Goal: Information Seeking & Learning: Learn about a topic

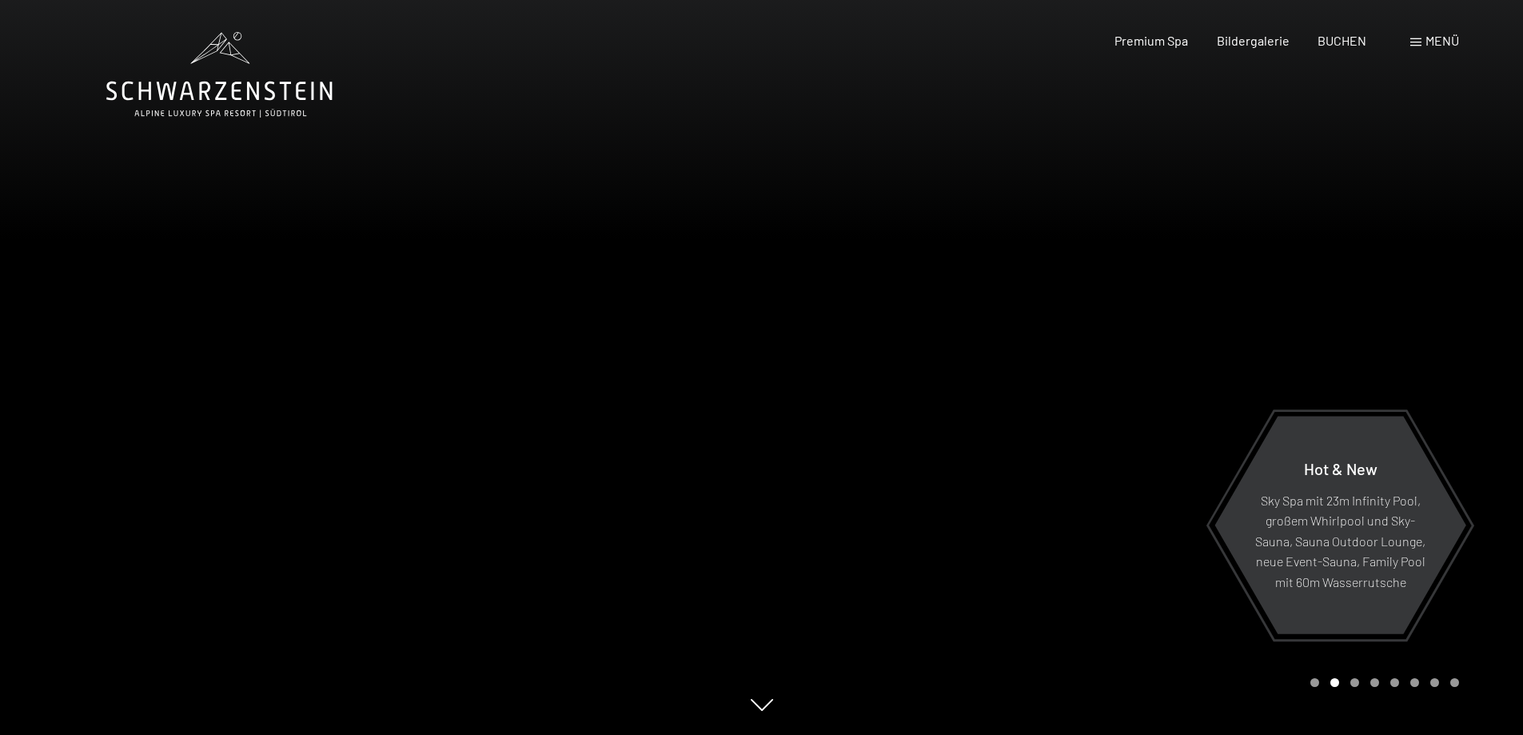
click at [1449, 43] on span "Menü" at bounding box center [1442, 40] width 34 height 15
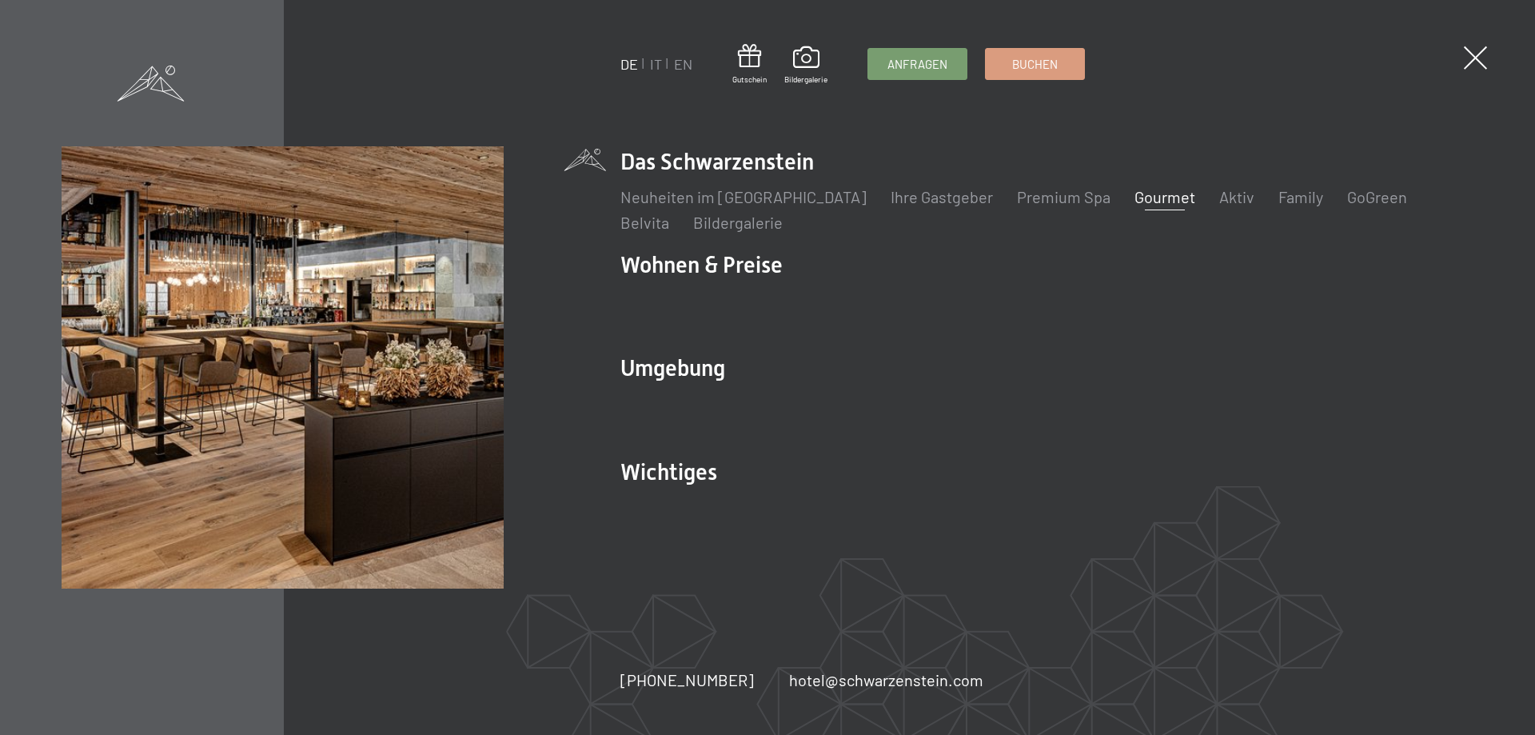
click at [1134, 193] on link "Gourmet" at bounding box center [1164, 196] width 61 height 19
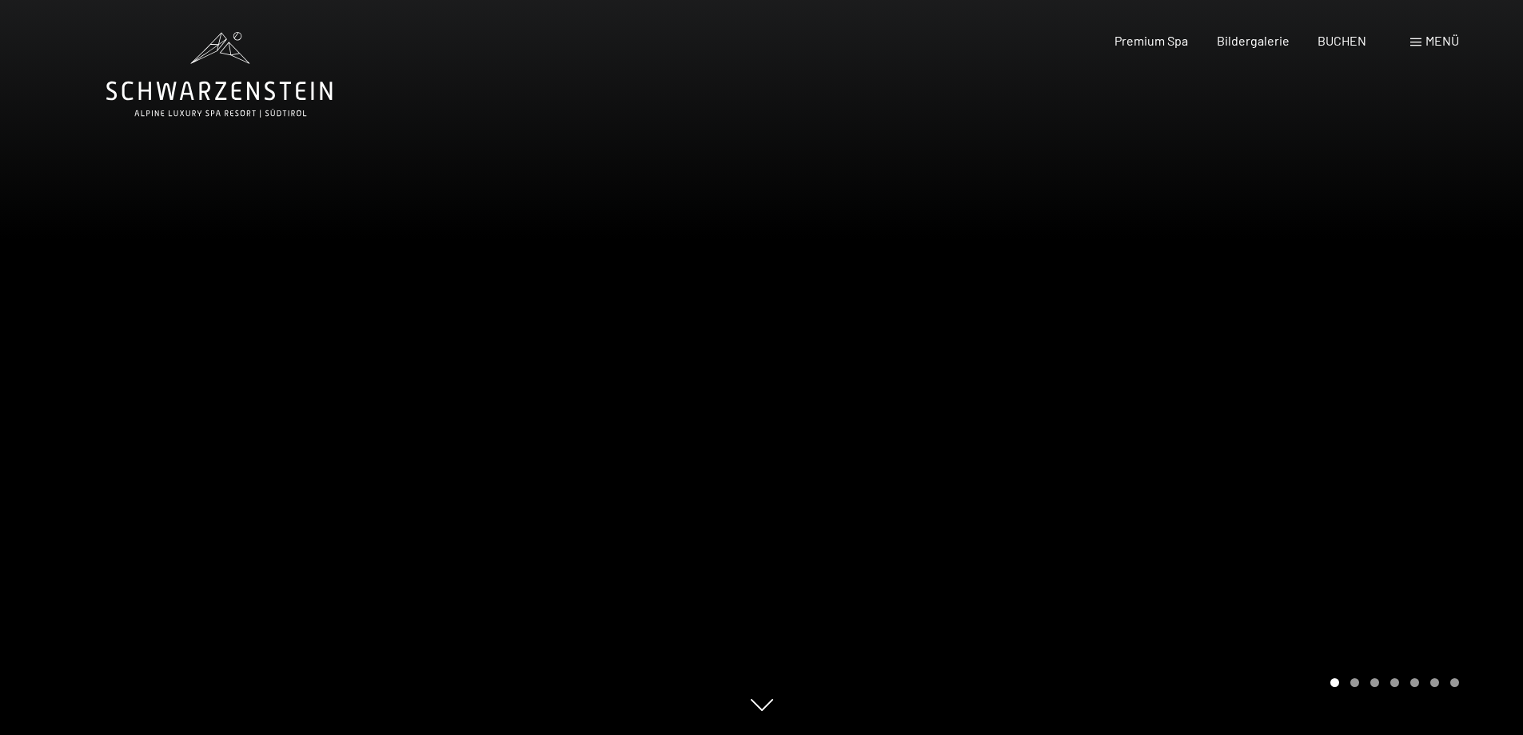
click at [1289, 384] on div at bounding box center [1143, 367] width 762 height 735
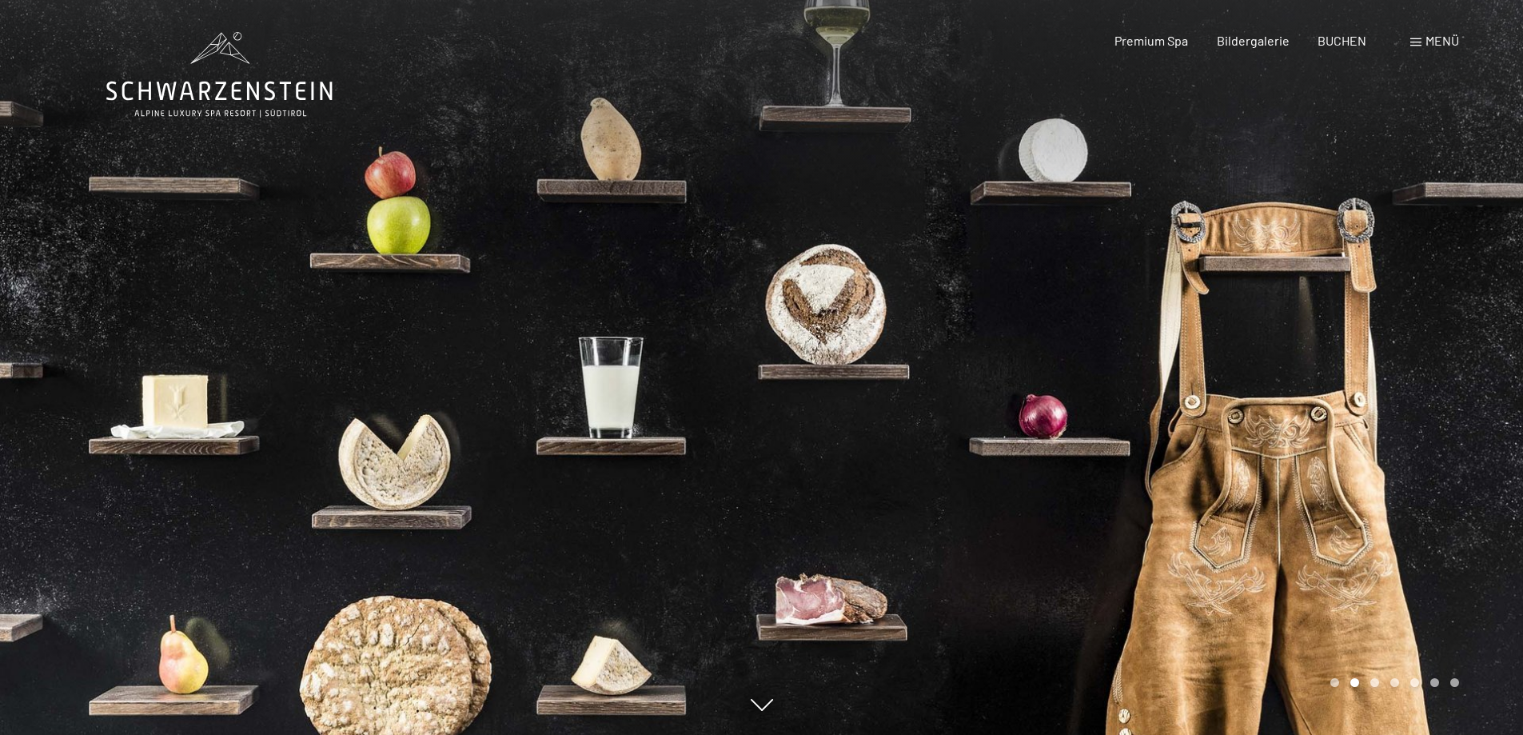
click at [1265, 353] on div at bounding box center [1143, 367] width 762 height 735
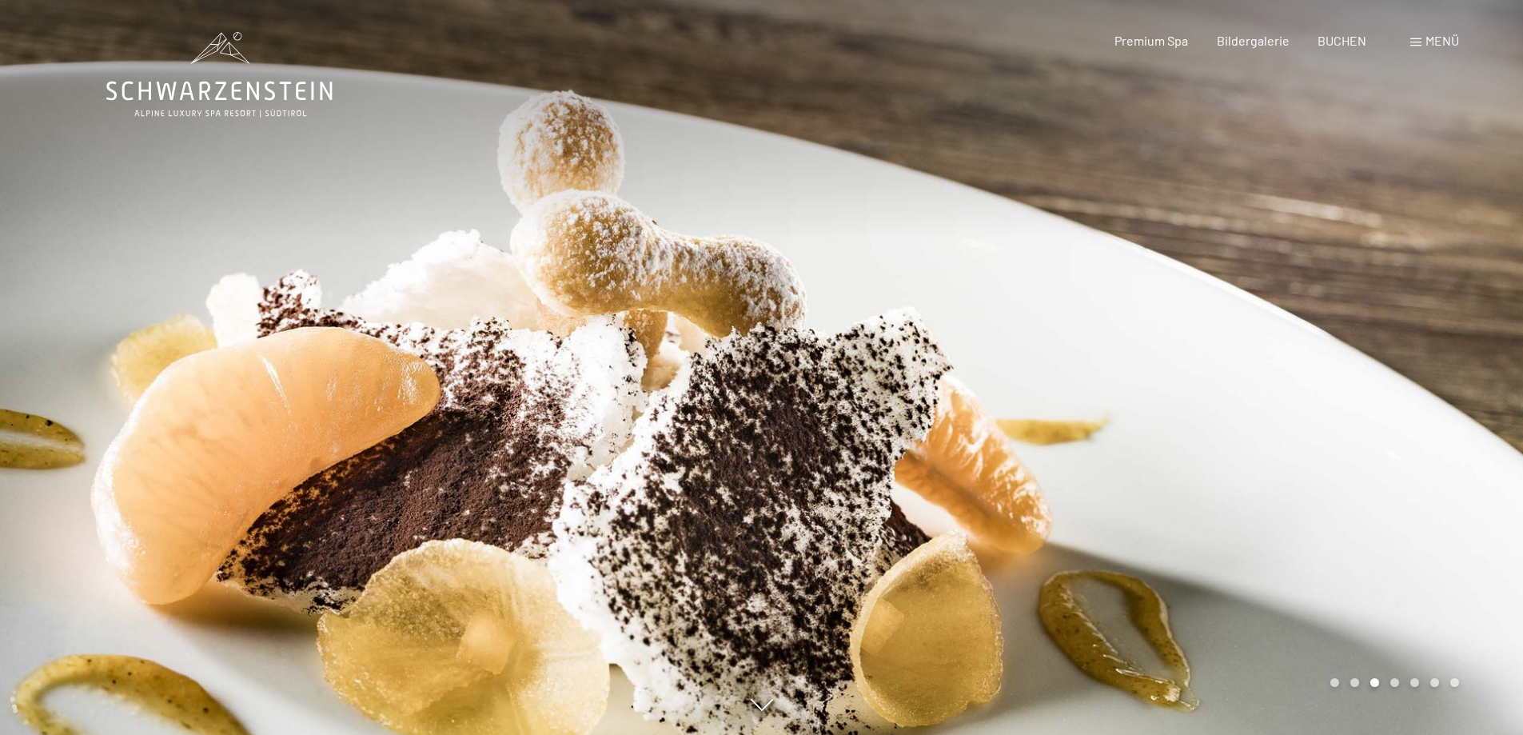
click at [1265, 353] on div at bounding box center [1143, 367] width 762 height 735
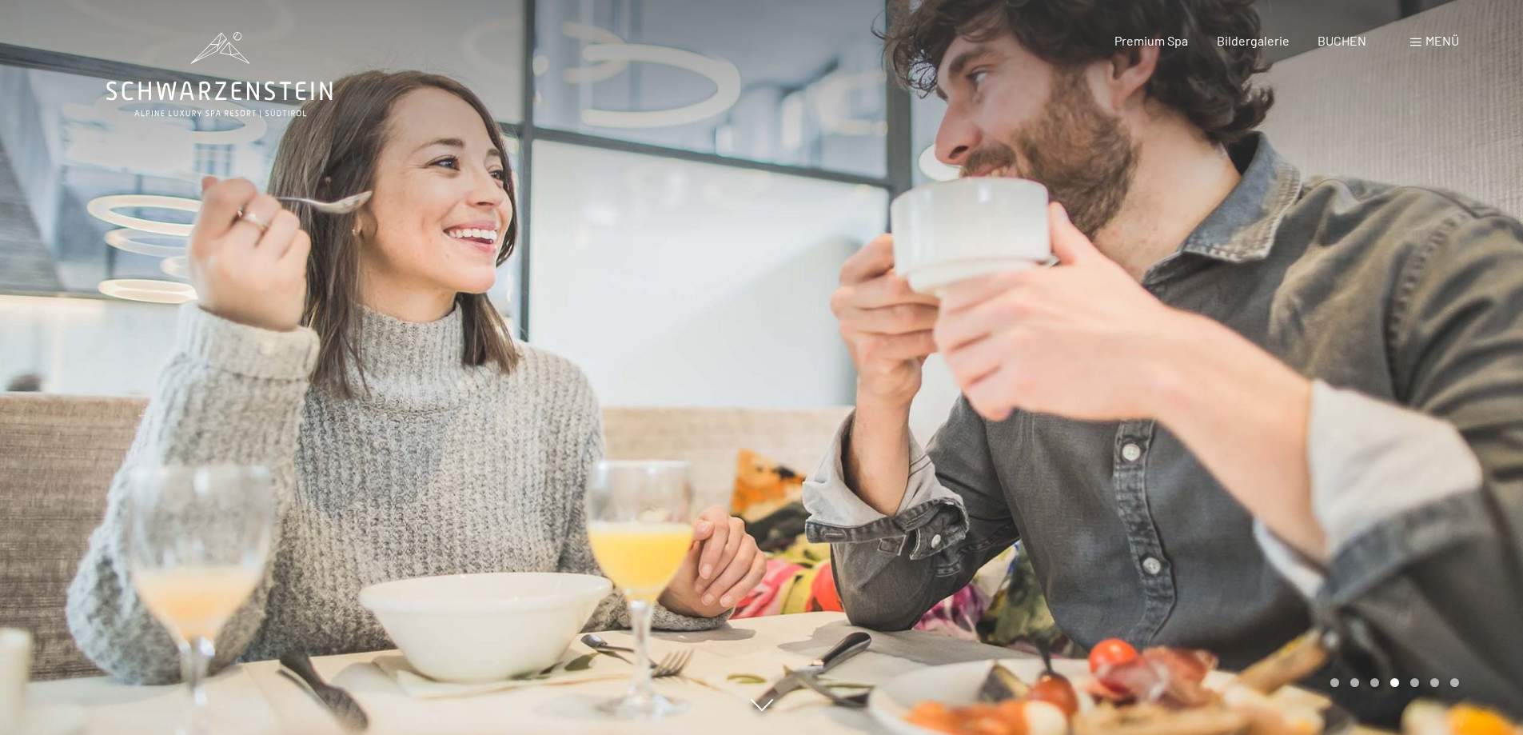
click at [1265, 353] on div at bounding box center [1143, 367] width 762 height 735
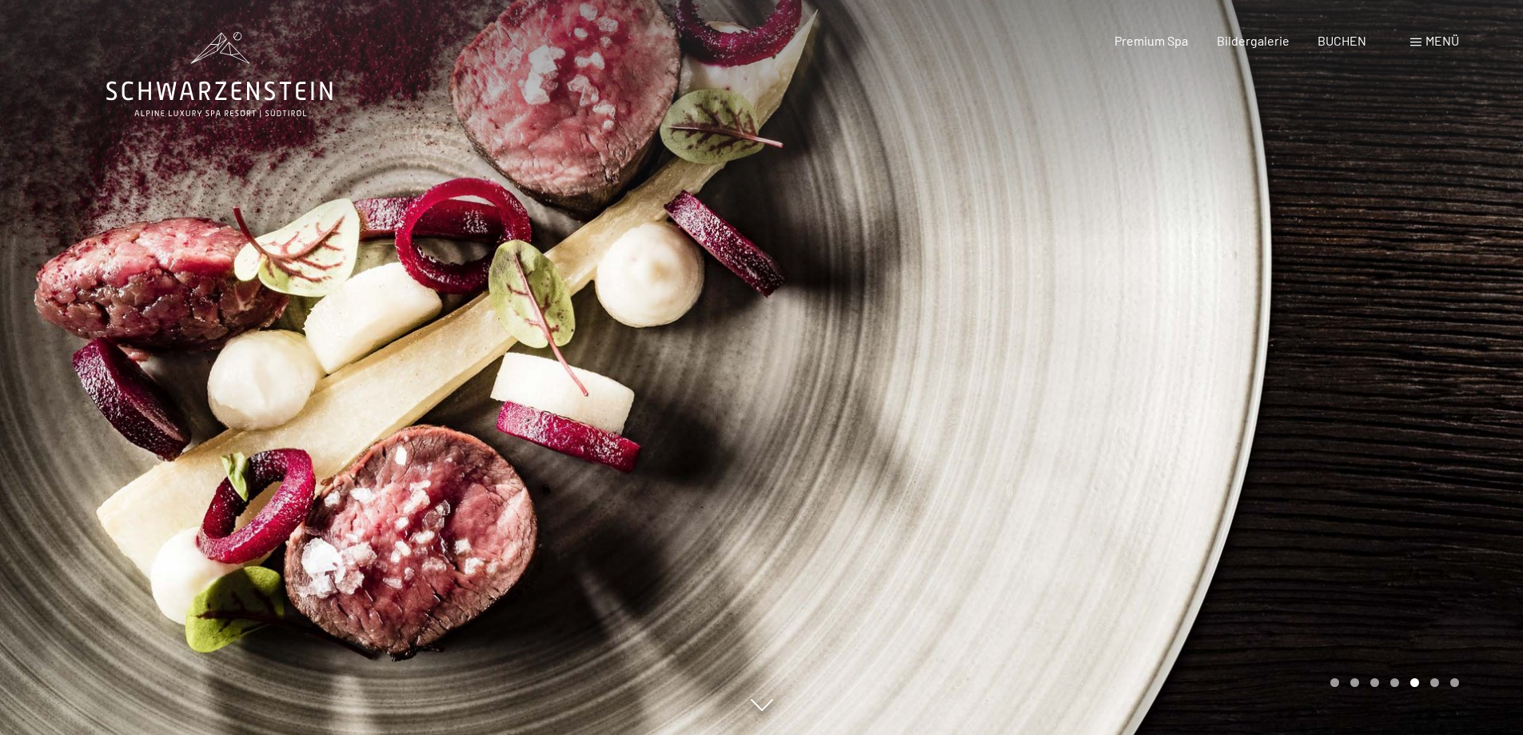
click at [1265, 353] on div at bounding box center [1143, 367] width 762 height 735
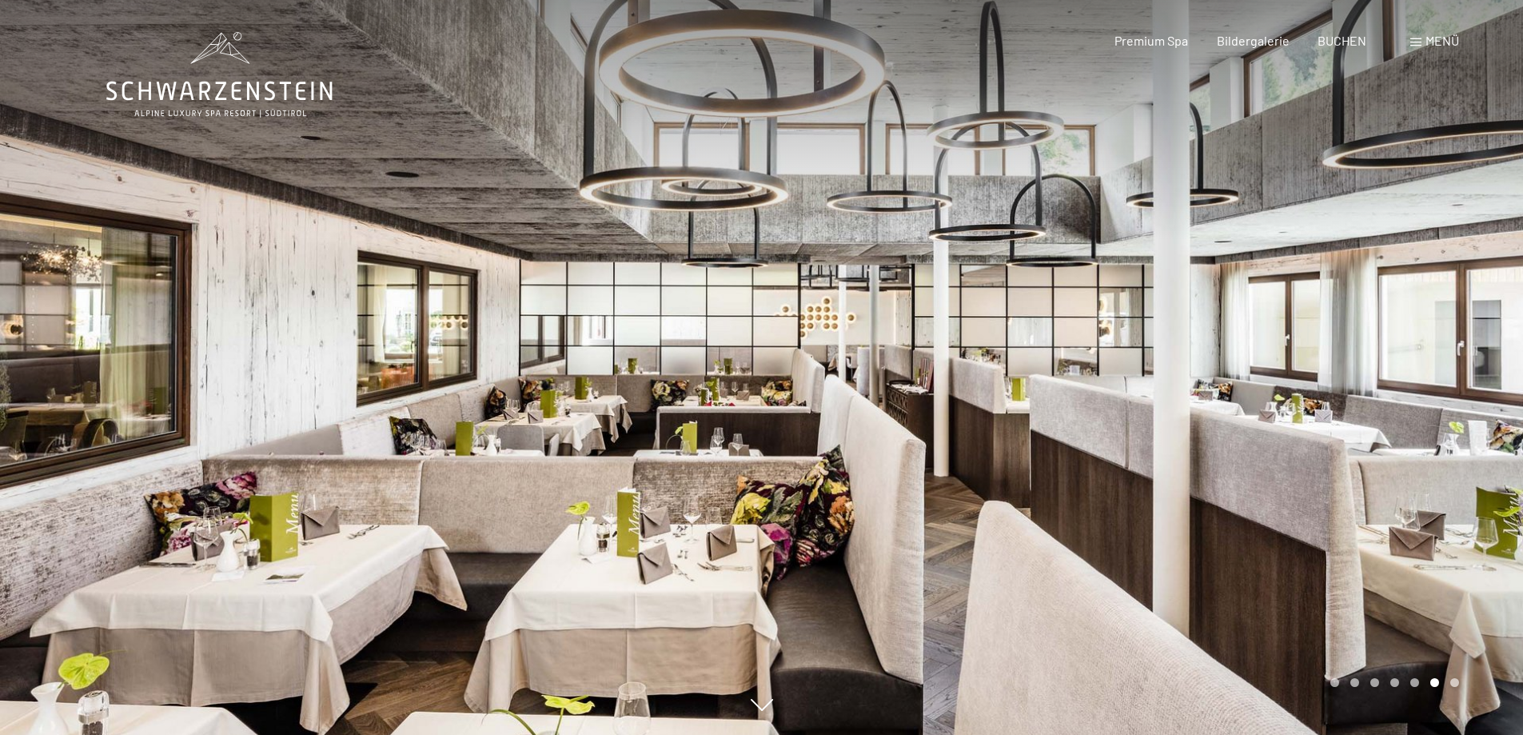
click at [1264, 354] on div at bounding box center [1143, 367] width 762 height 735
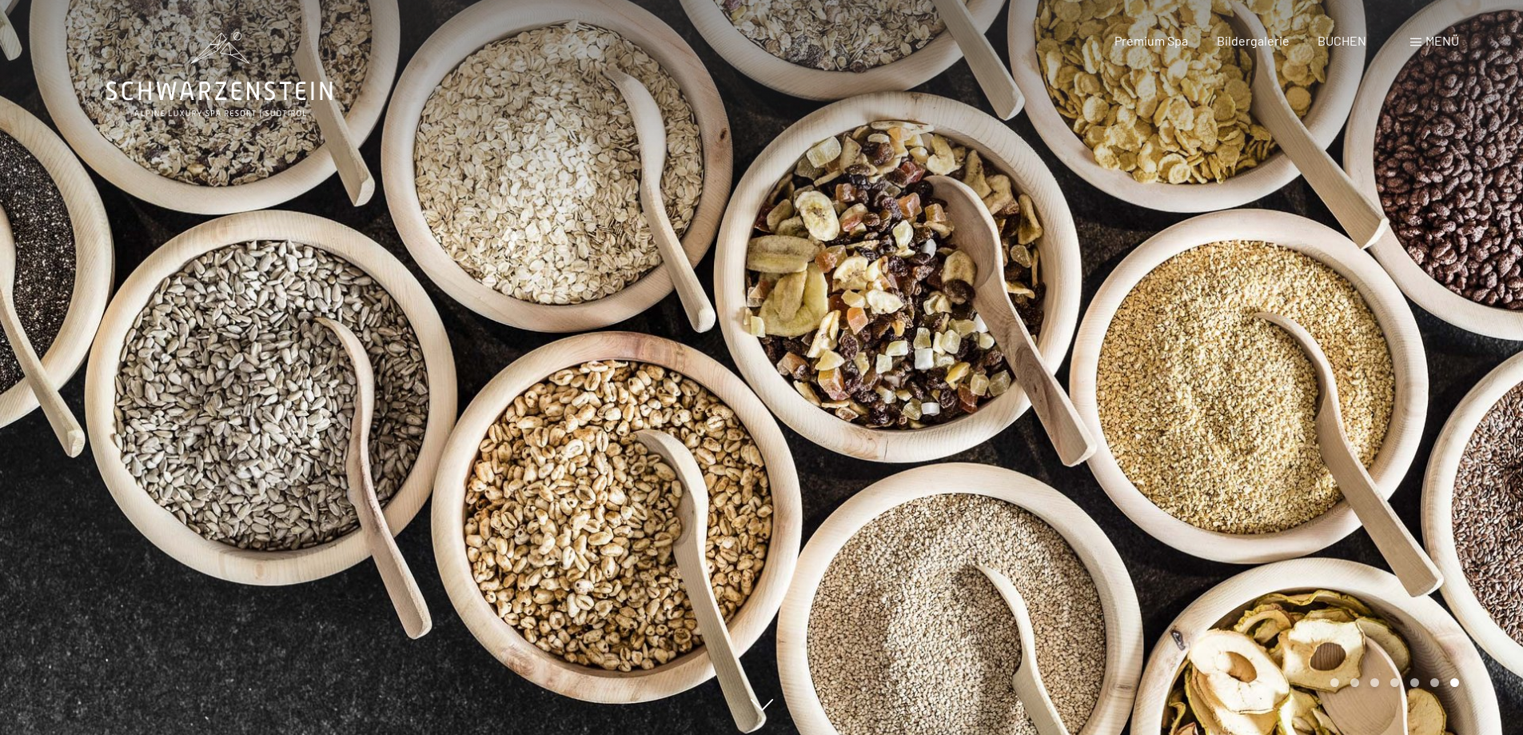
click at [1264, 354] on div at bounding box center [1143, 367] width 762 height 735
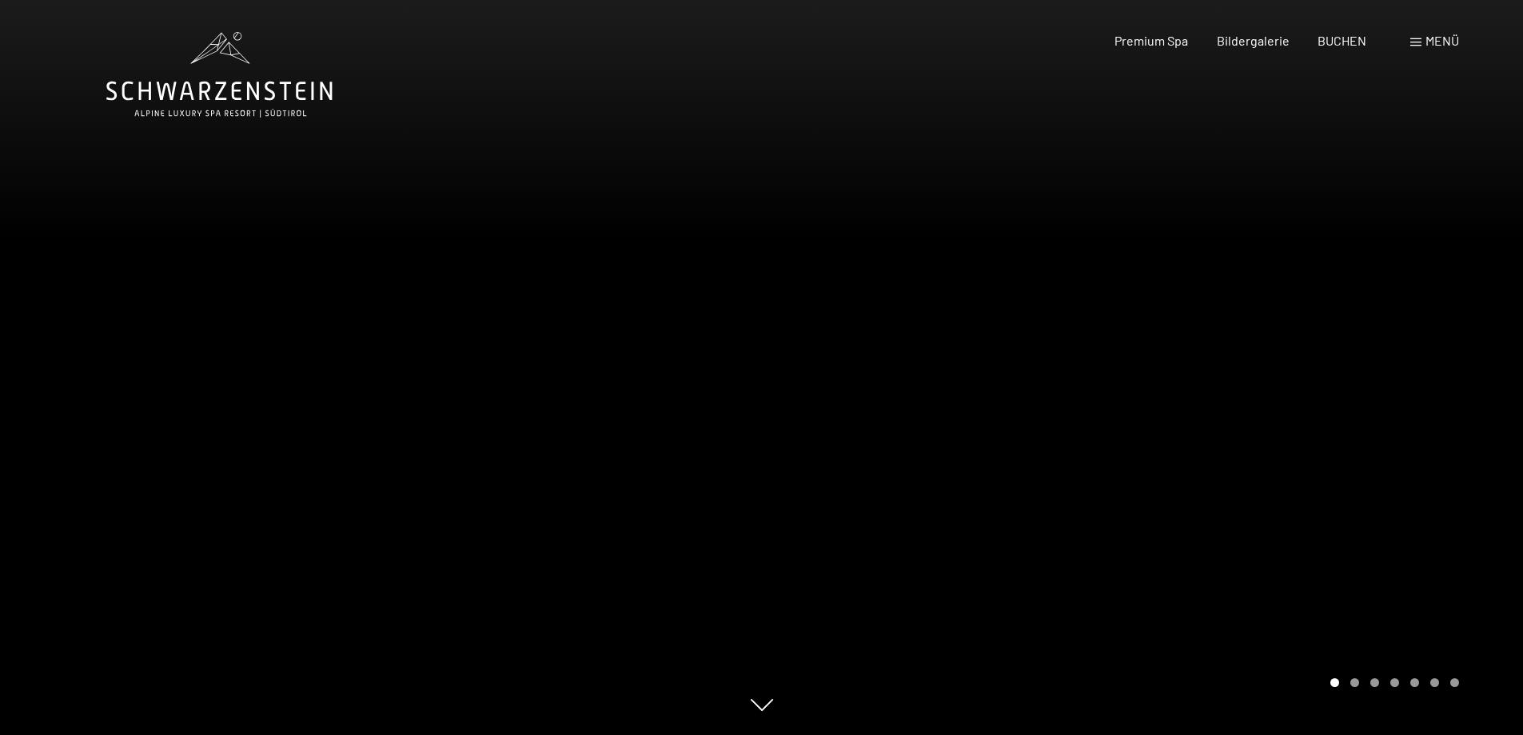
click at [1264, 354] on div at bounding box center [1143, 367] width 762 height 735
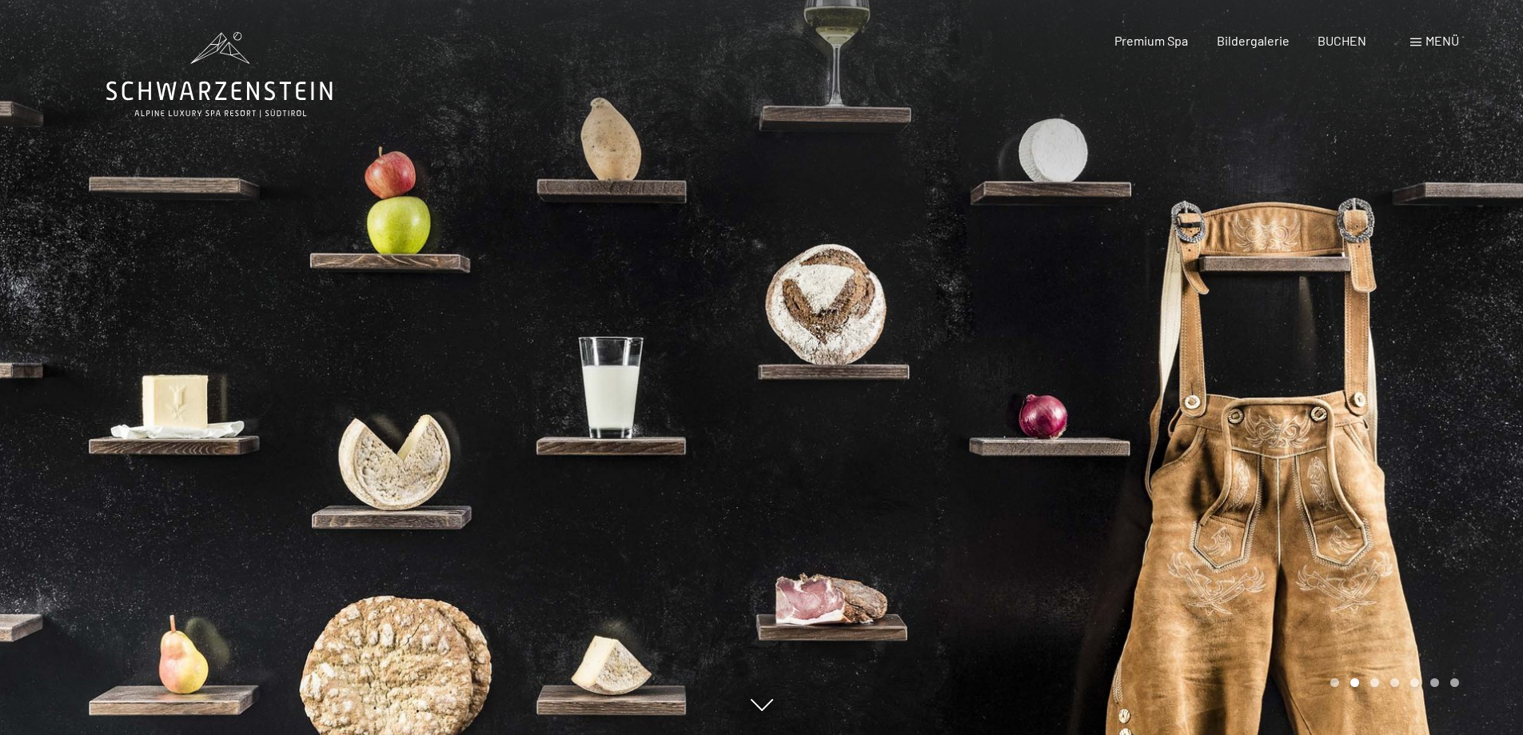
click at [1264, 354] on div at bounding box center [1143, 367] width 762 height 735
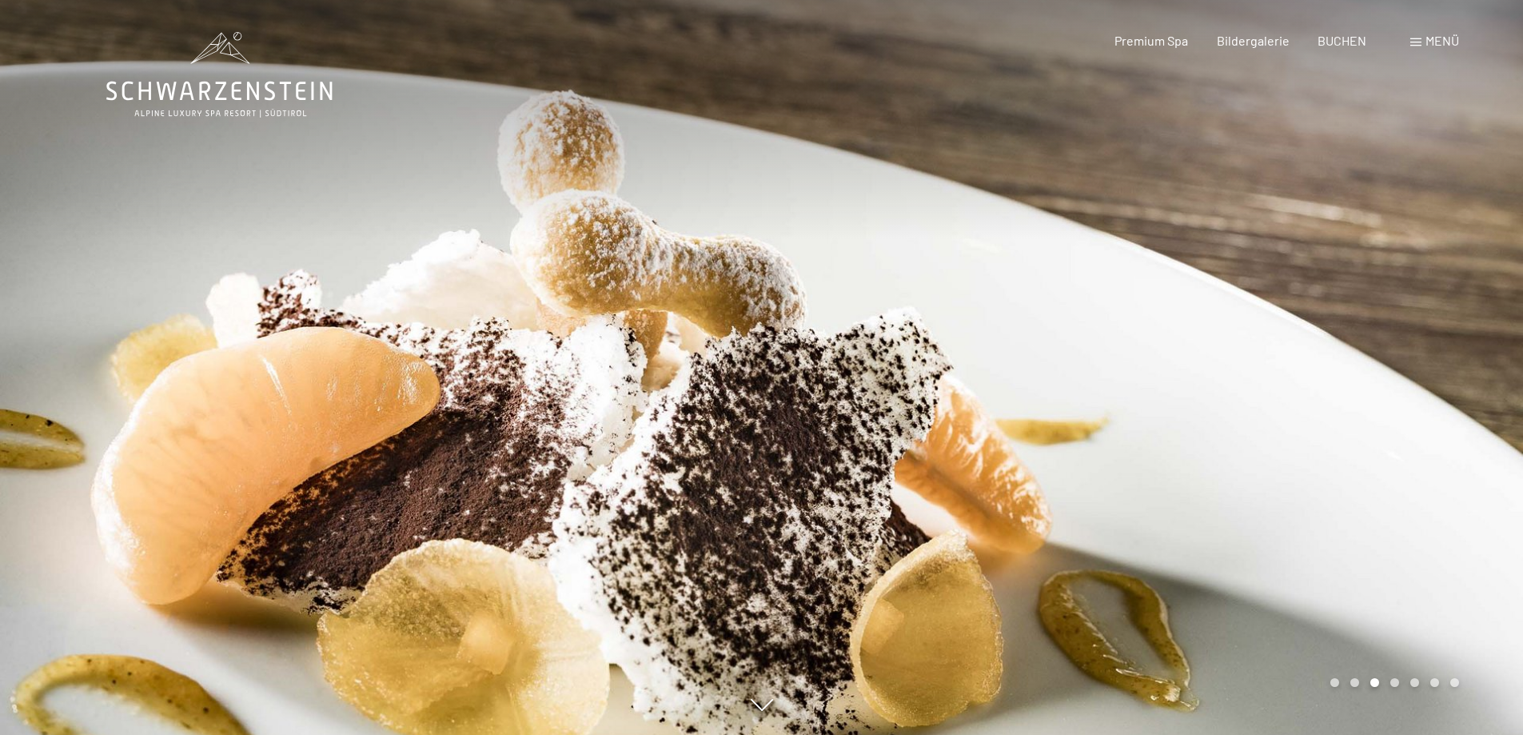
click at [1264, 354] on div at bounding box center [1143, 367] width 762 height 735
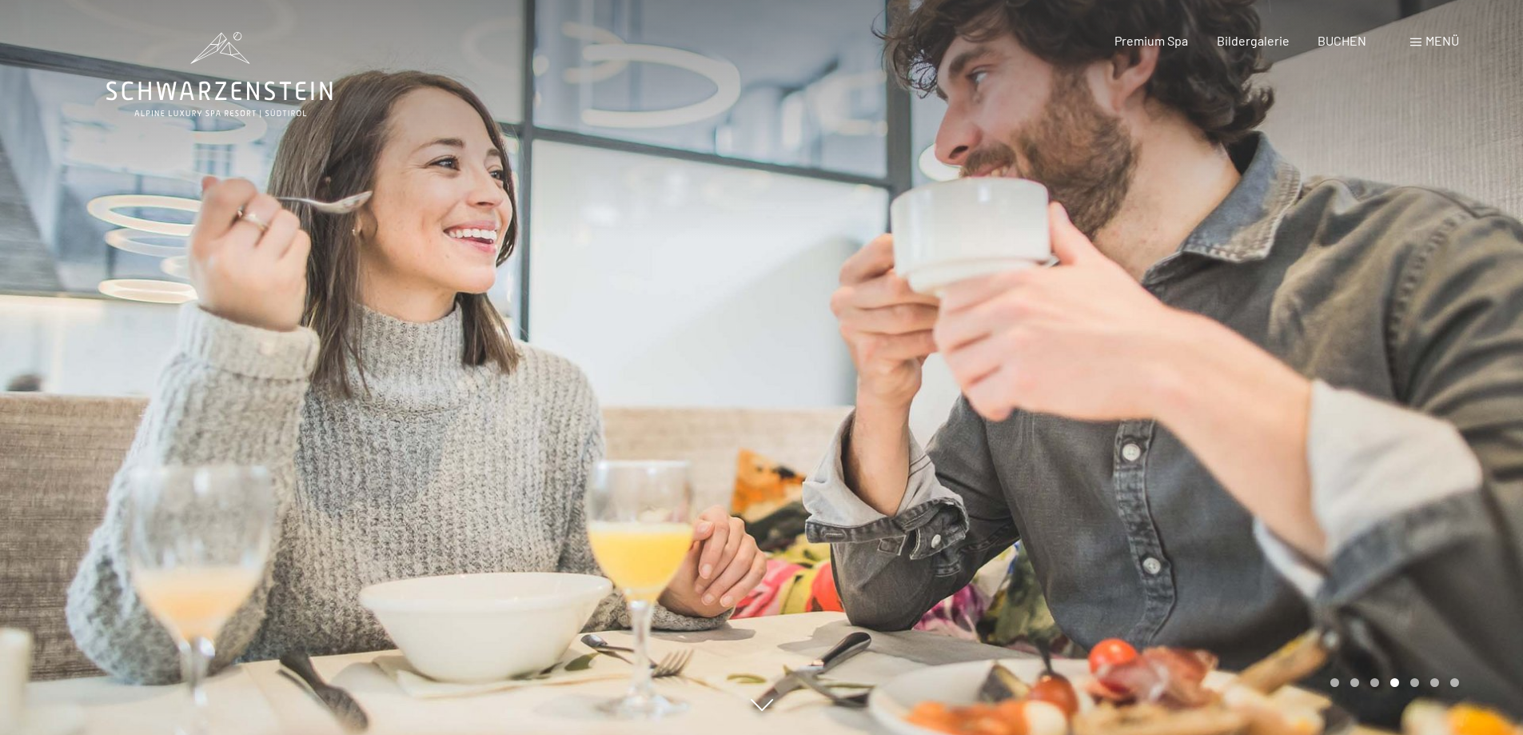
click at [1264, 354] on div at bounding box center [1143, 367] width 762 height 735
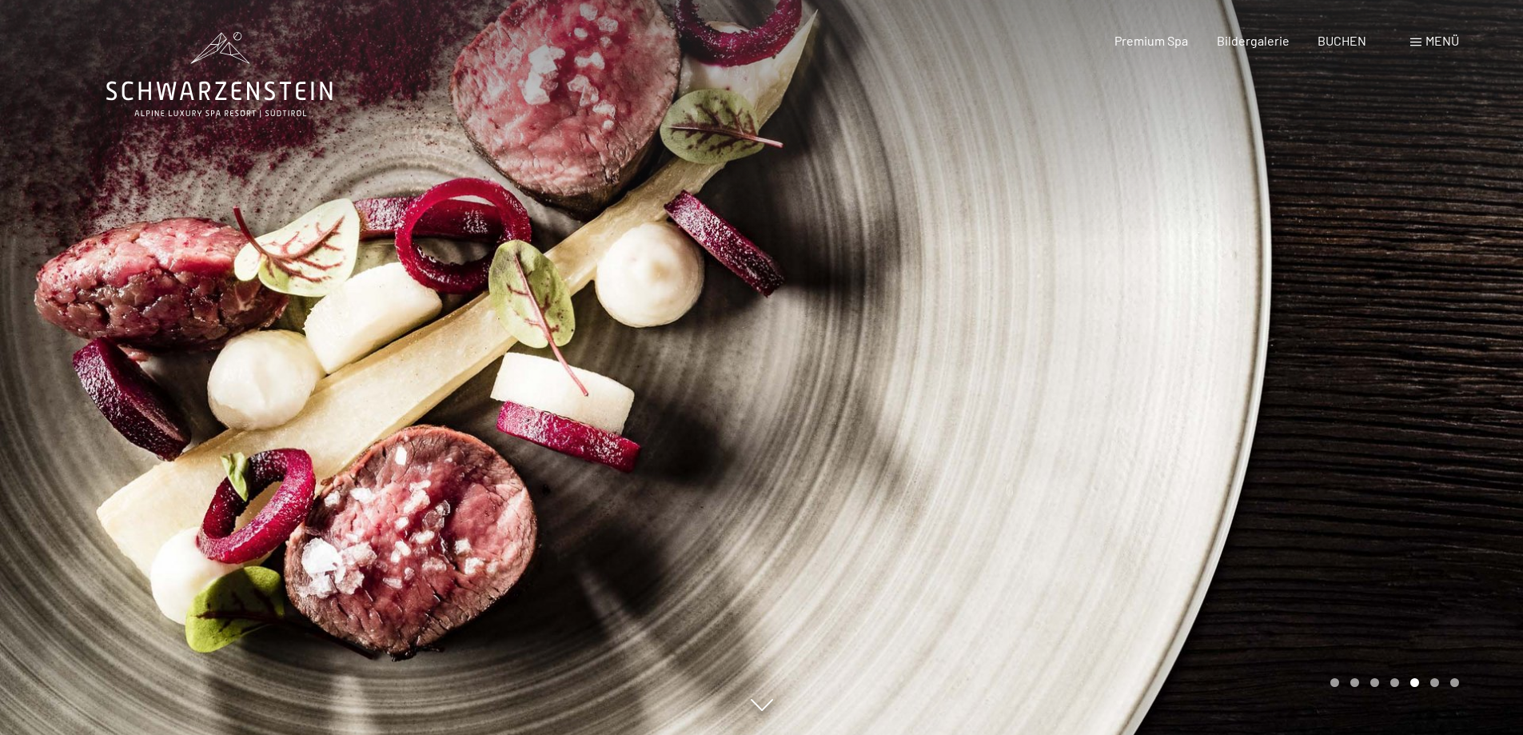
click at [1264, 354] on div at bounding box center [1143, 367] width 762 height 735
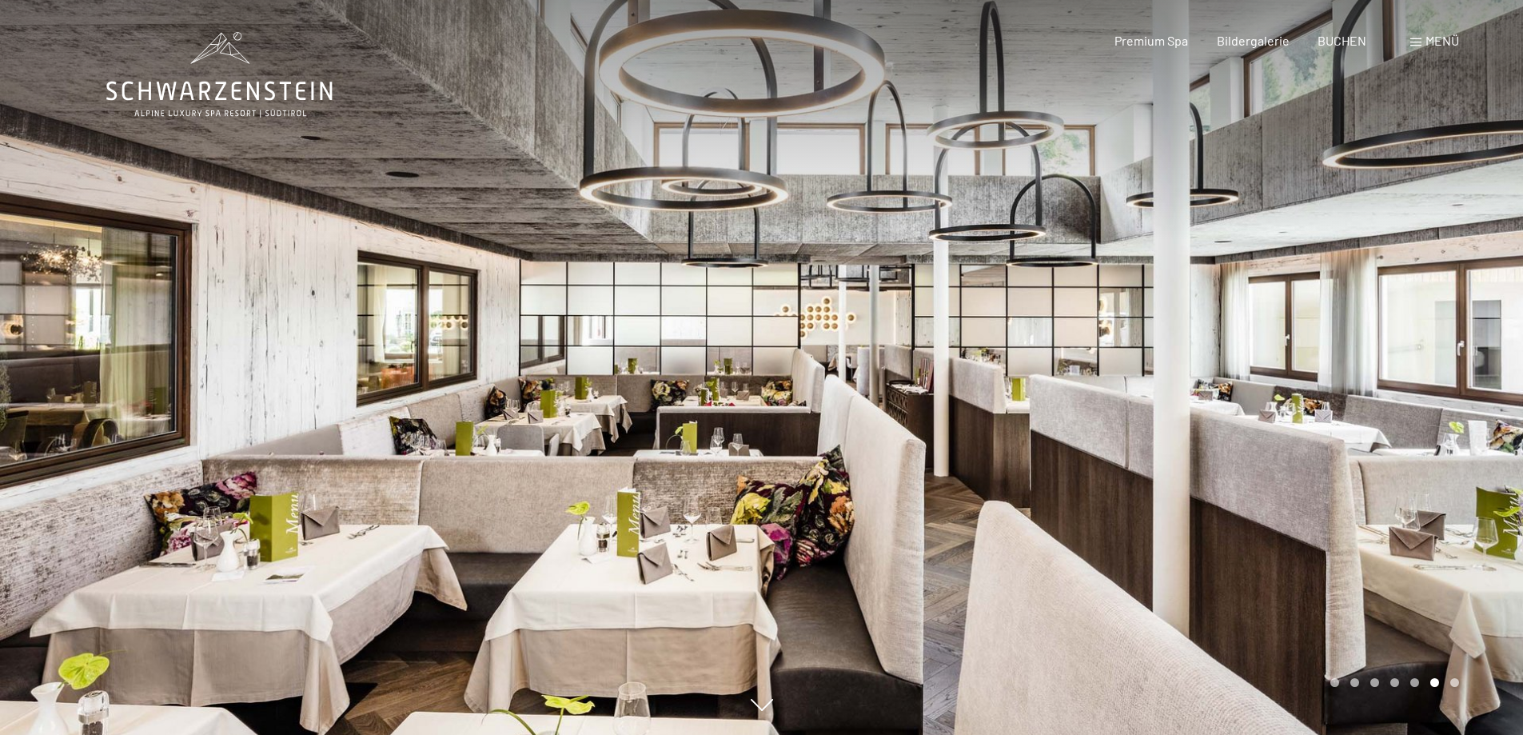
click at [1433, 36] on span "Menü" at bounding box center [1442, 40] width 34 height 15
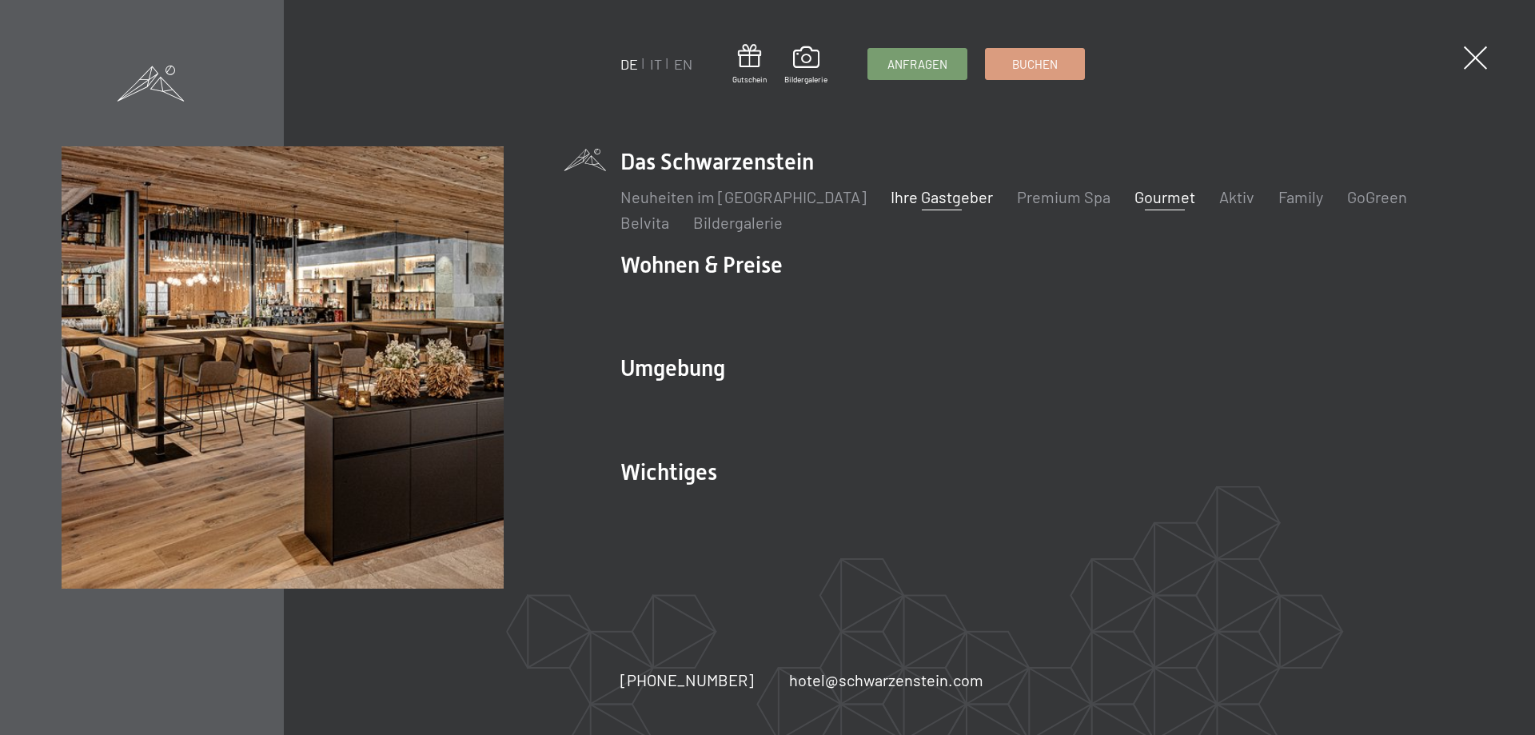
click at [894, 200] on link "Ihre Gastgeber" at bounding box center [942, 196] width 102 height 19
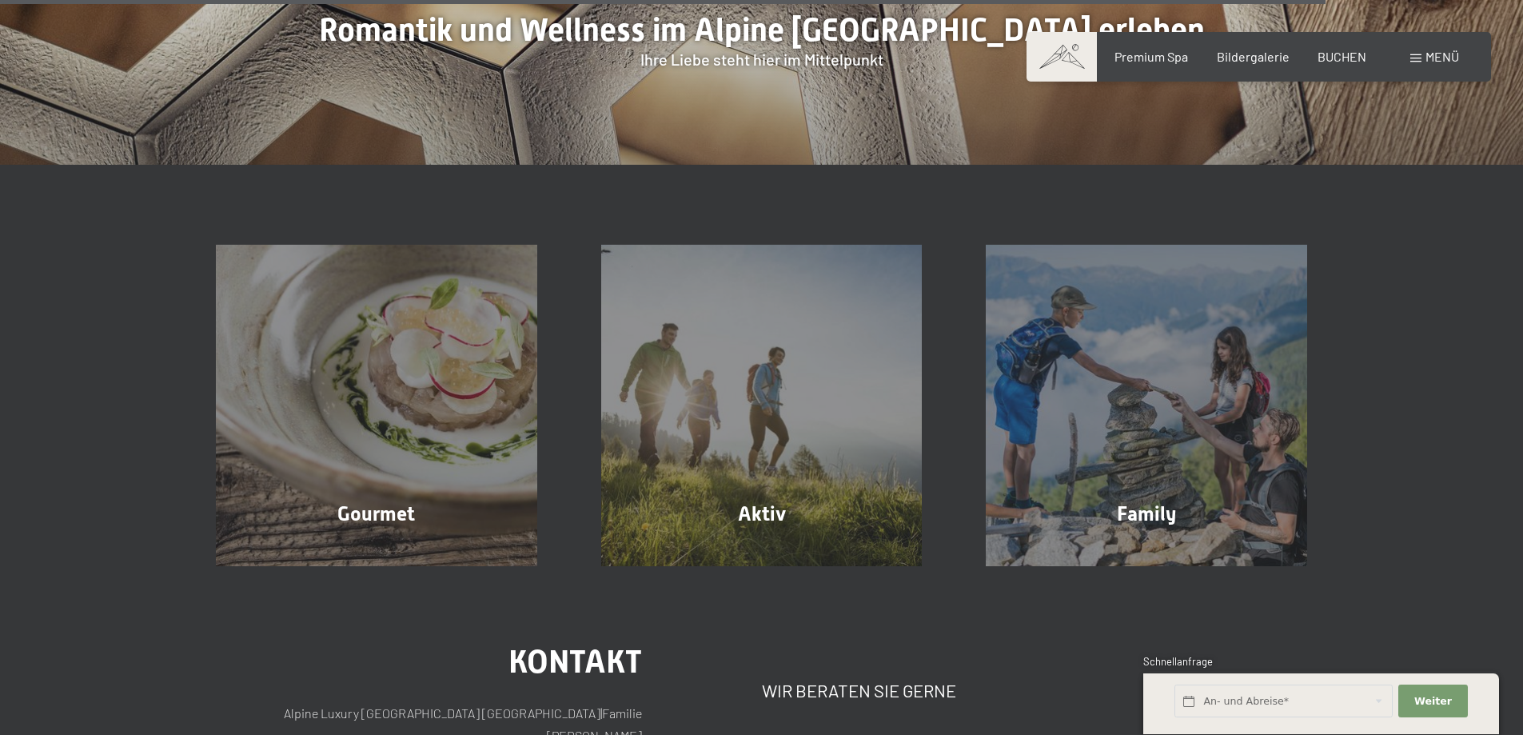
scroll to position [5236, 0]
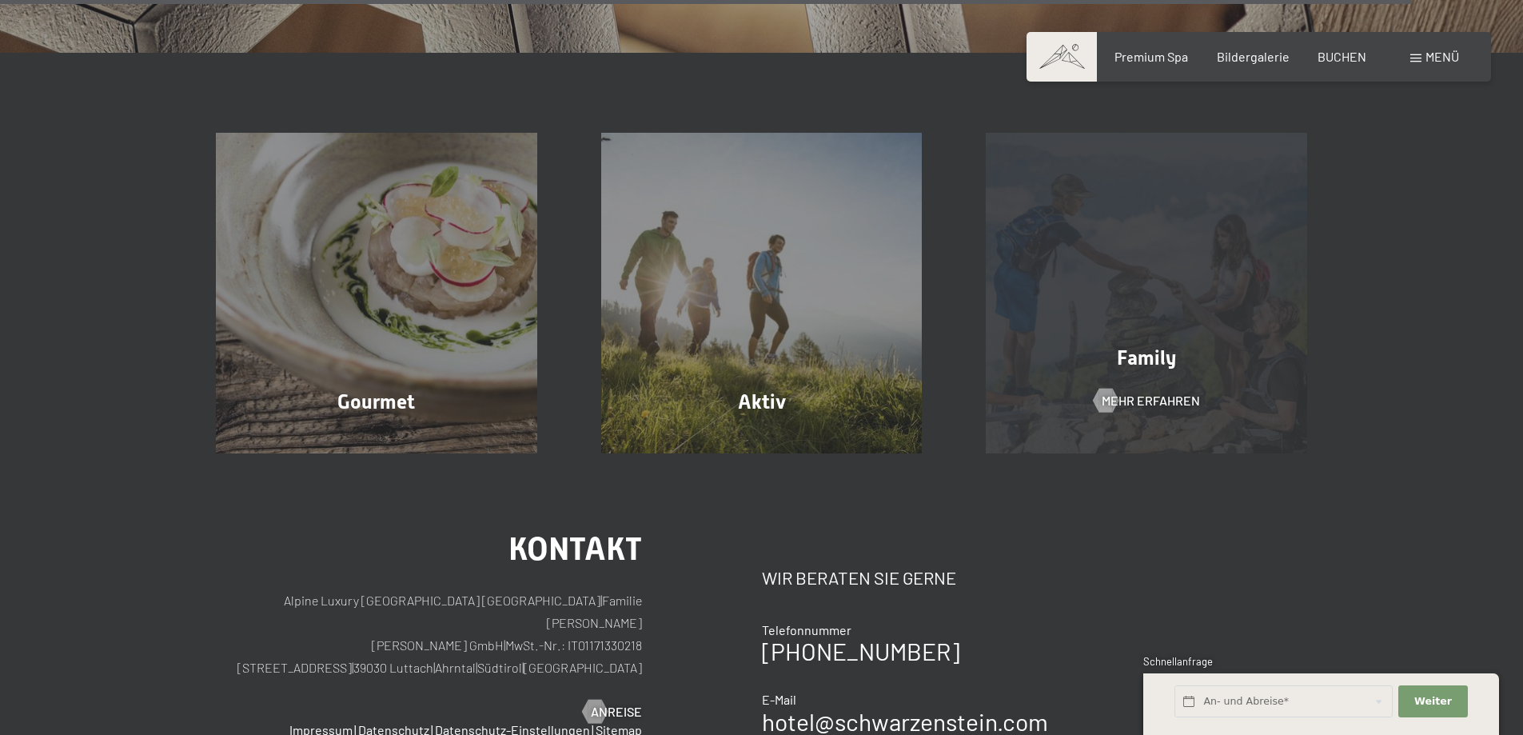
click at [1133, 333] on div "Family Mehr erfahren" at bounding box center [1146, 293] width 385 height 321
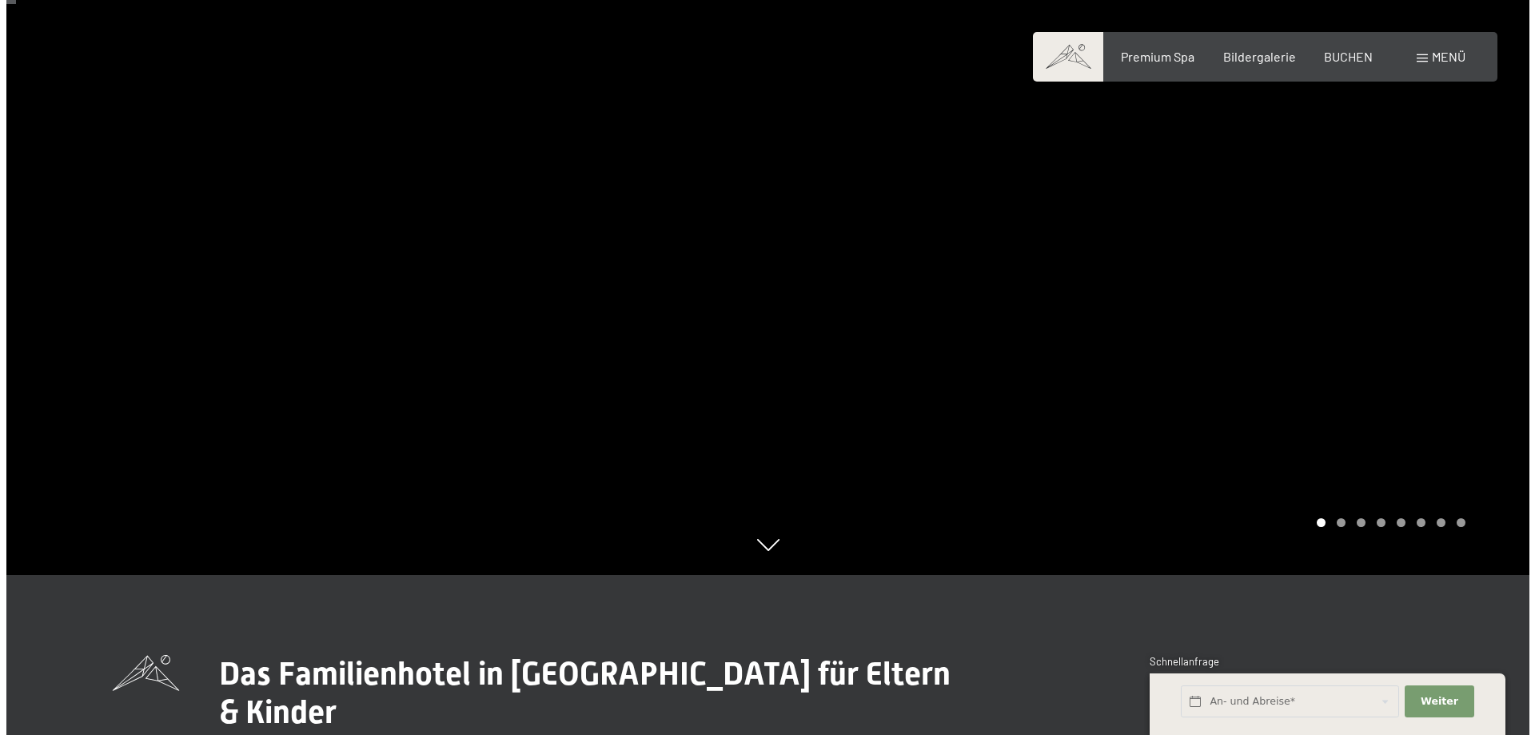
scroll to position [80, 0]
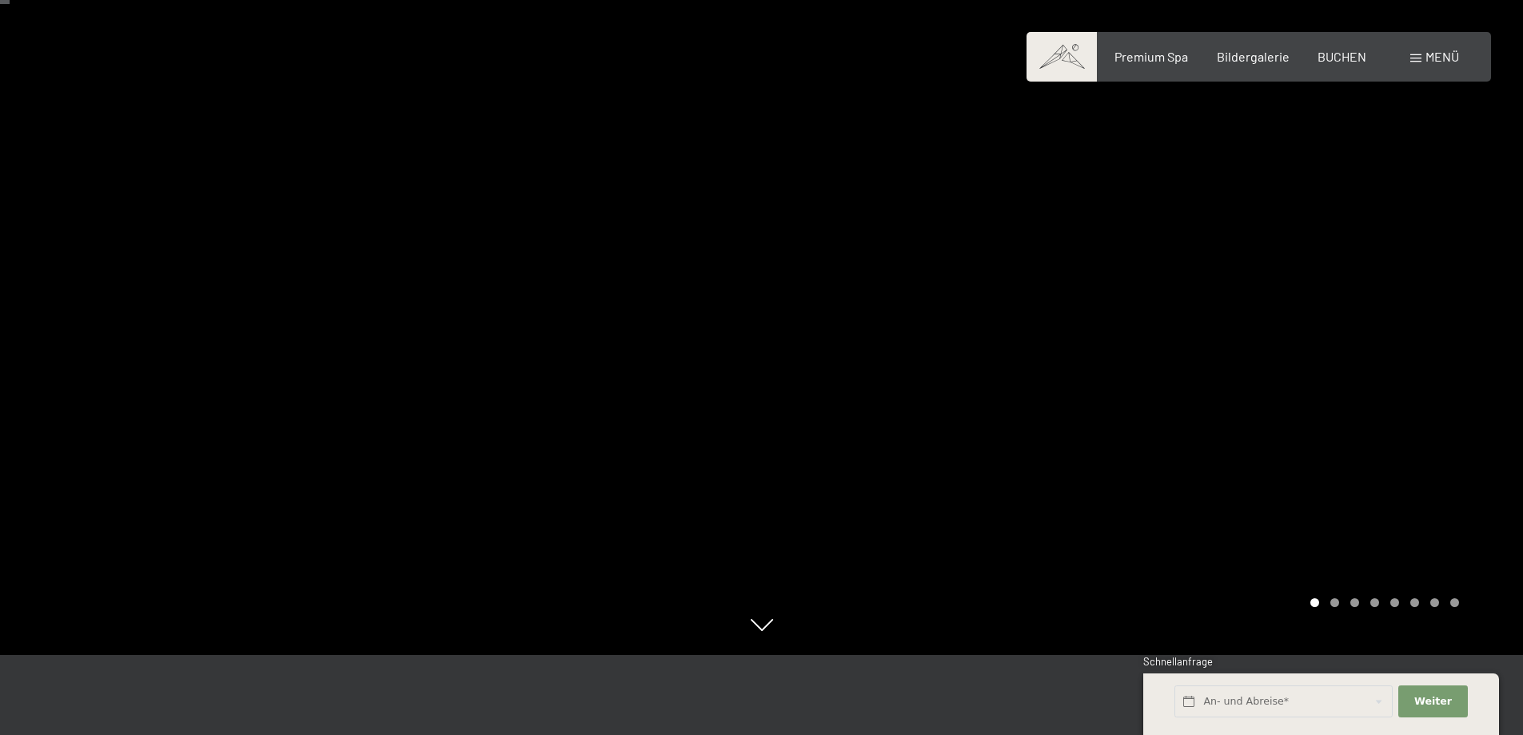
click at [1091, 372] on div at bounding box center [1143, 287] width 762 height 735
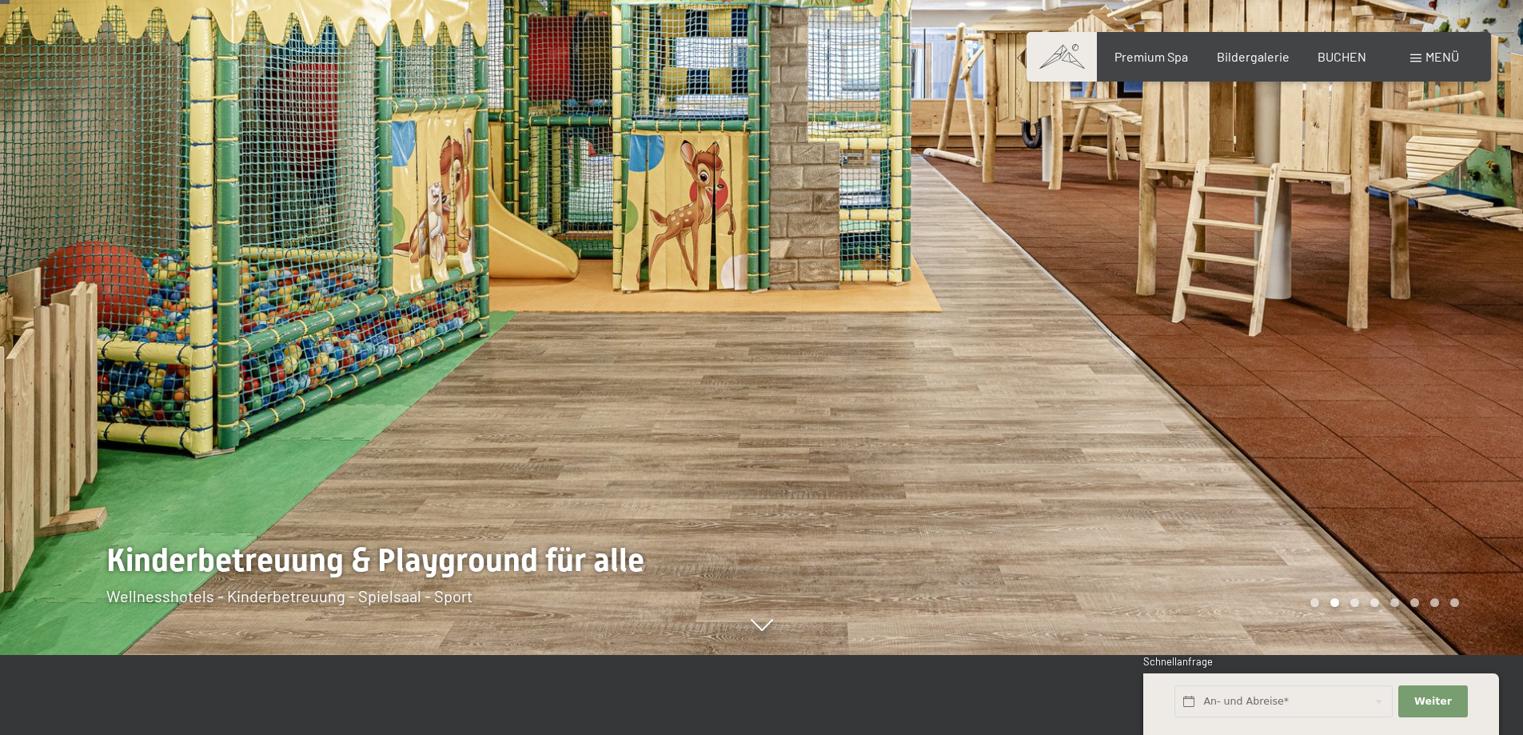
click at [1090, 372] on div at bounding box center [1143, 287] width 762 height 735
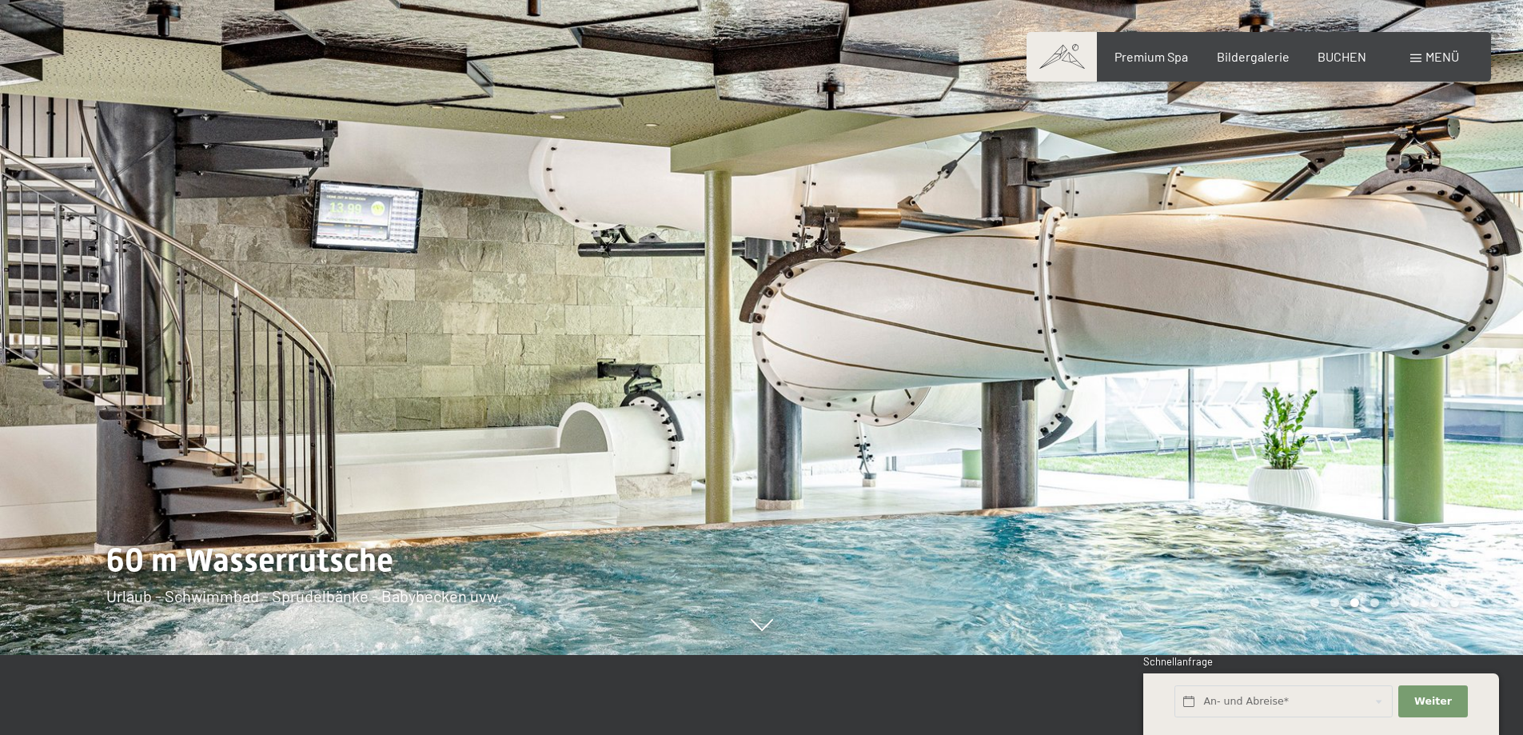
click at [1090, 372] on div at bounding box center [1143, 287] width 762 height 735
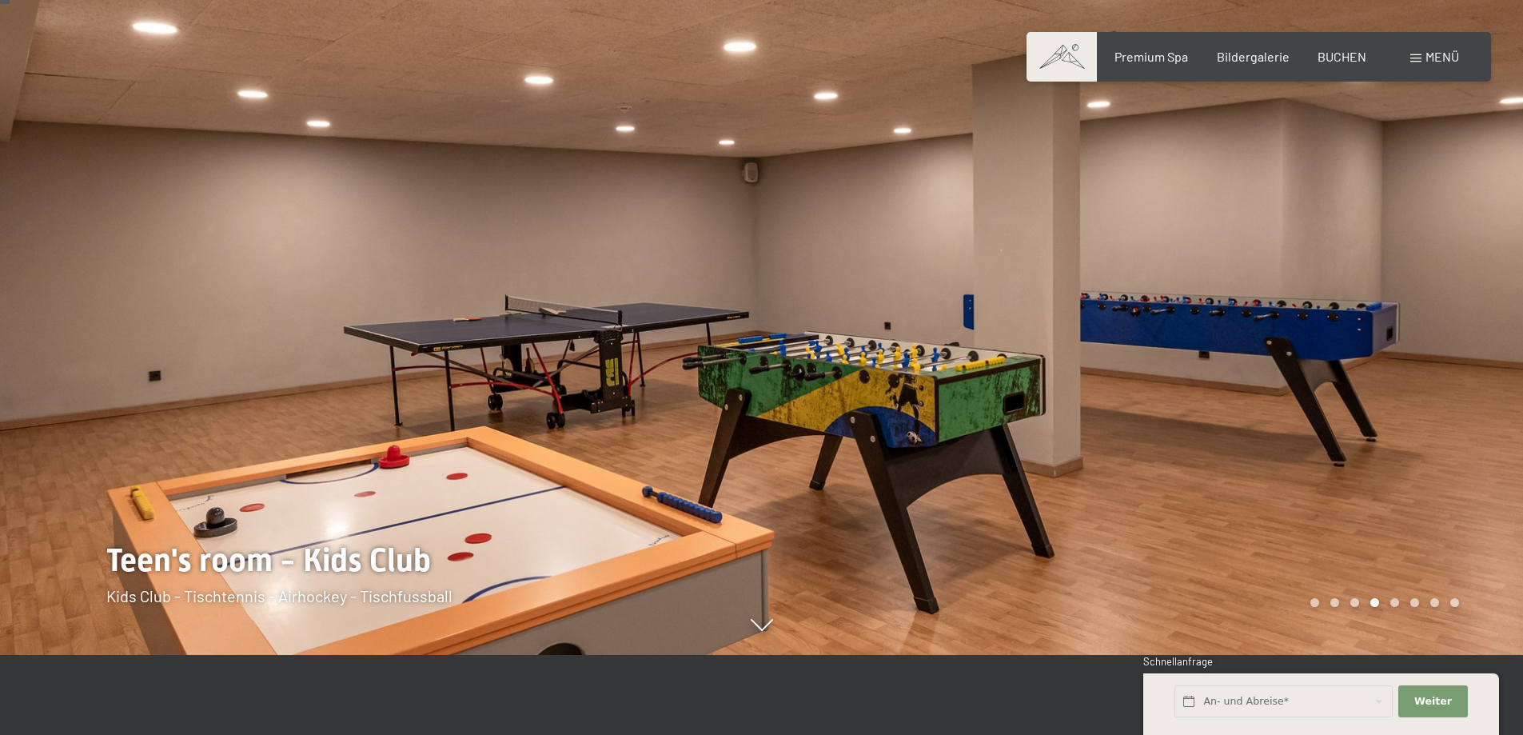
click at [1090, 372] on div at bounding box center [1143, 287] width 762 height 735
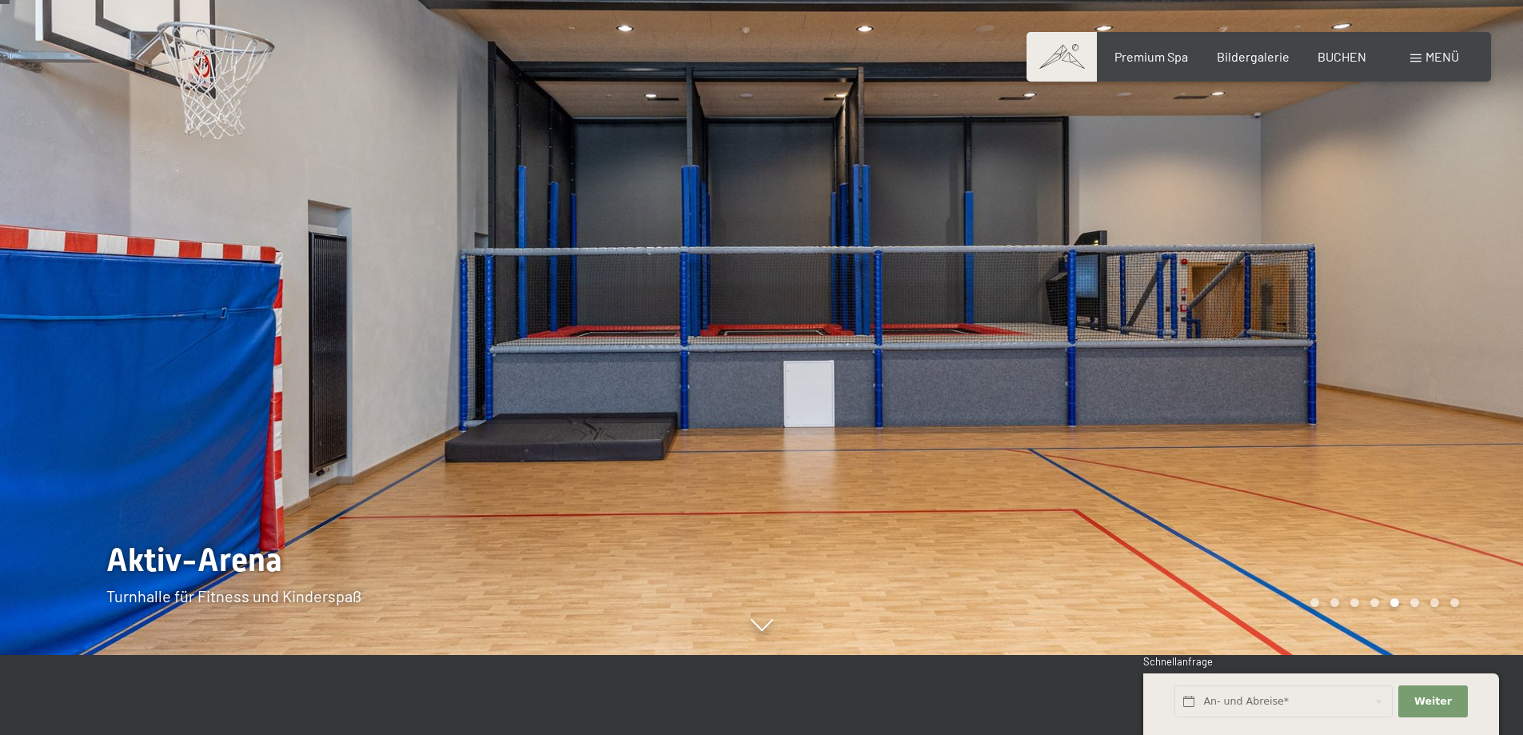
click at [1090, 372] on div at bounding box center [1143, 287] width 762 height 735
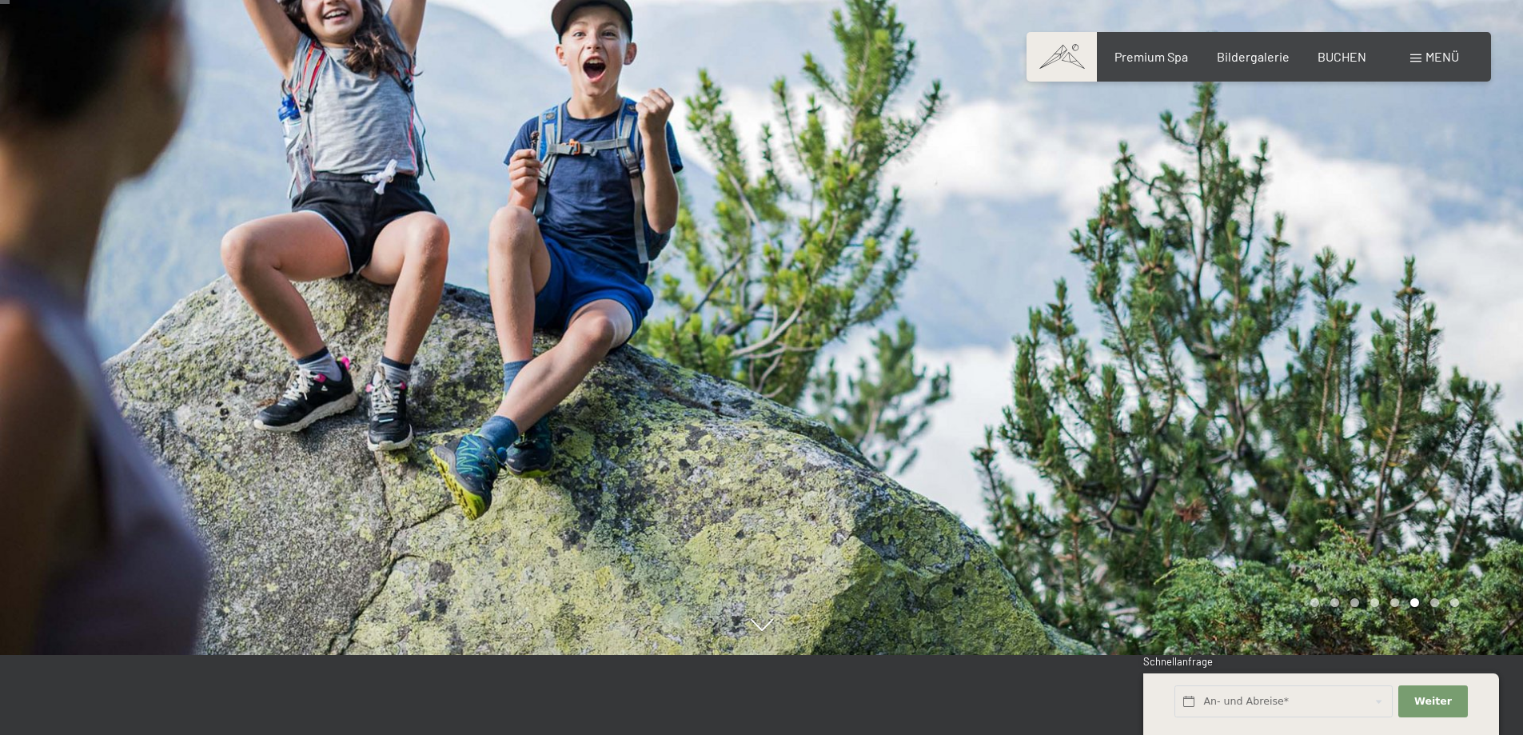
click at [1090, 372] on div at bounding box center [1143, 287] width 762 height 735
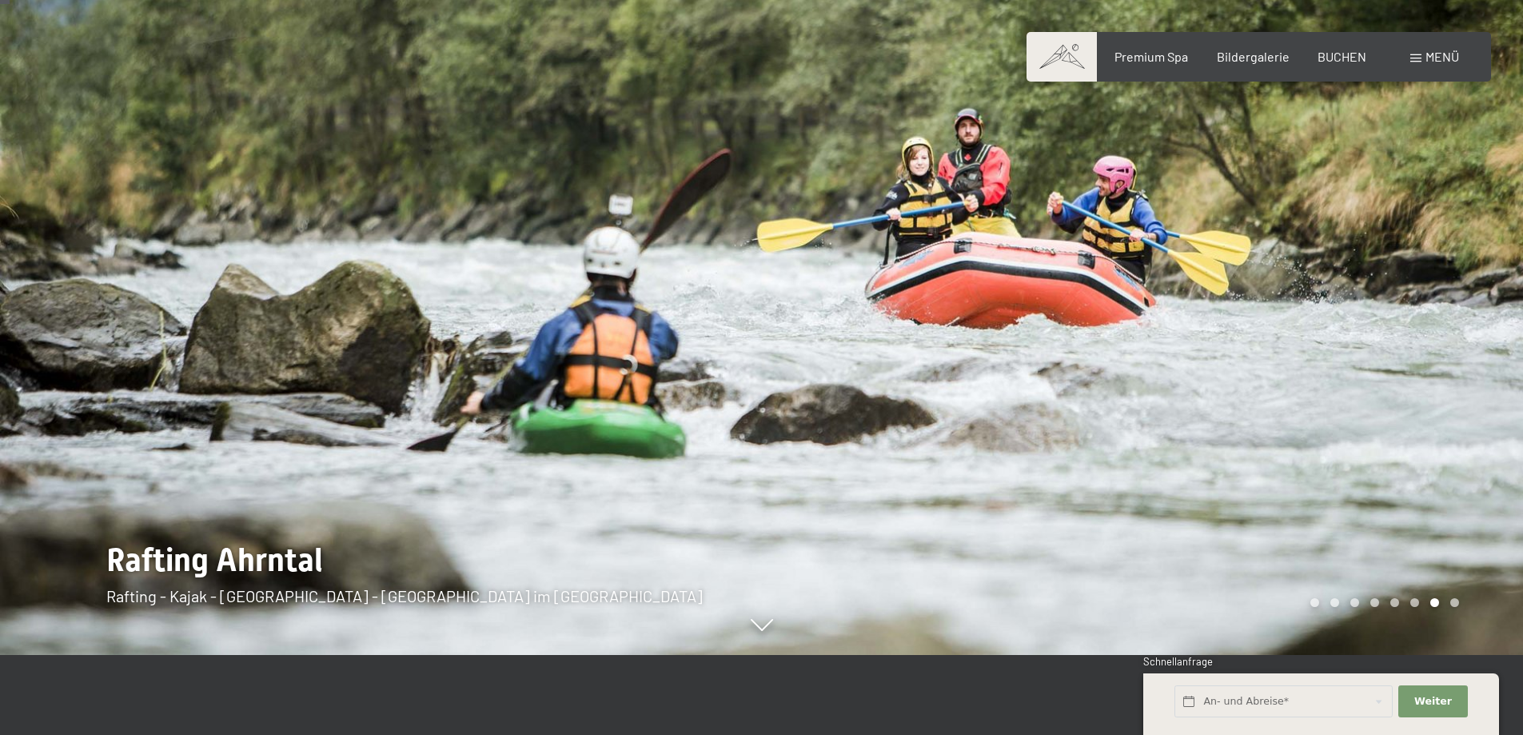
click at [1090, 372] on div at bounding box center [1143, 287] width 762 height 735
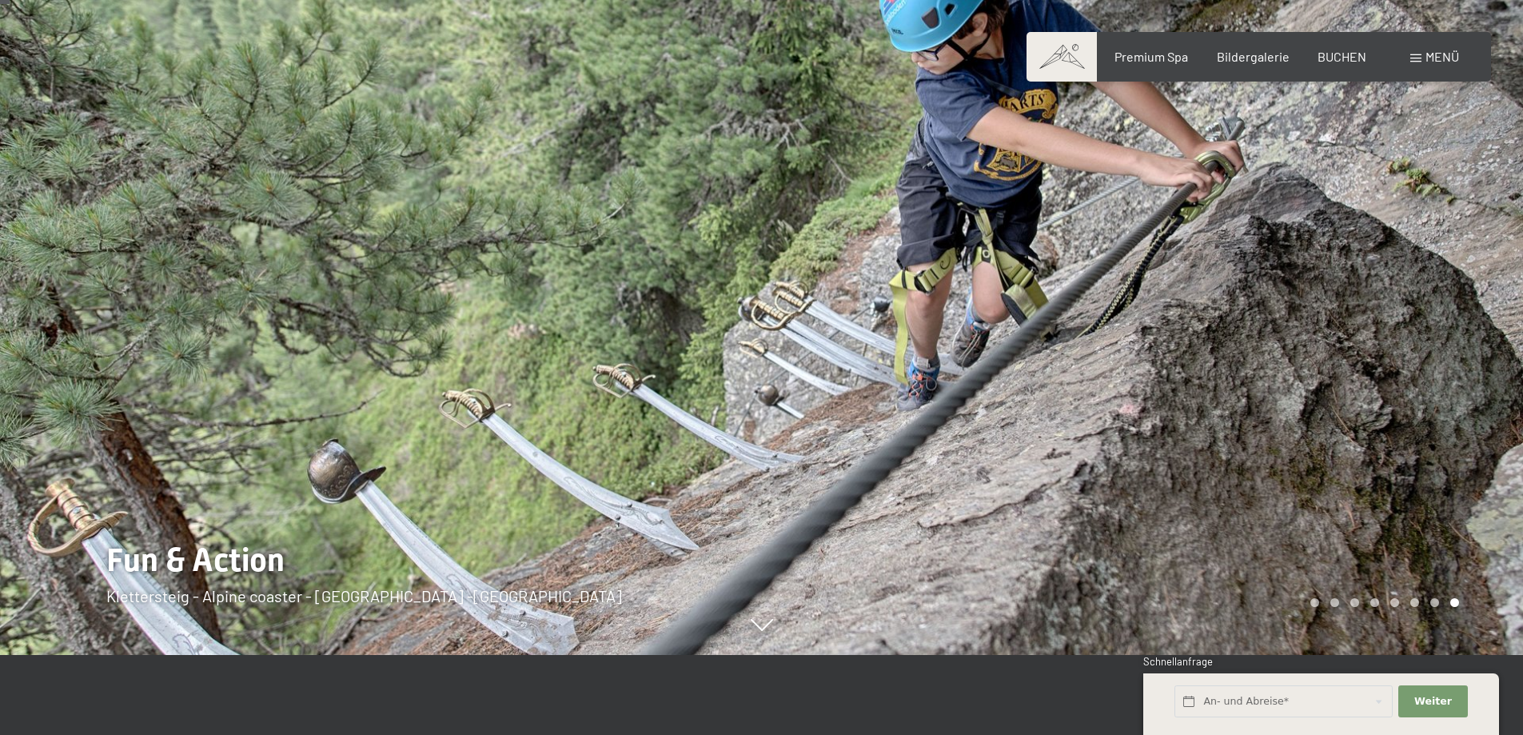
click at [1090, 372] on div at bounding box center [1143, 287] width 762 height 735
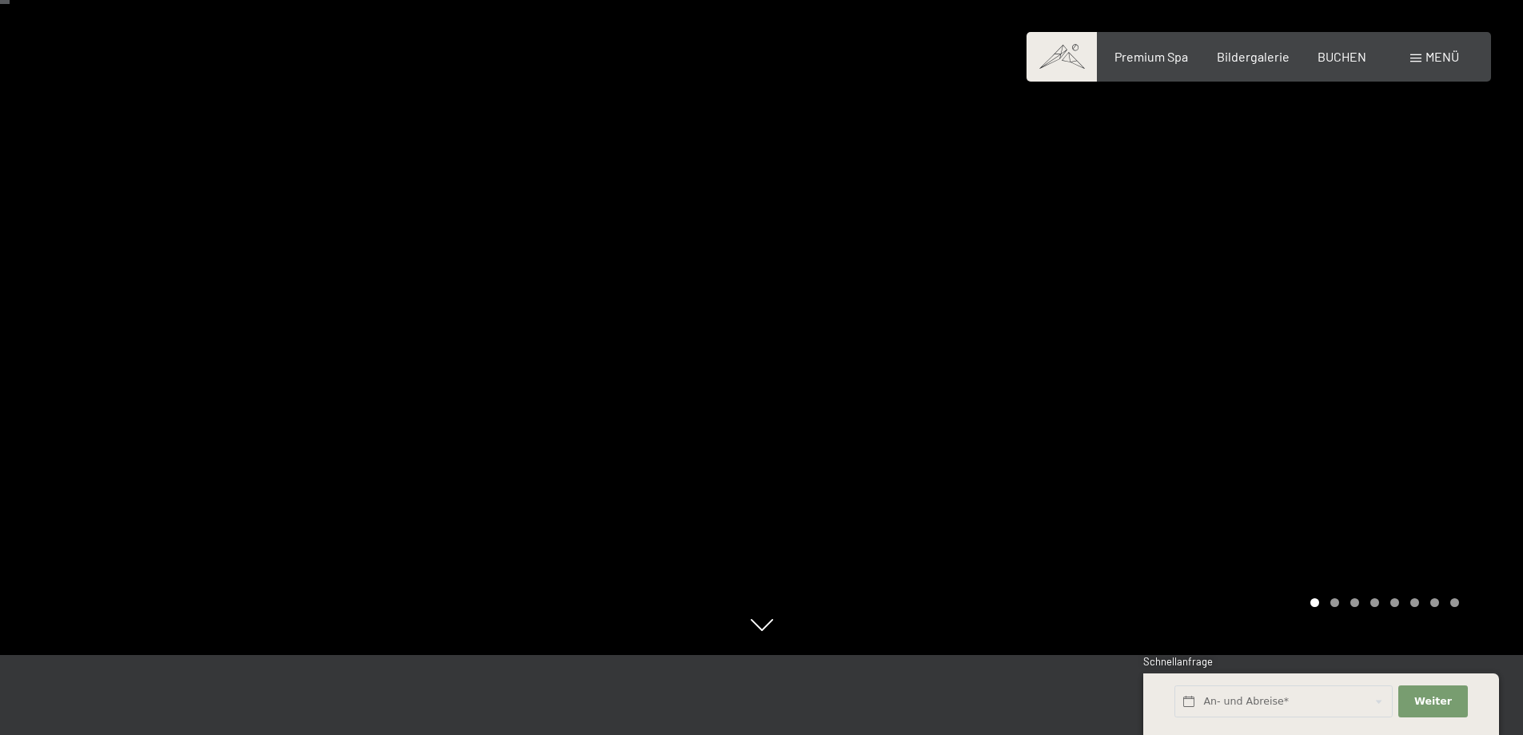
click at [1090, 372] on div at bounding box center [1143, 287] width 762 height 735
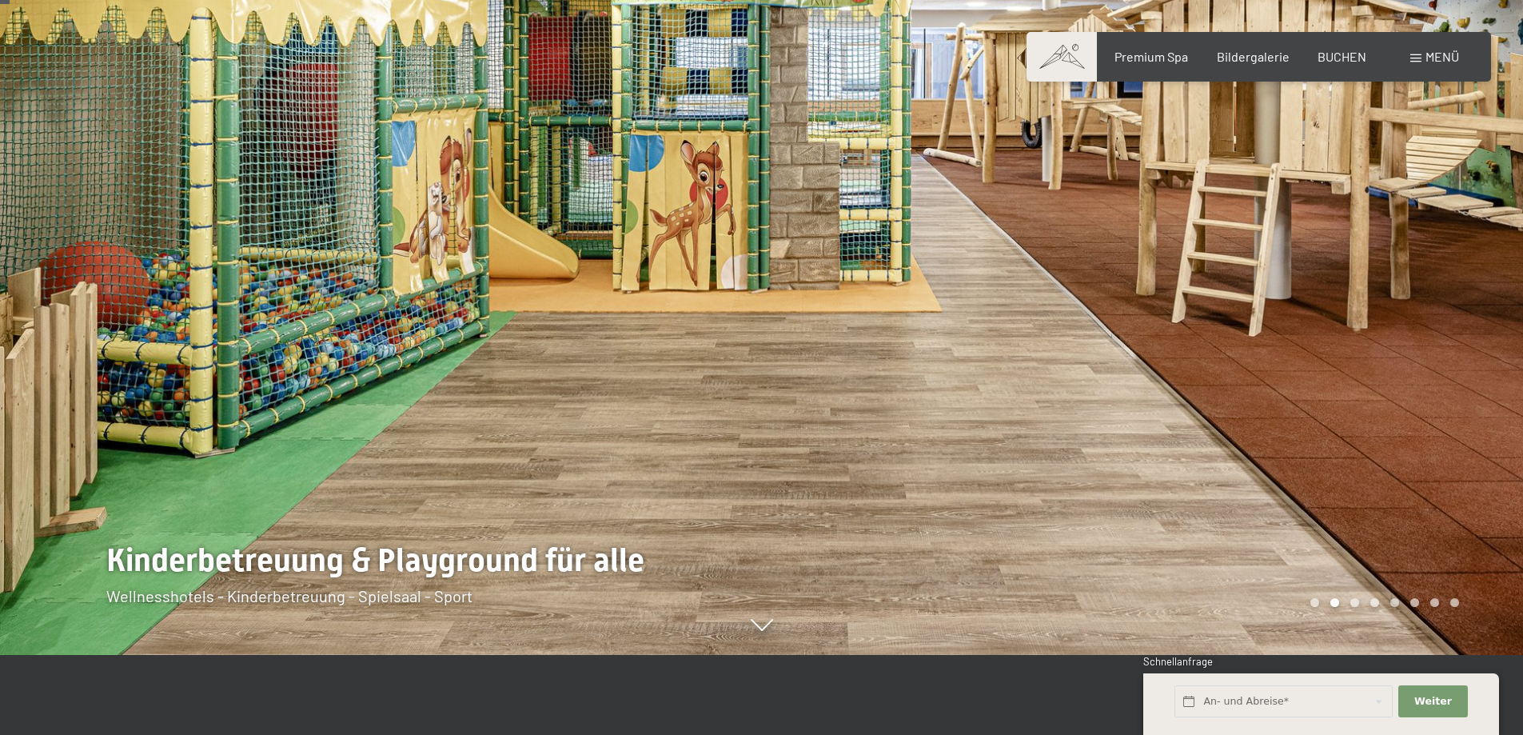
click at [1090, 372] on div at bounding box center [1143, 287] width 762 height 735
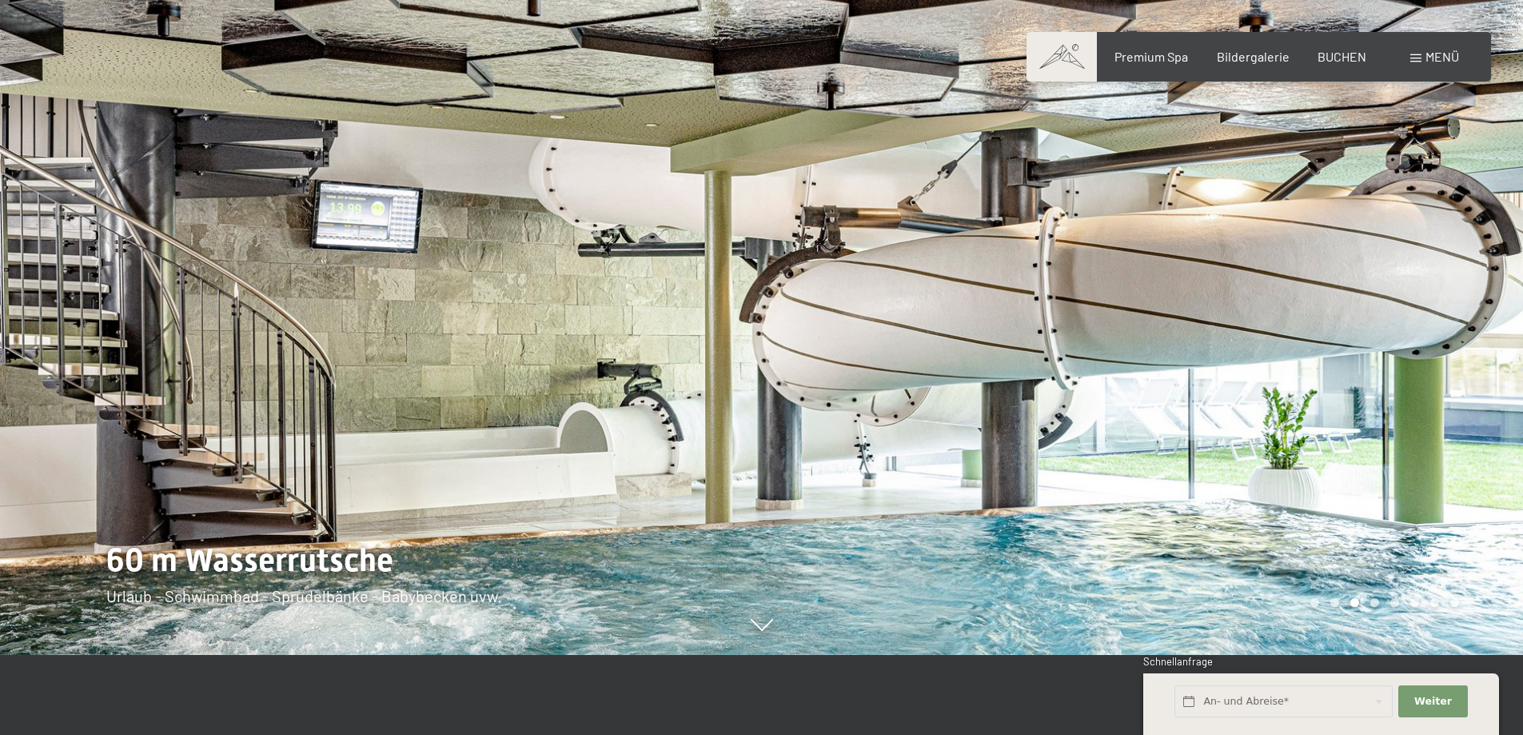
click at [1090, 372] on div at bounding box center [1143, 287] width 762 height 735
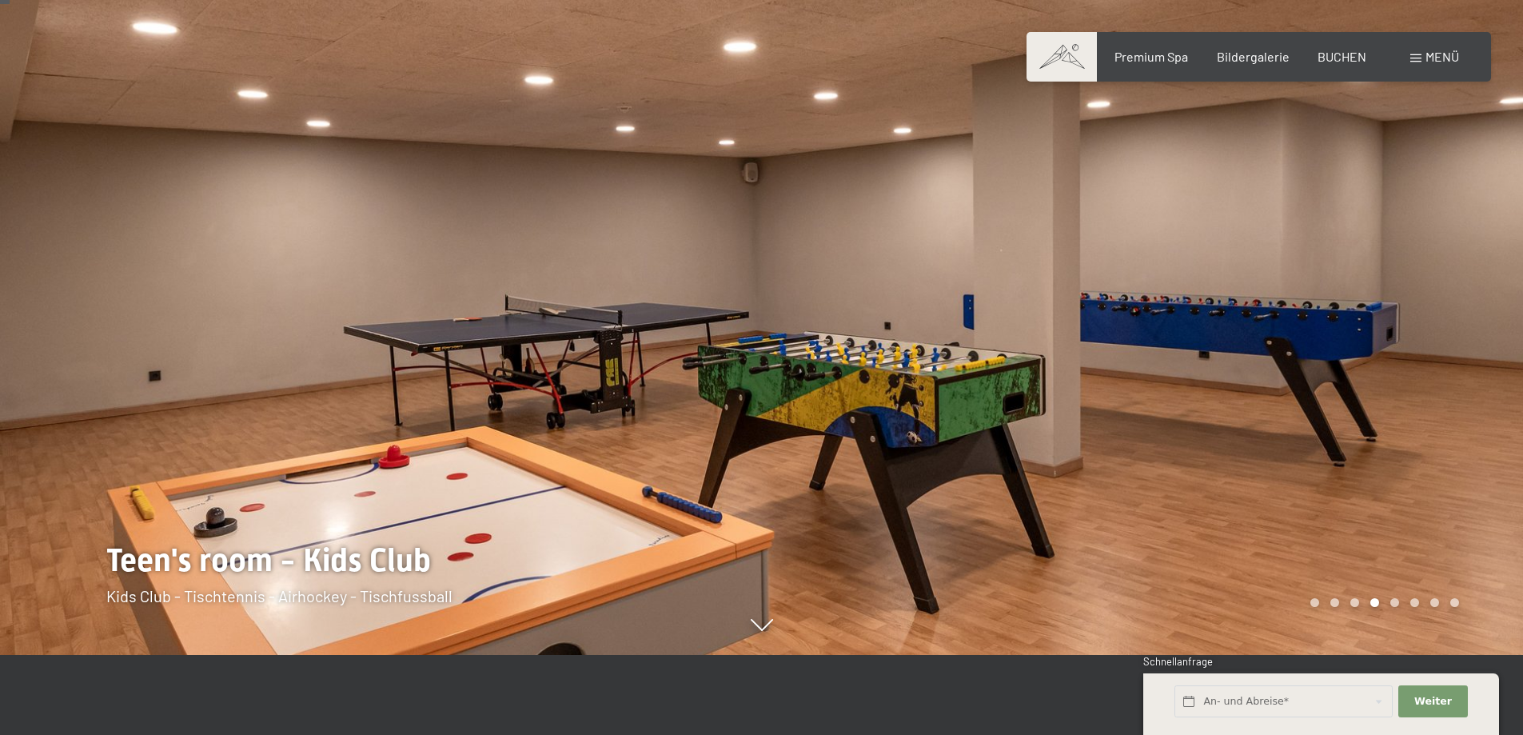
click at [1090, 372] on div at bounding box center [1143, 287] width 762 height 735
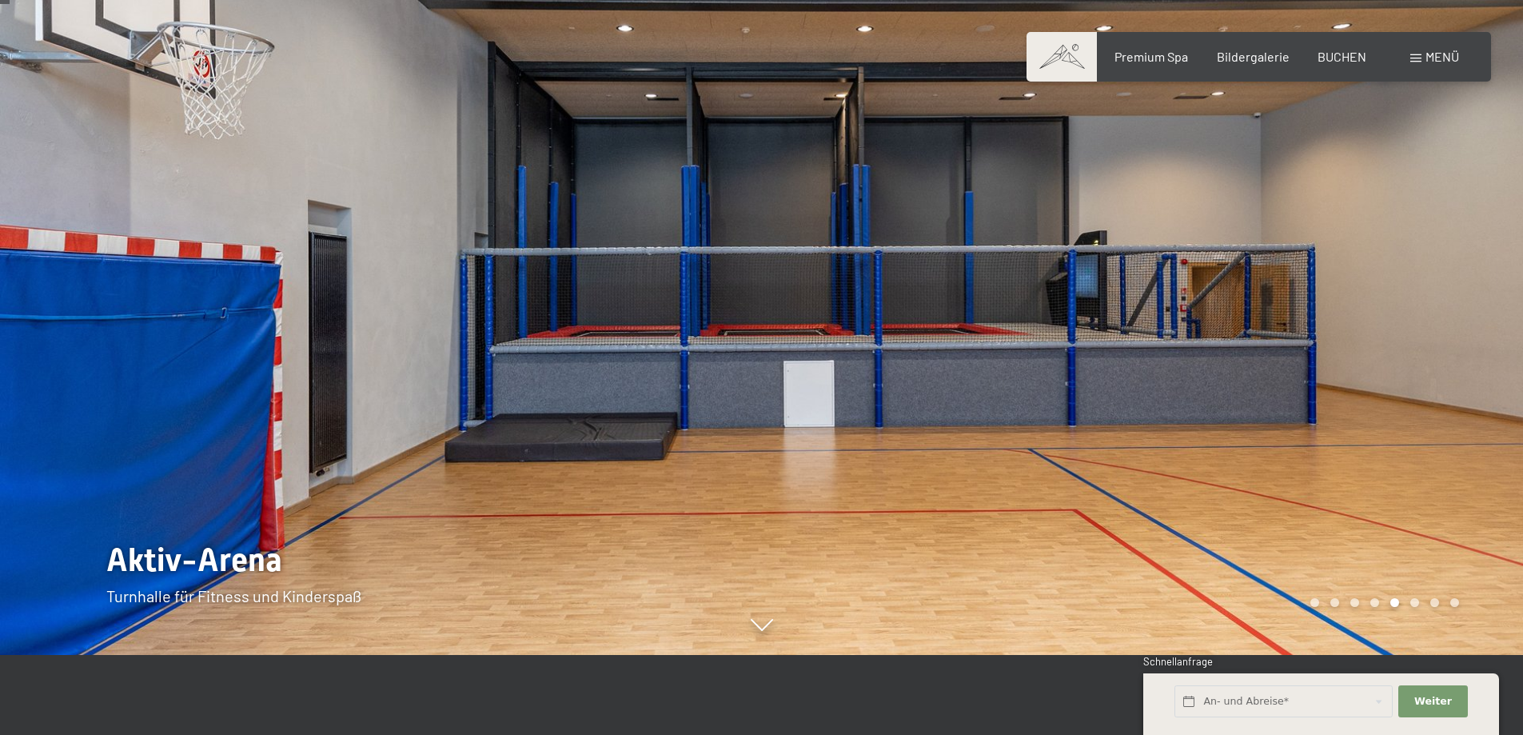
click at [1090, 372] on div at bounding box center [1143, 287] width 762 height 735
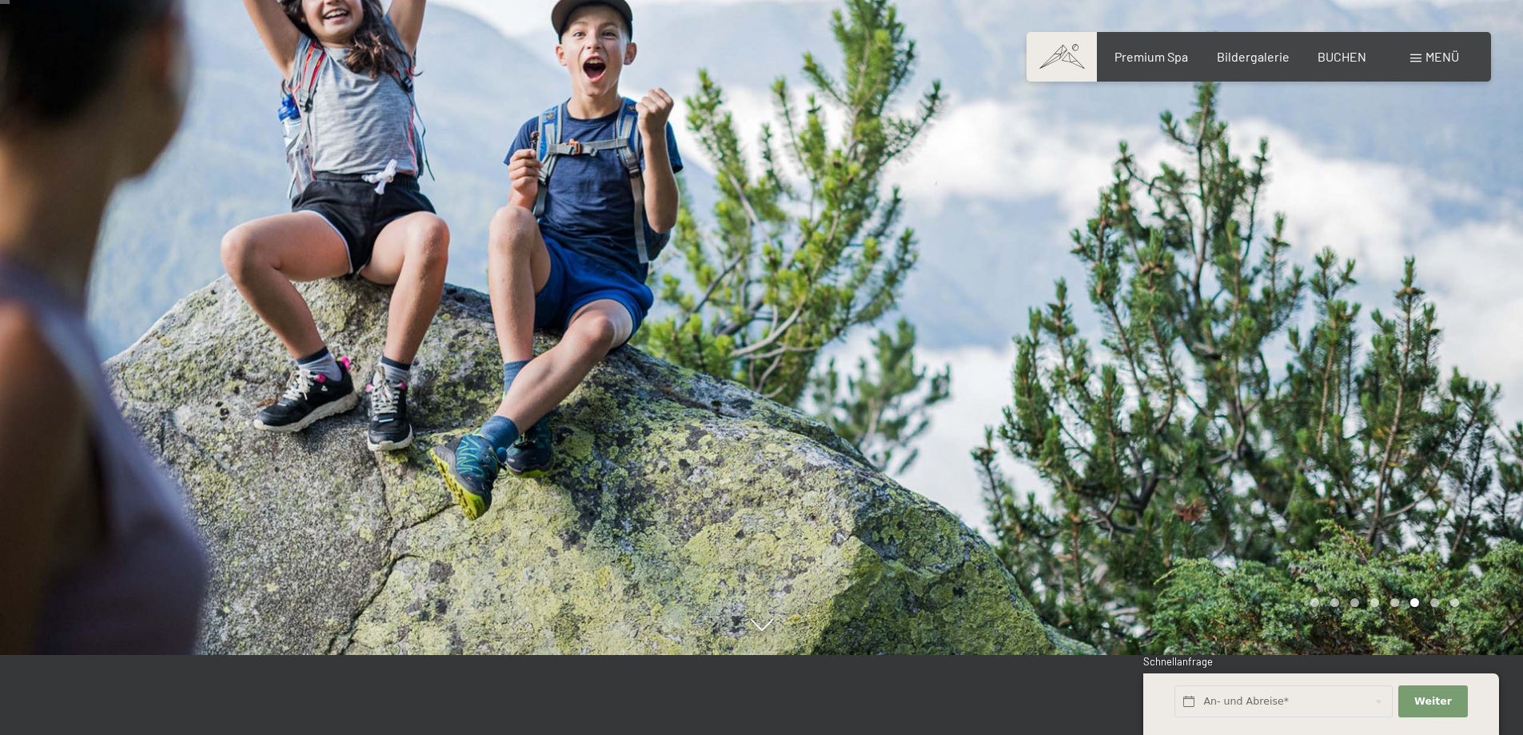
click at [1090, 372] on div at bounding box center [1143, 287] width 762 height 735
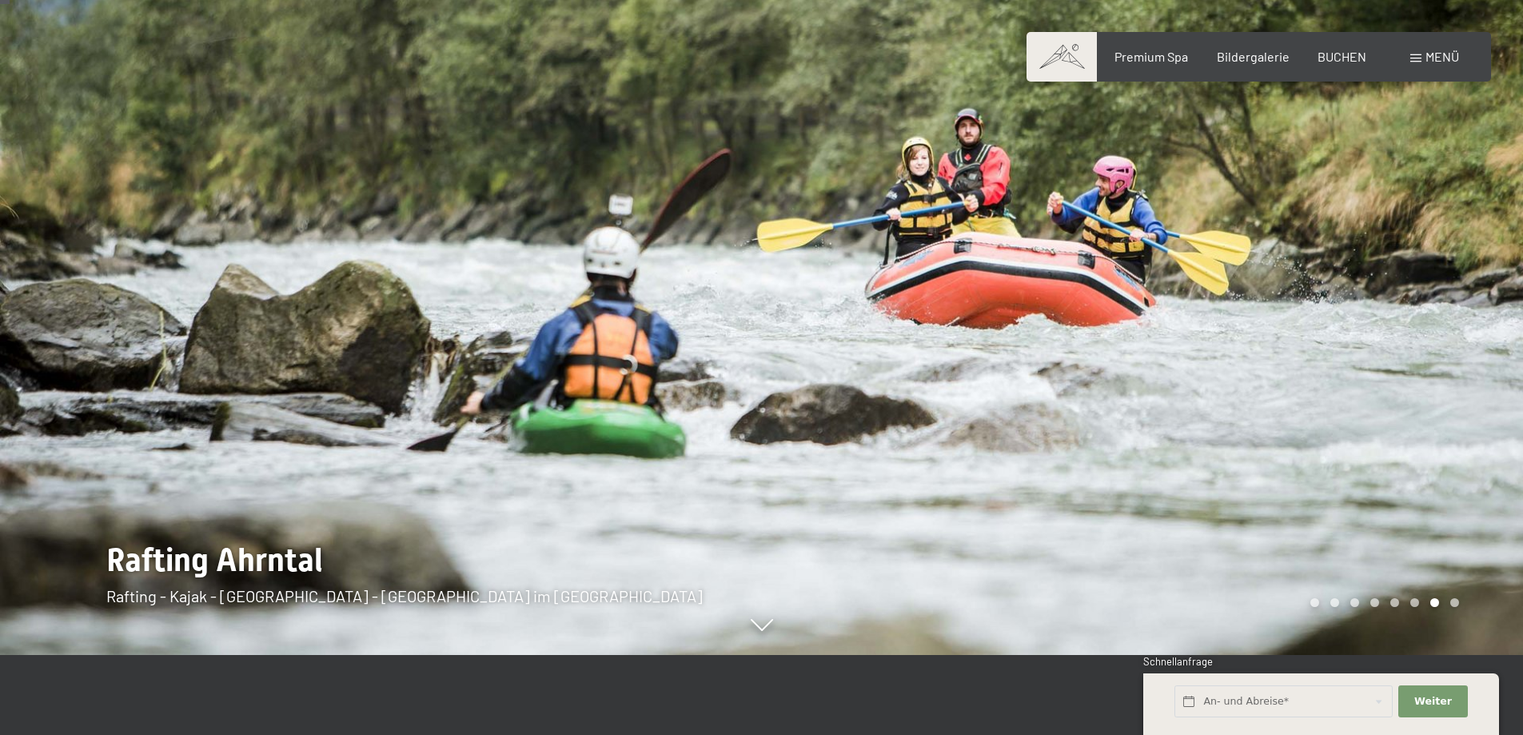
click at [1433, 63] on span "Menü" at bounding box center [1442, 56] width 34 height 15
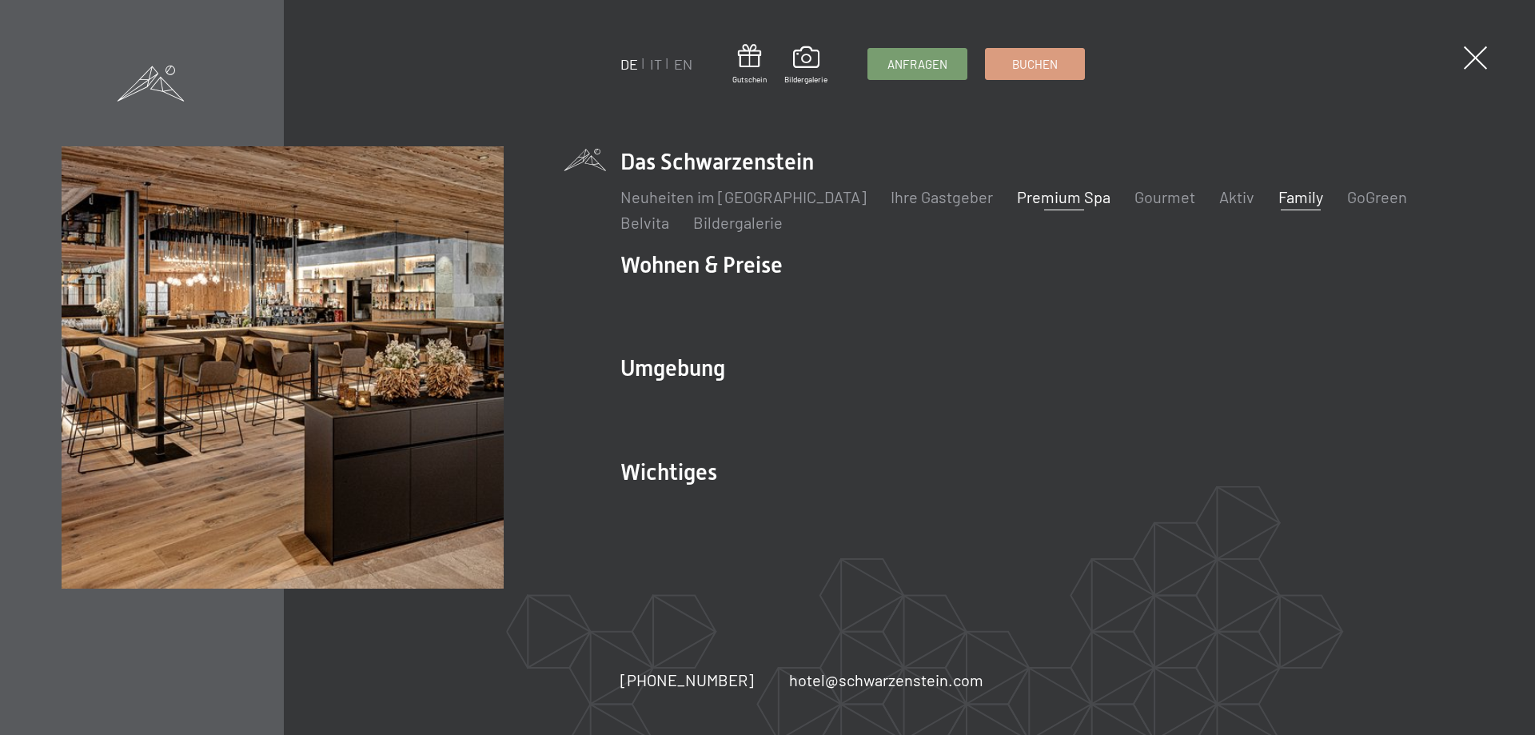
click at [1024, 198] on link "Premium Spa" at bounding box center [1064, 196] width 94 height 19
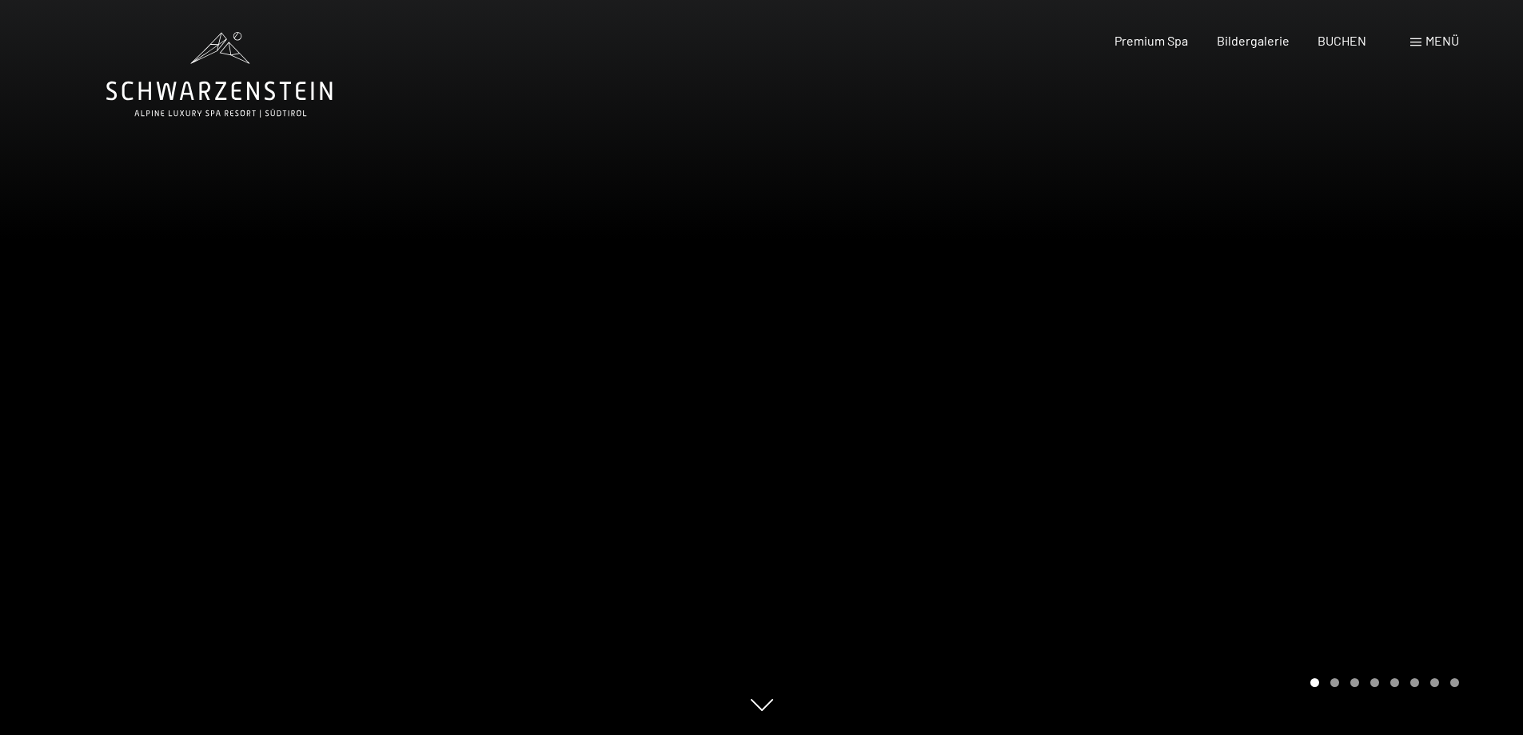
click at [983, 358] on div at bounding box center [1143, 367] width 762 height 735
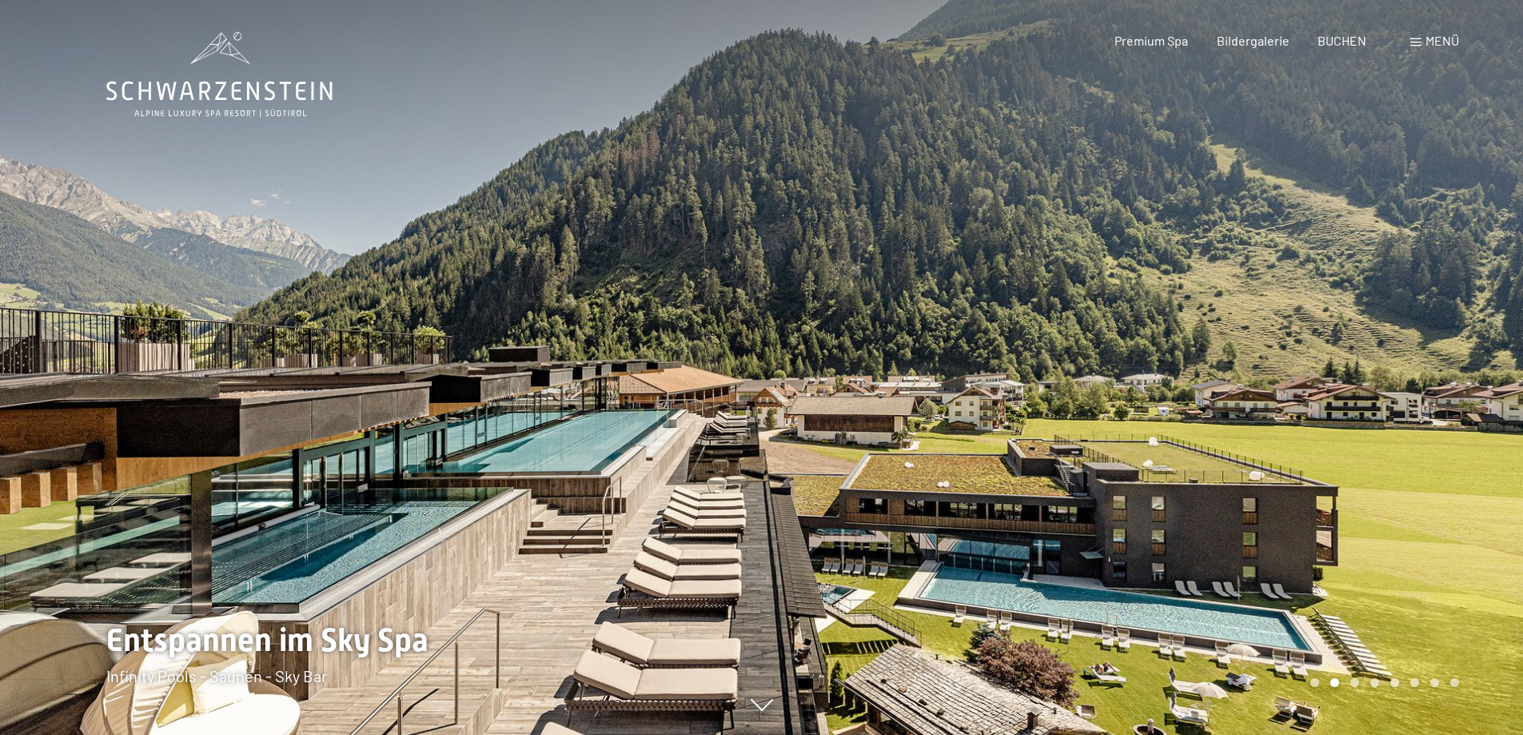
click at [983, 358] on div at bounding box center [1143, 367] width 762 height 735
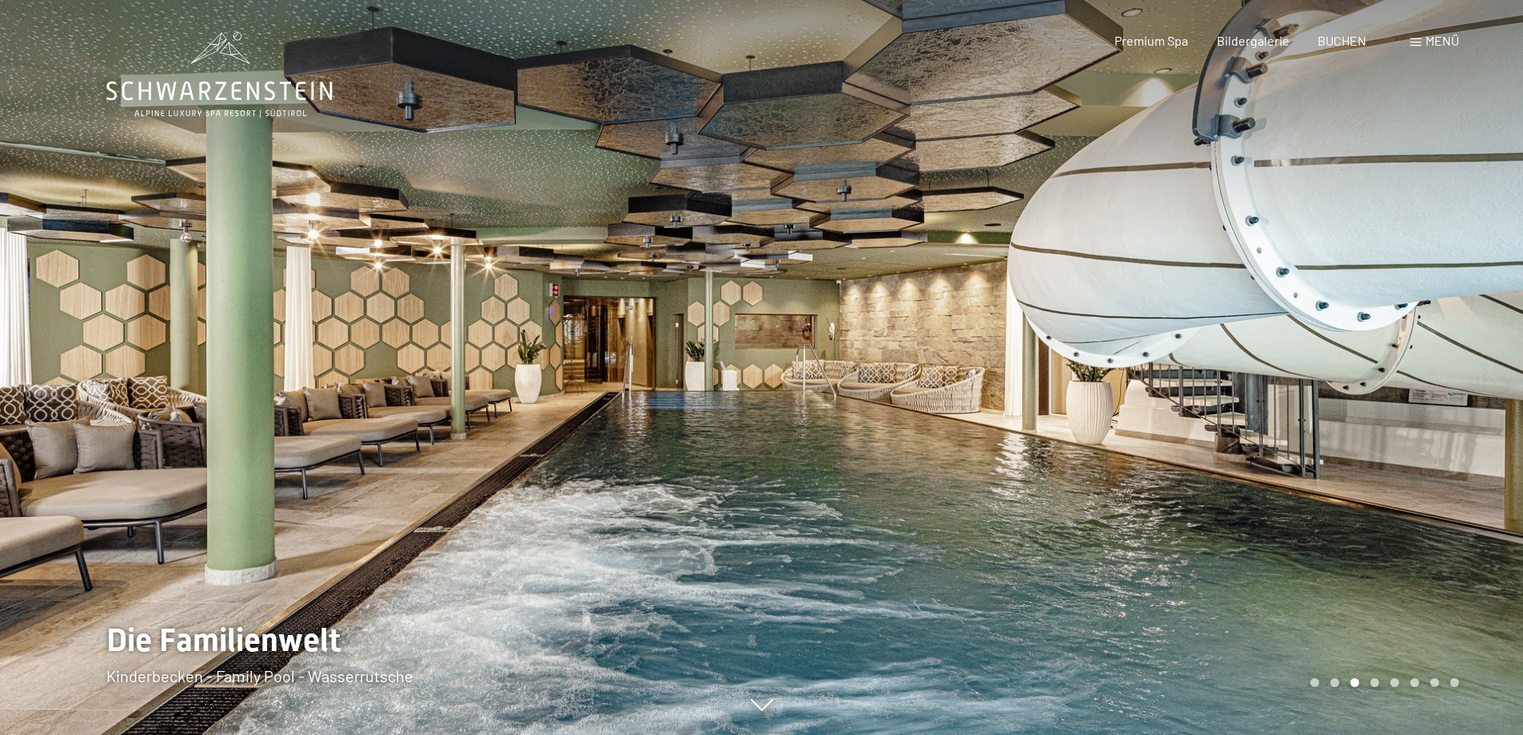
click at [983, 358] on div at bounding box center [1143, 367] width 762 height 735
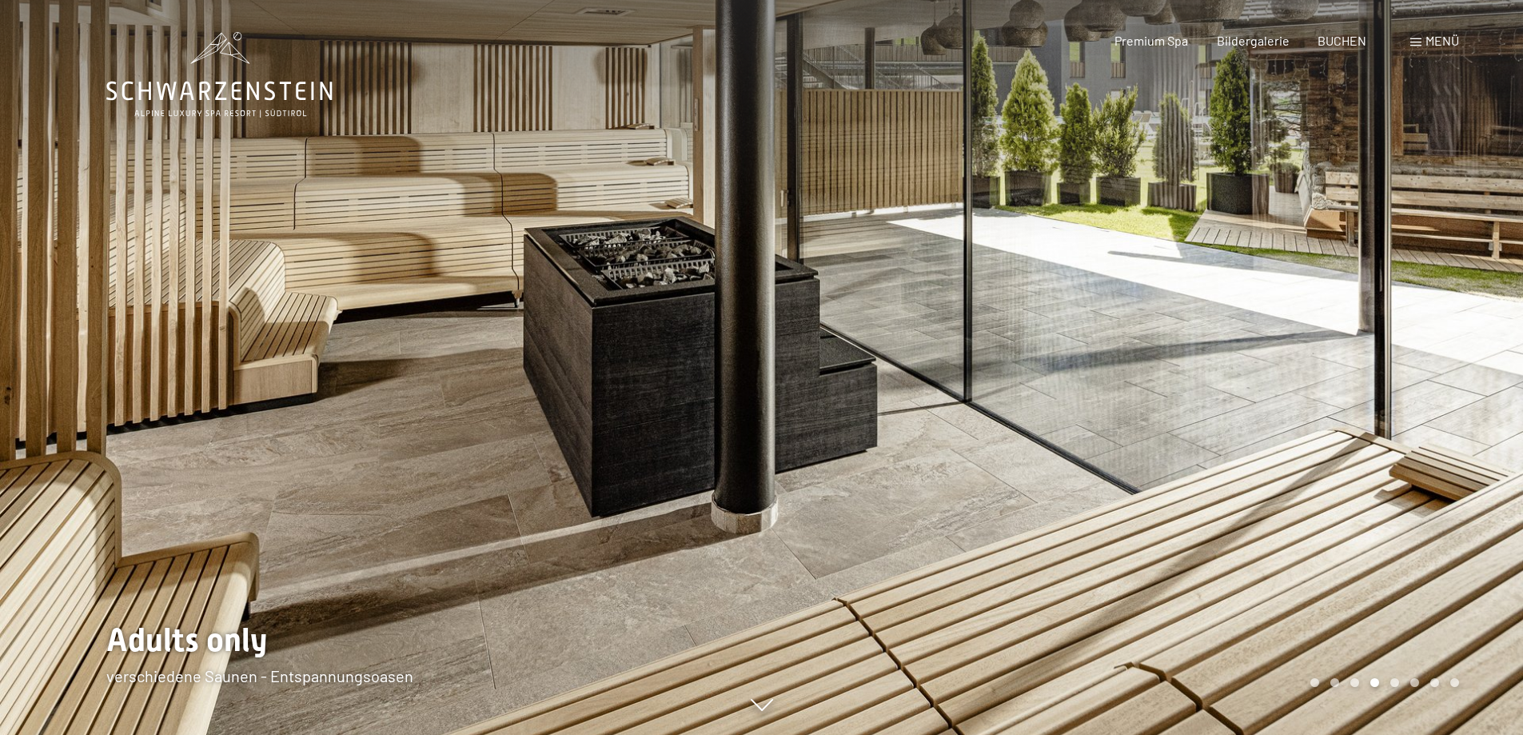
click at [983, 358] on div at bounding box center [1143, 367] width 762 height 735
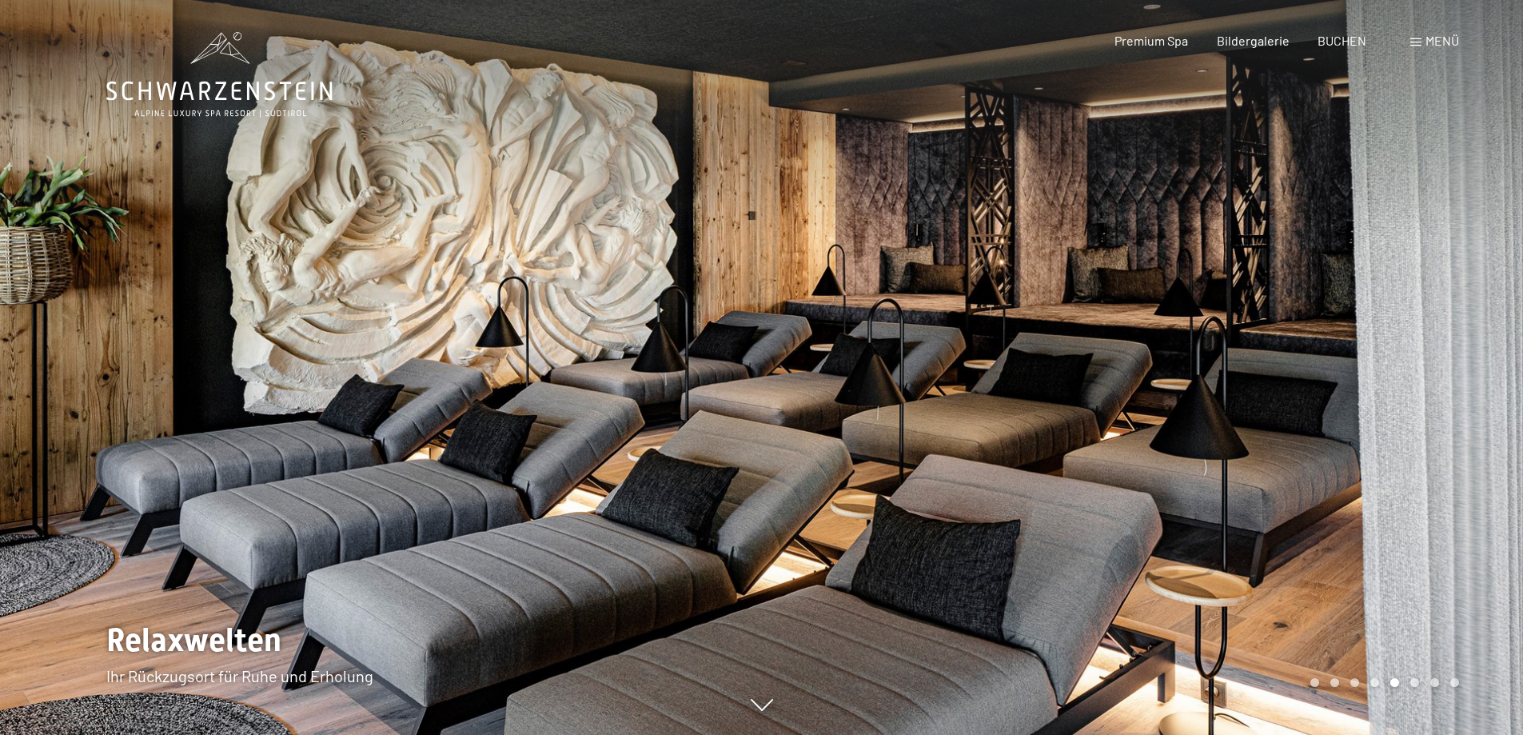
click at [983, 358] on div at bounding box center [1143, 367] width 762 height 735
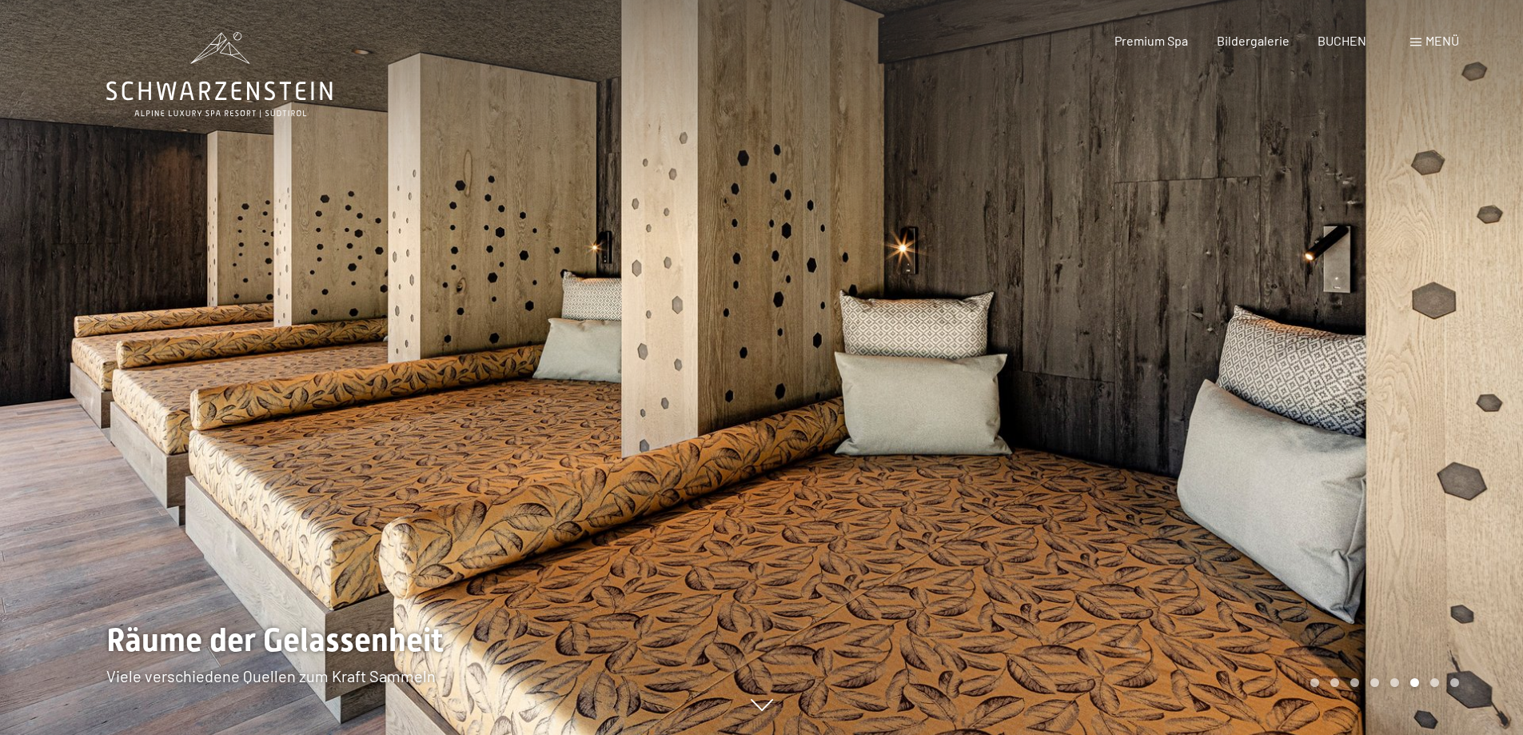
click at [983, 358] on div at bounding box center [1143, 367] width 762 height 735
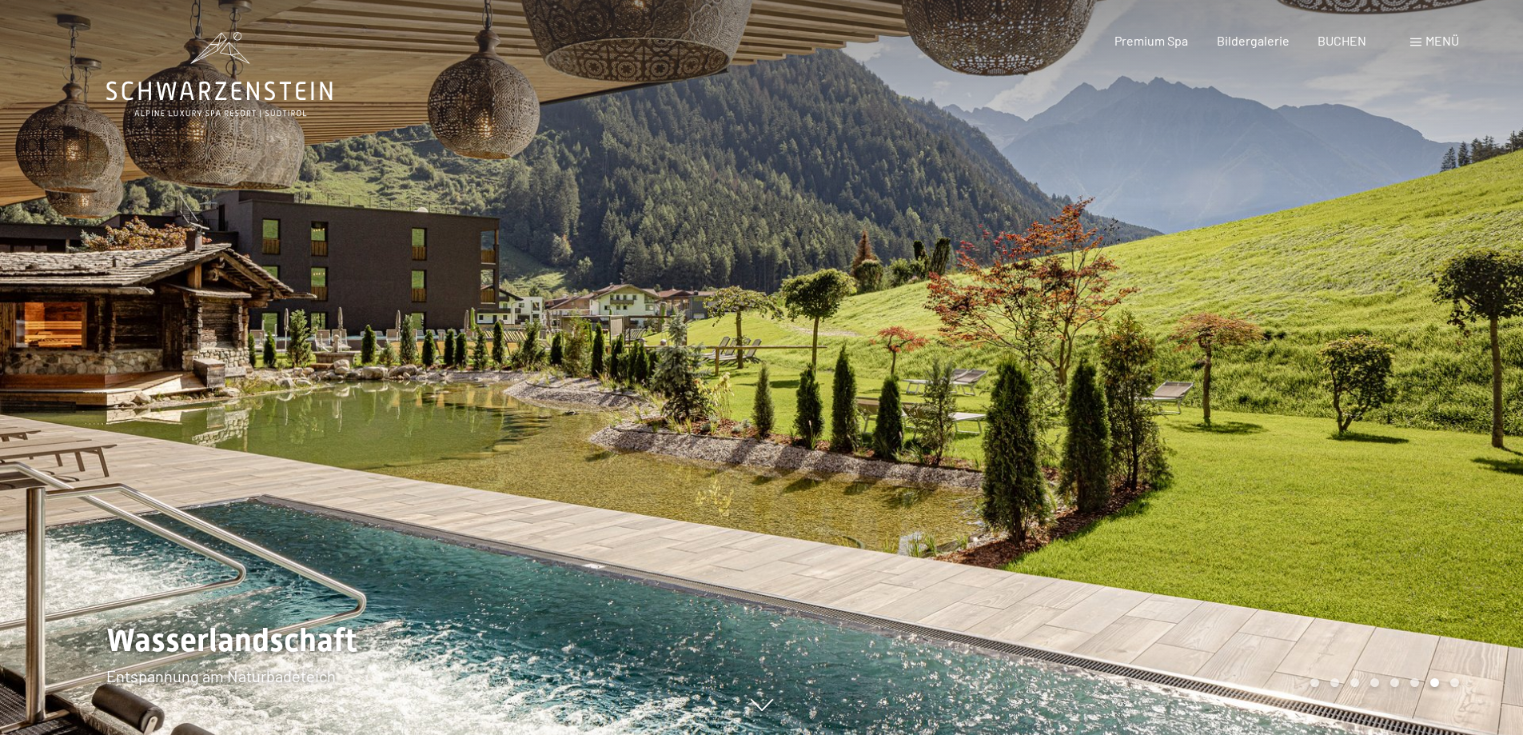
click at [980, 358] on div at bounding box center [1143, 367] width 762 height 735
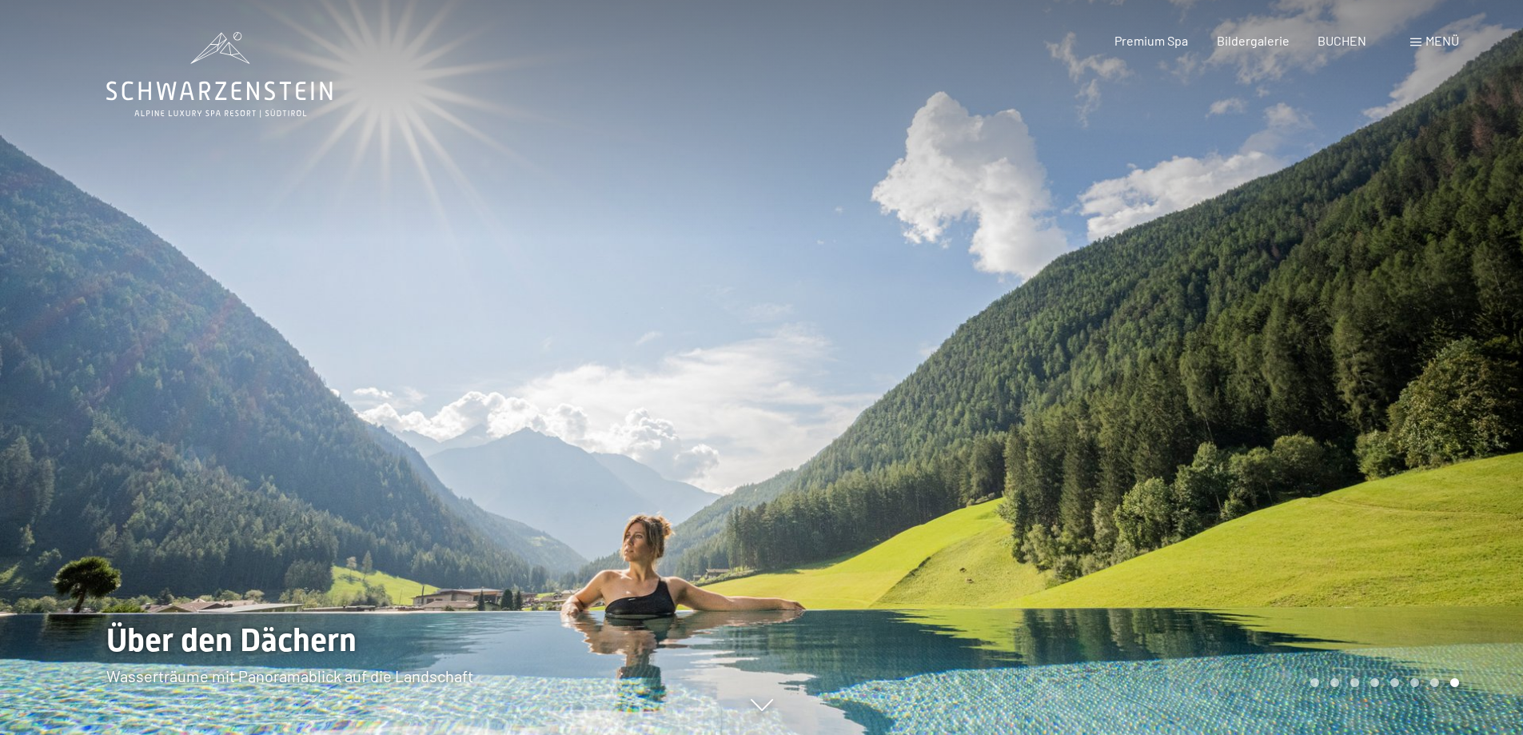
click at [980, 358] on div at bounding box center [1143, 367] width 762 height 735
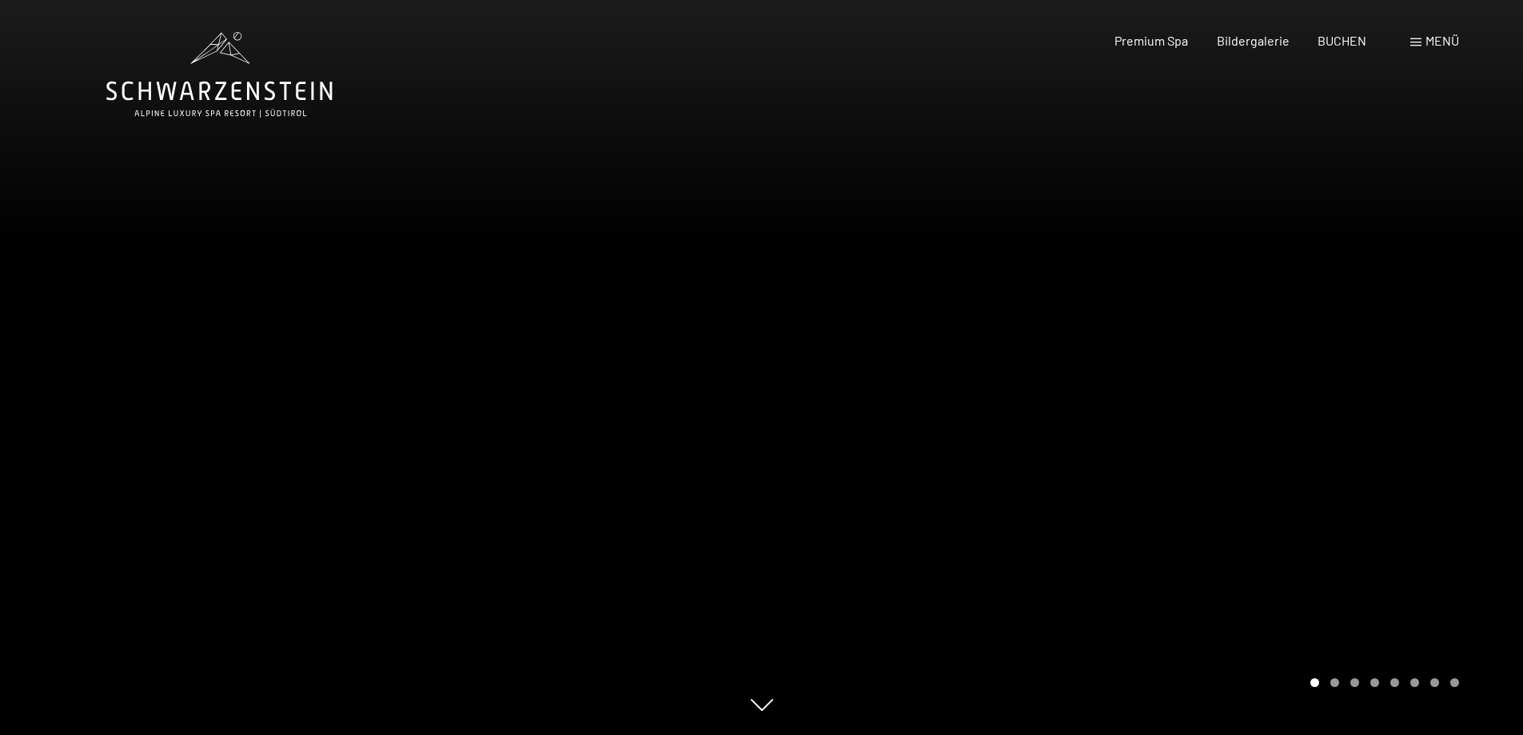
click at [980, 358] on div at bounding box center [1143, 367] width 762 height 735
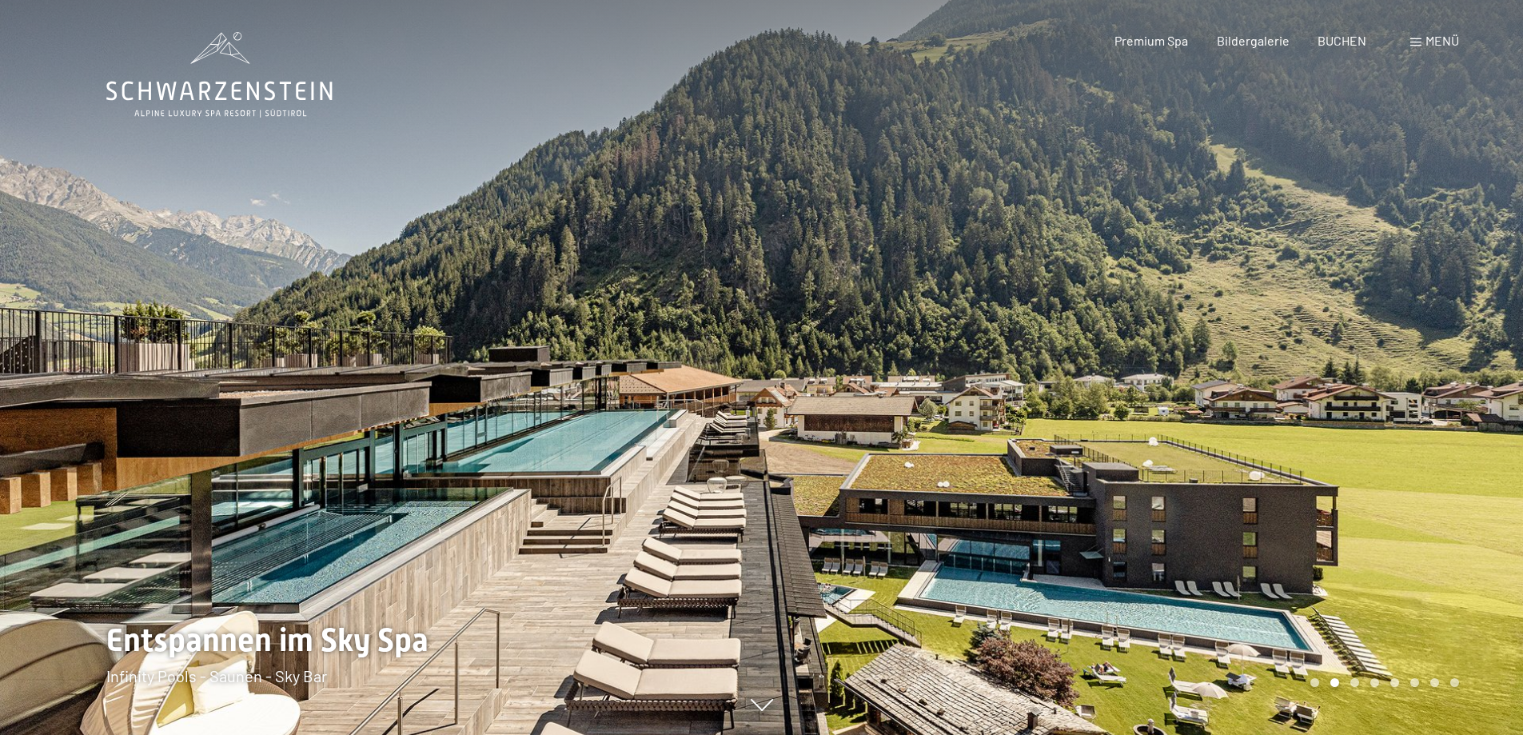
click at [980, 358] on div at bounding box center [1143, 367] width 762 height 735
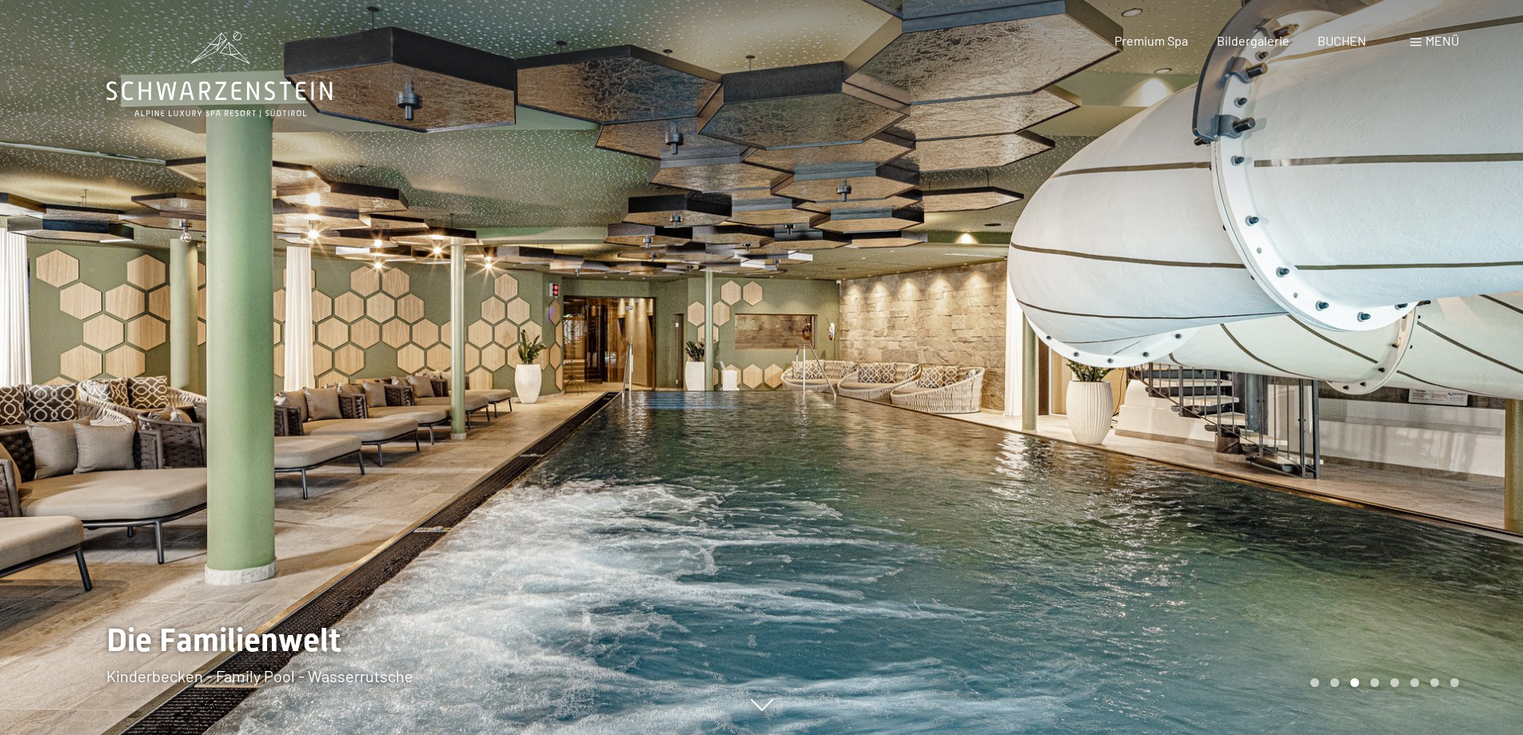
click at [980, 358] on div at bounding box center [1143, 367] width 762 height 735
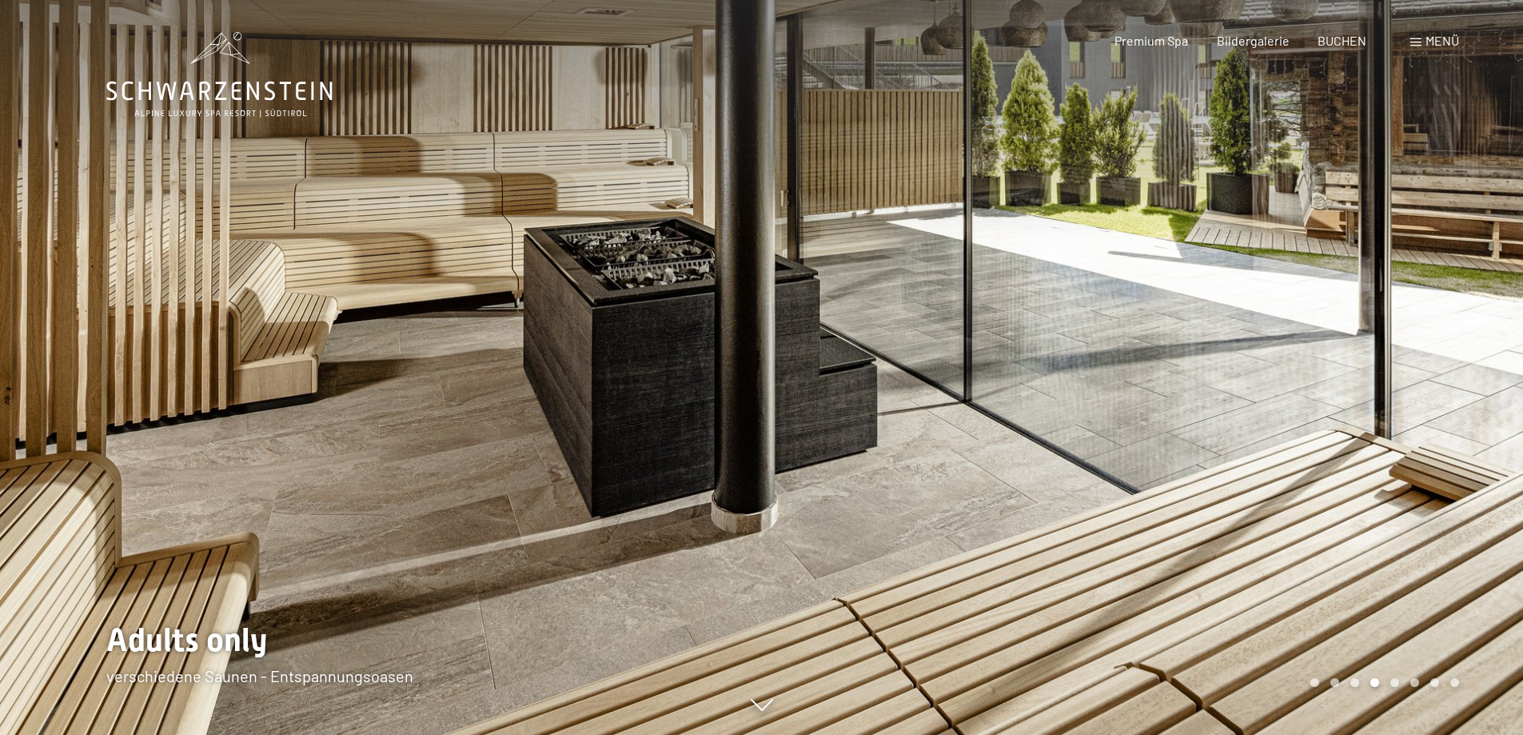
click at [1440, 39] on span "Menü" at bounding box center [1442, 40] width 34 height 15
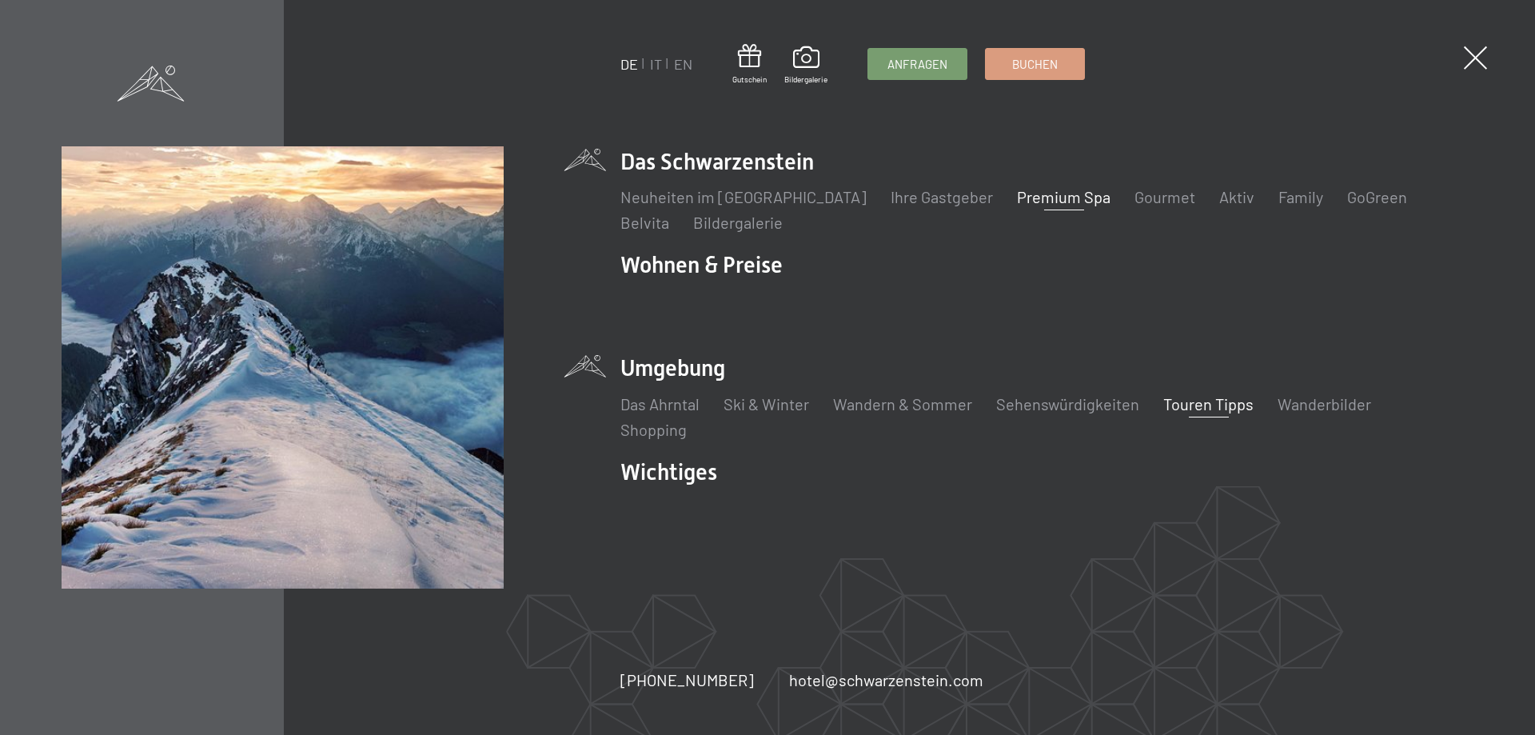
click at [1204, 408] on link "Touren Tipps" at bounding box center [1208, 403] width 90 height 19
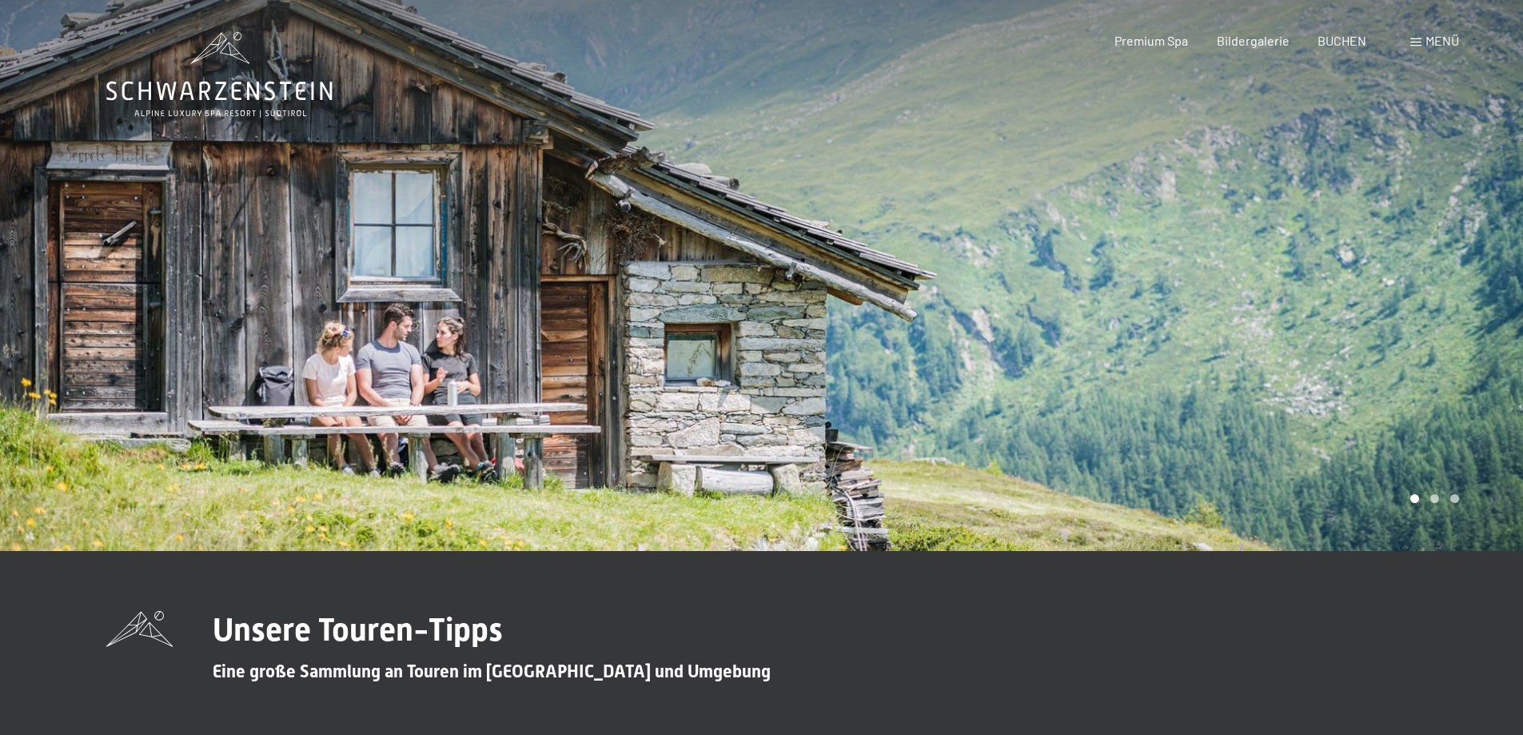
click at [1047, 324] on div at bounding box center [1143, 275] width 762 height 551
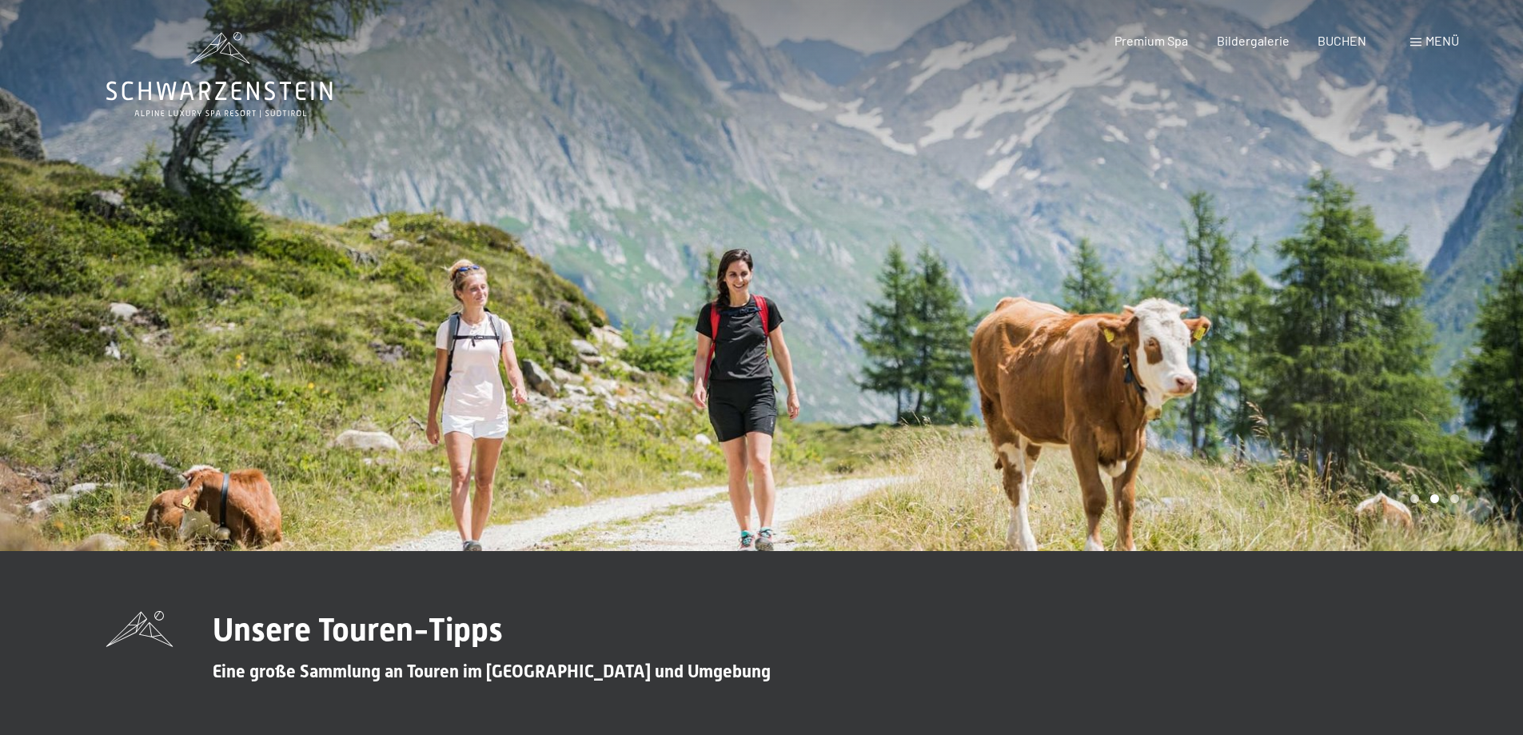
click at [1047, 324] on div at bounding box center [1143, 275] width 762 height 551
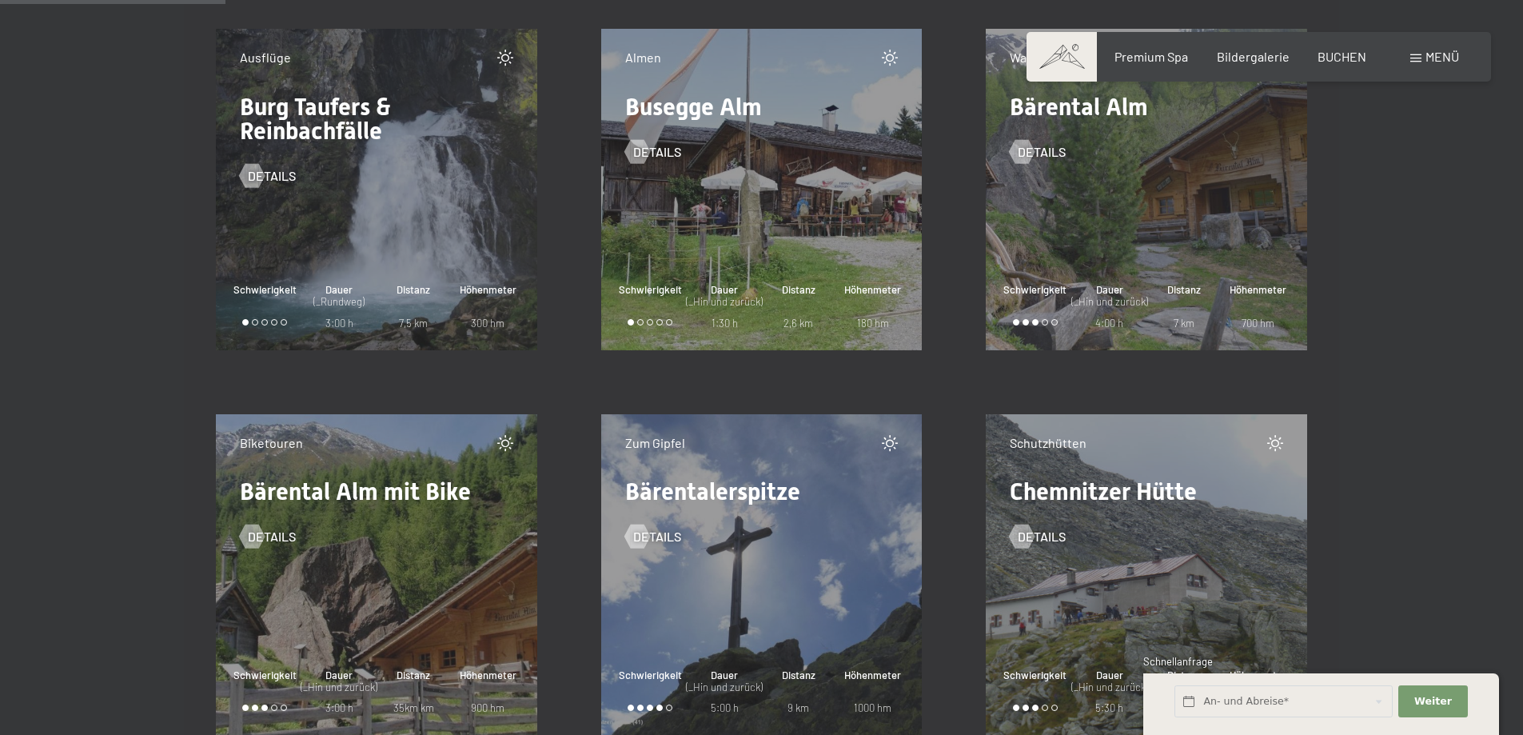
scroll to position [4157, 0]
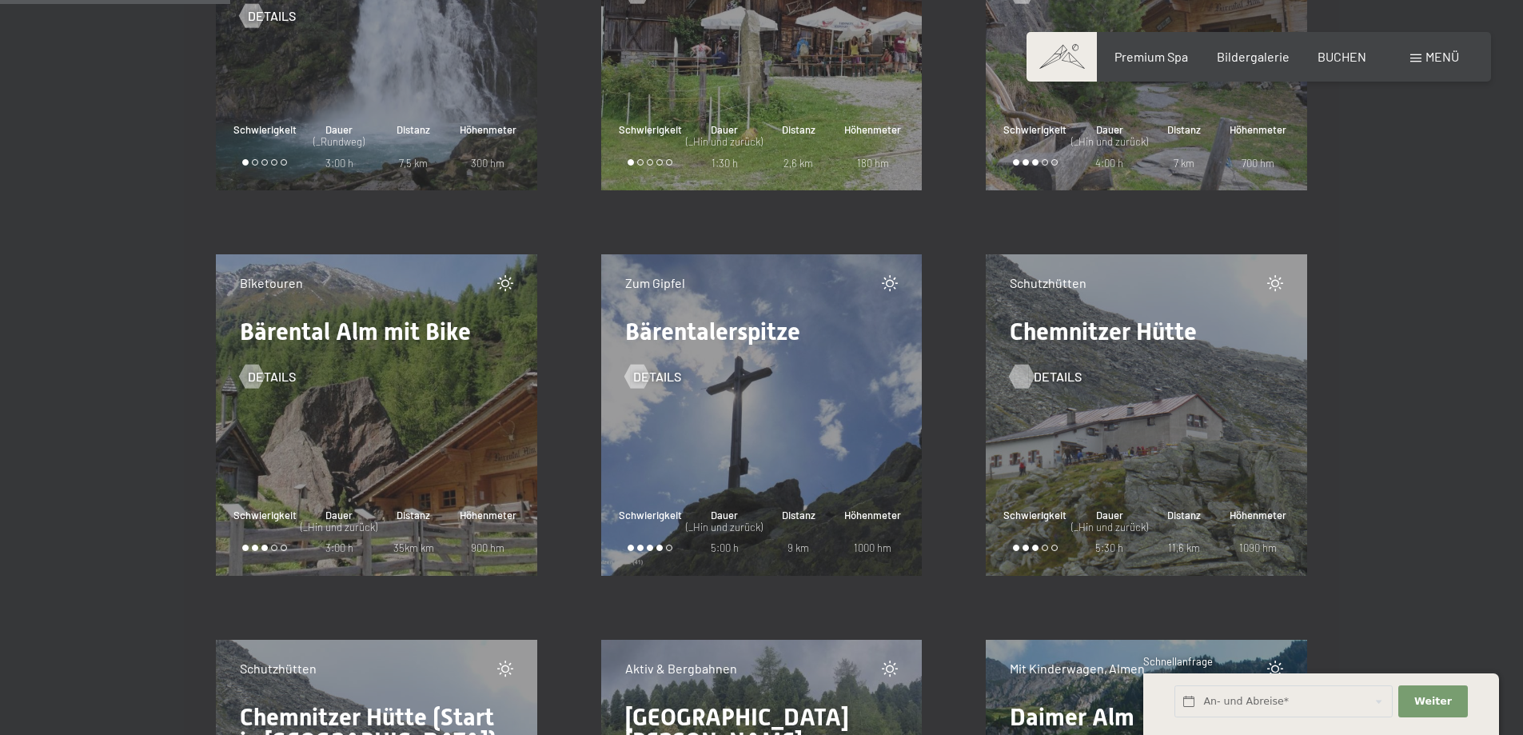
click at [1040, 377] on span "Details" at bounding box center [1058, 377] width 48 height 18
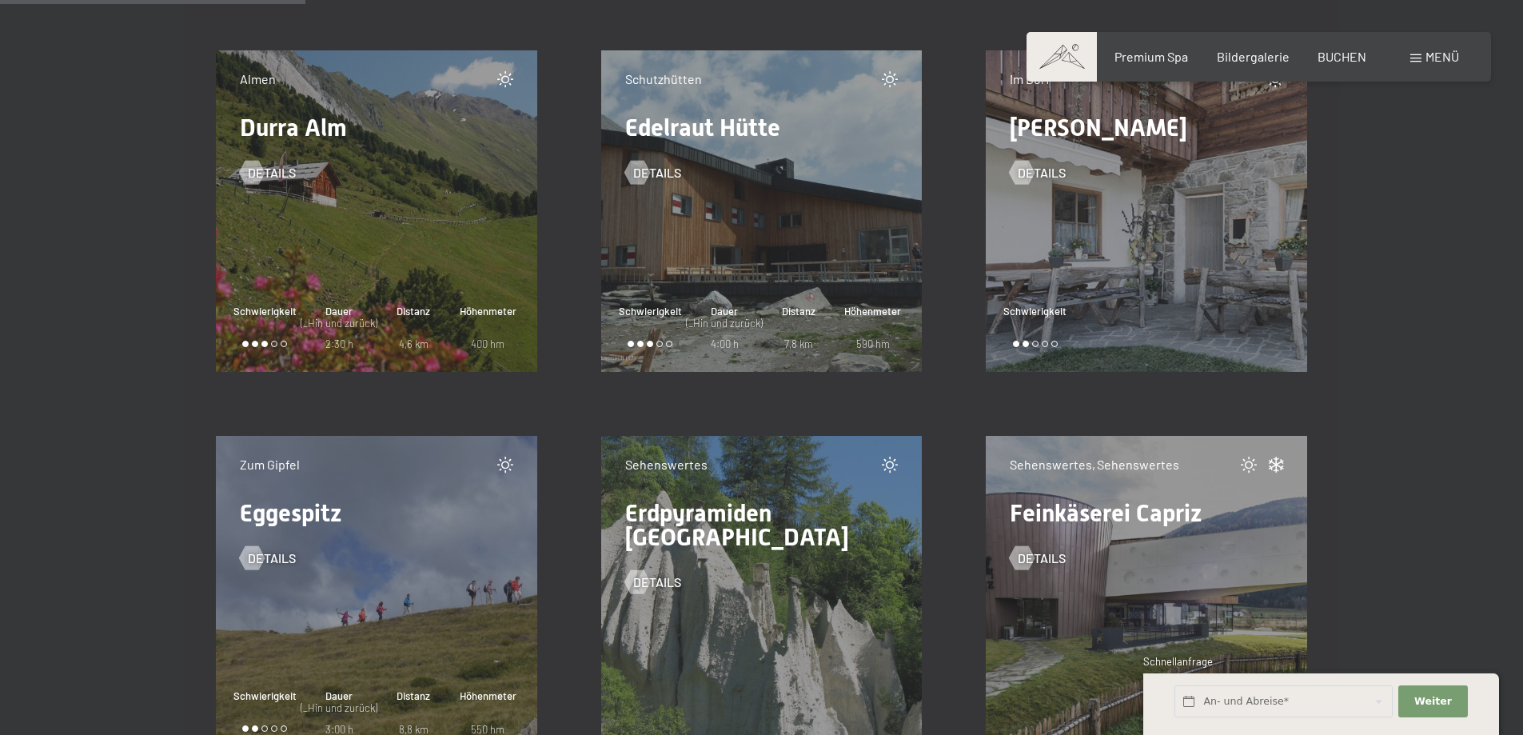
scroll to position [5436, 0]
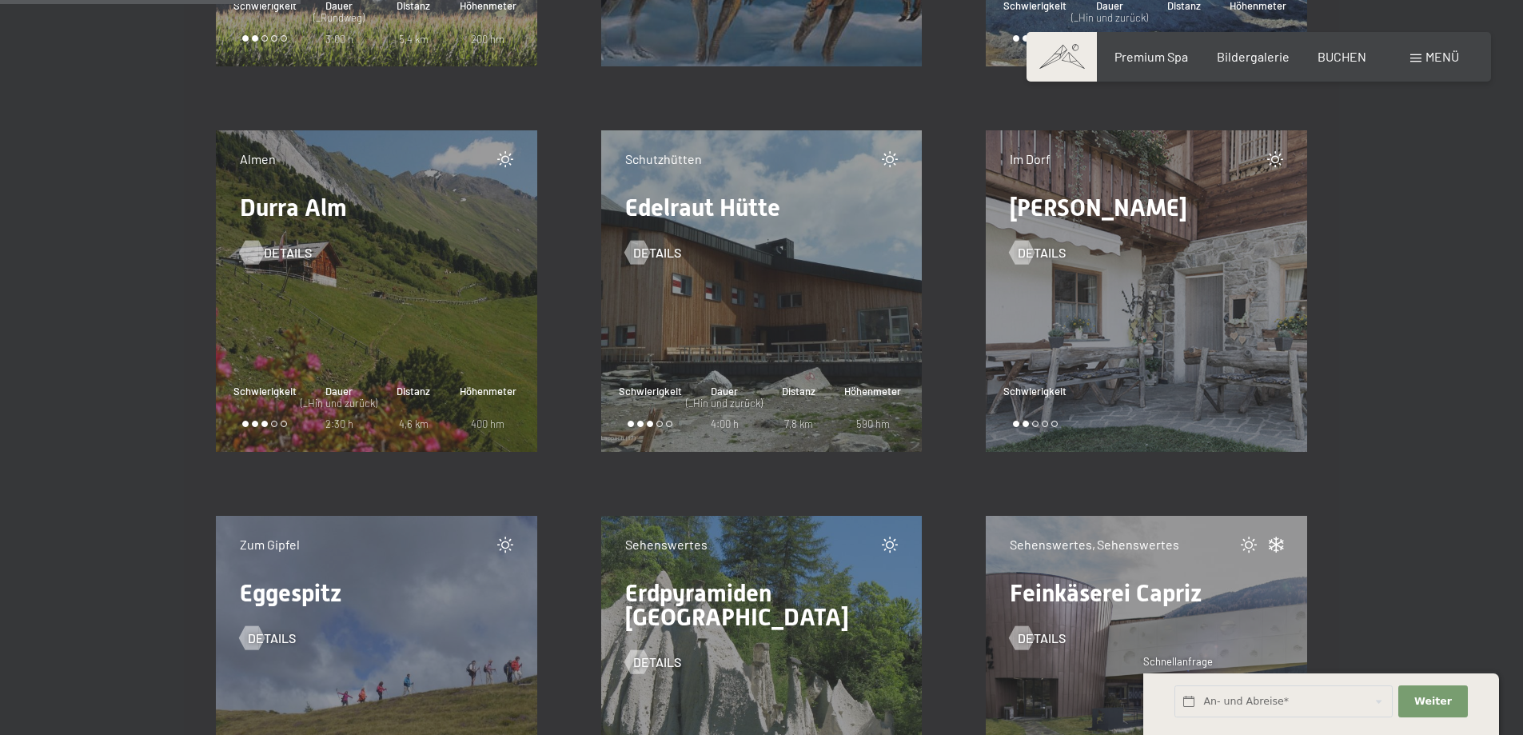
click at [258, 256] on div at bounding box center [252, 253] width 14 height 24
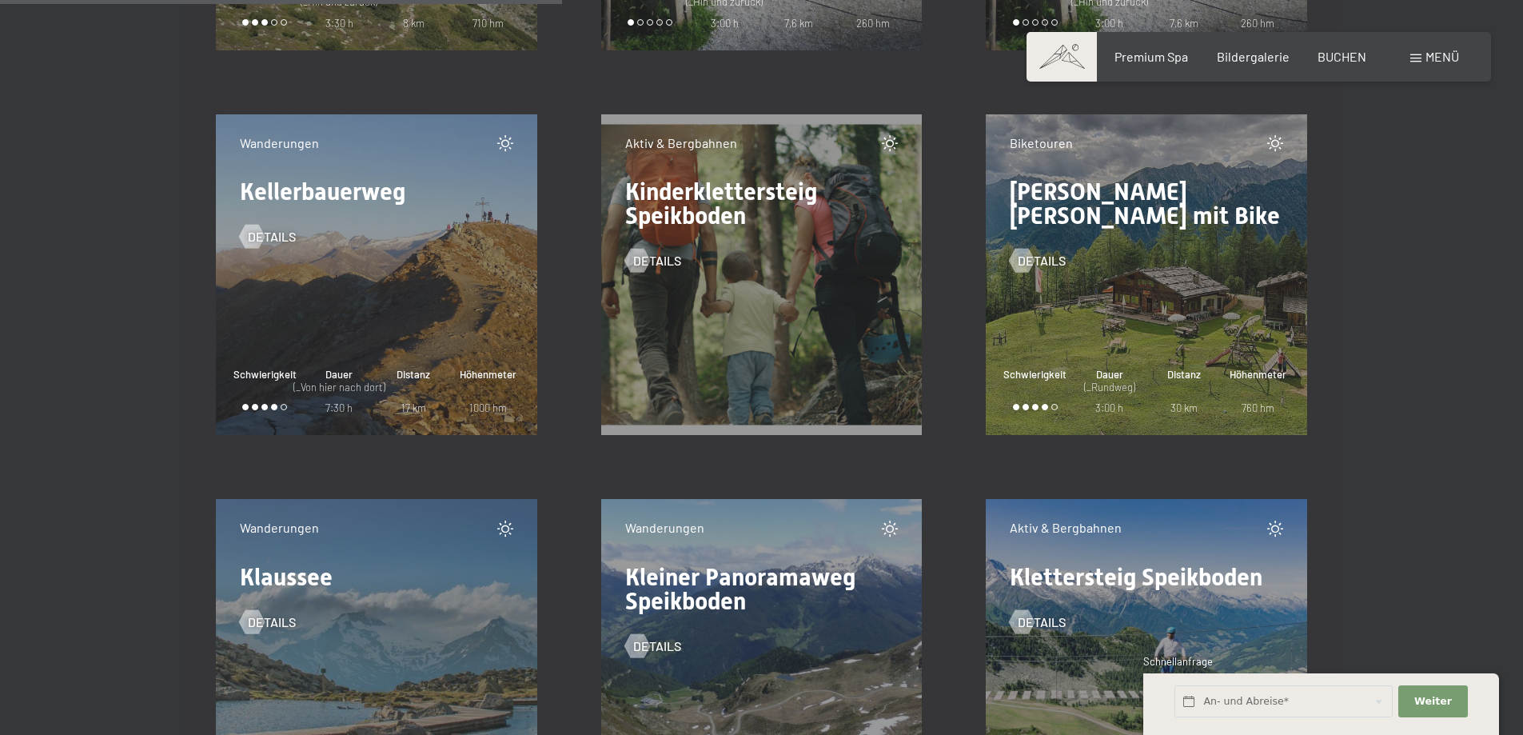
scroll to position [10312, 0]
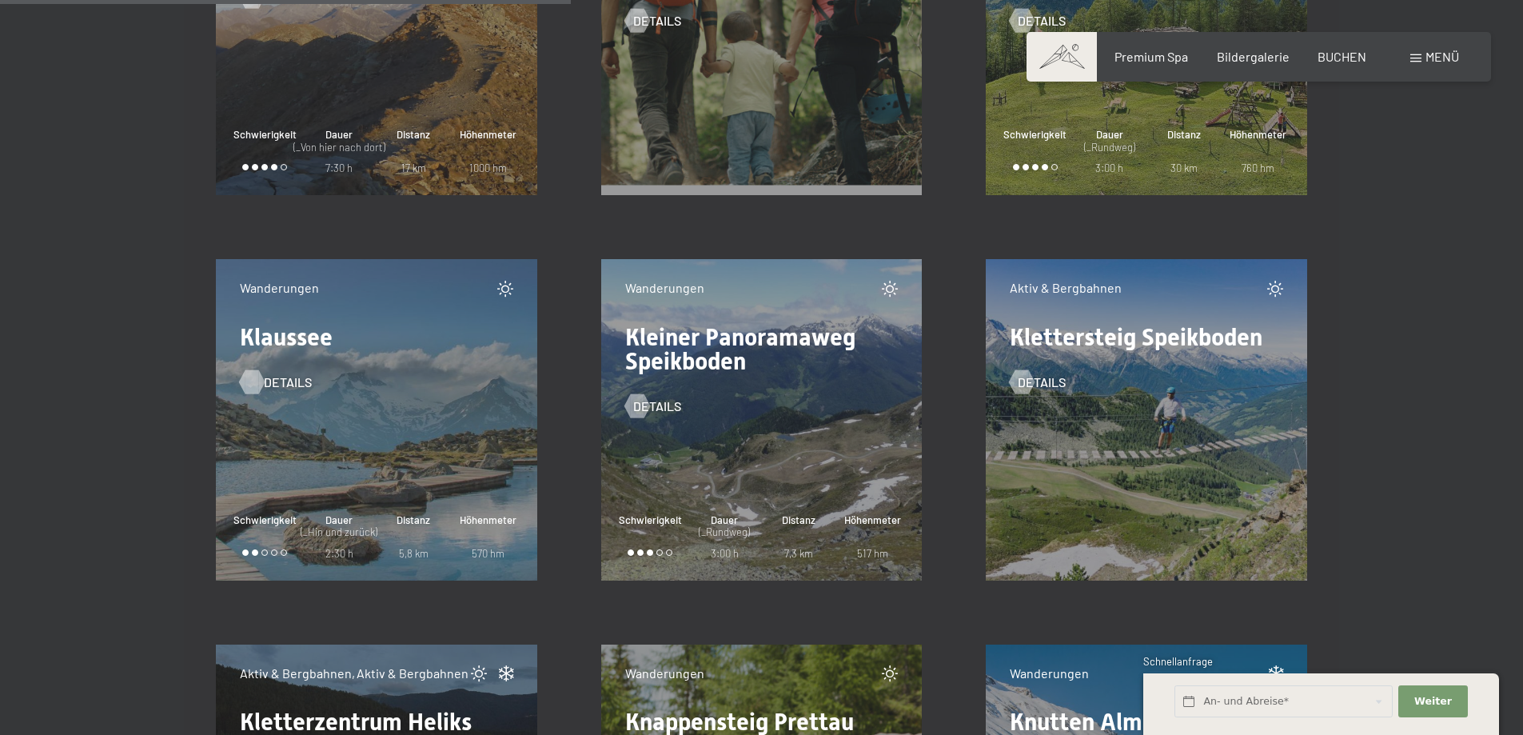
click at [255, 379] on div at bounding box center [252, 381] width 14 height 24
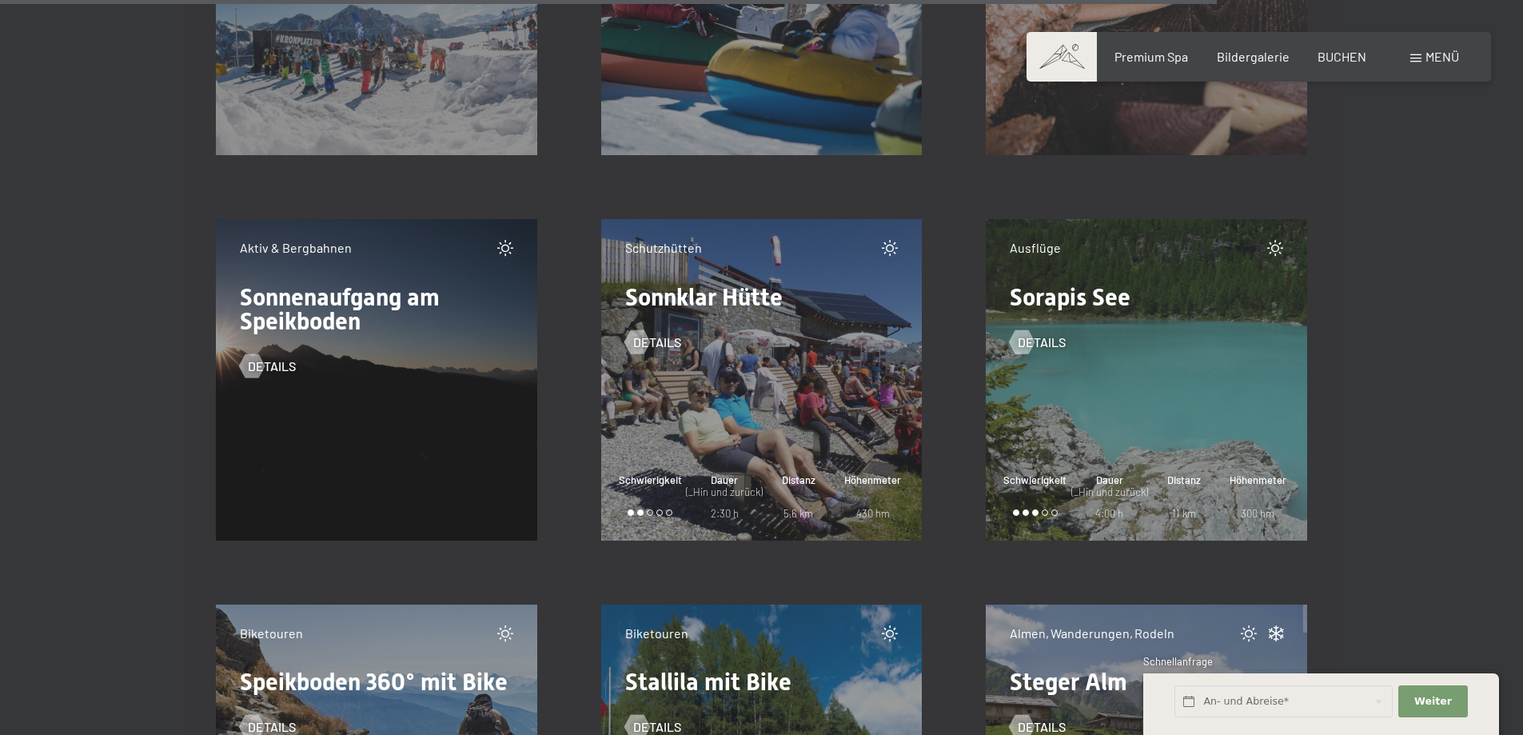
scroll to position [22063, 0]
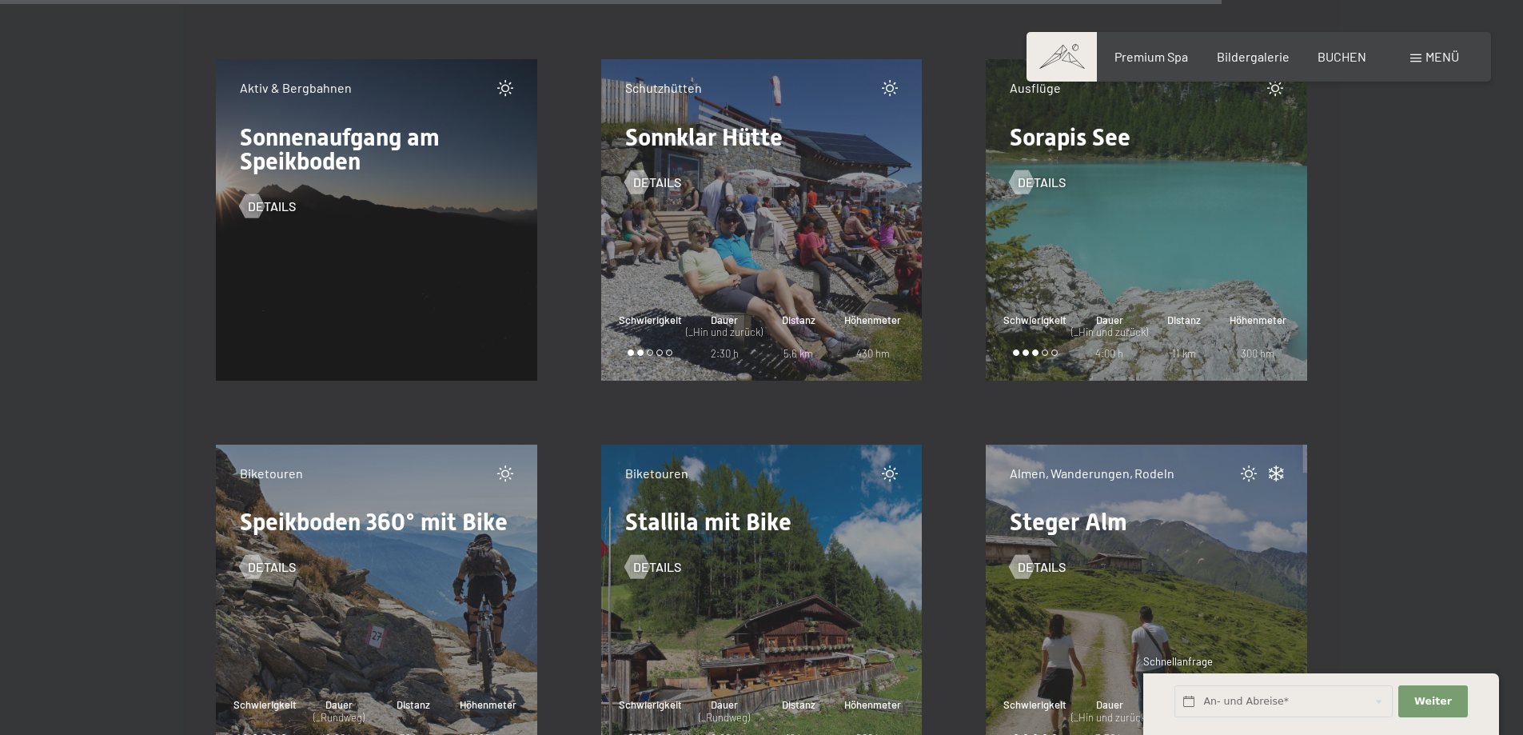
click at [760, 261] on div "Schutzhütten Sonnklar Hütte Details Schwierigkeit Dauer (_Hin und zurück) 2:30 …" at bounding box center [761, 219] width 321 height 321
click at [656, 185] on span "Details" at bounding box center [673, 182] width 48 height 18
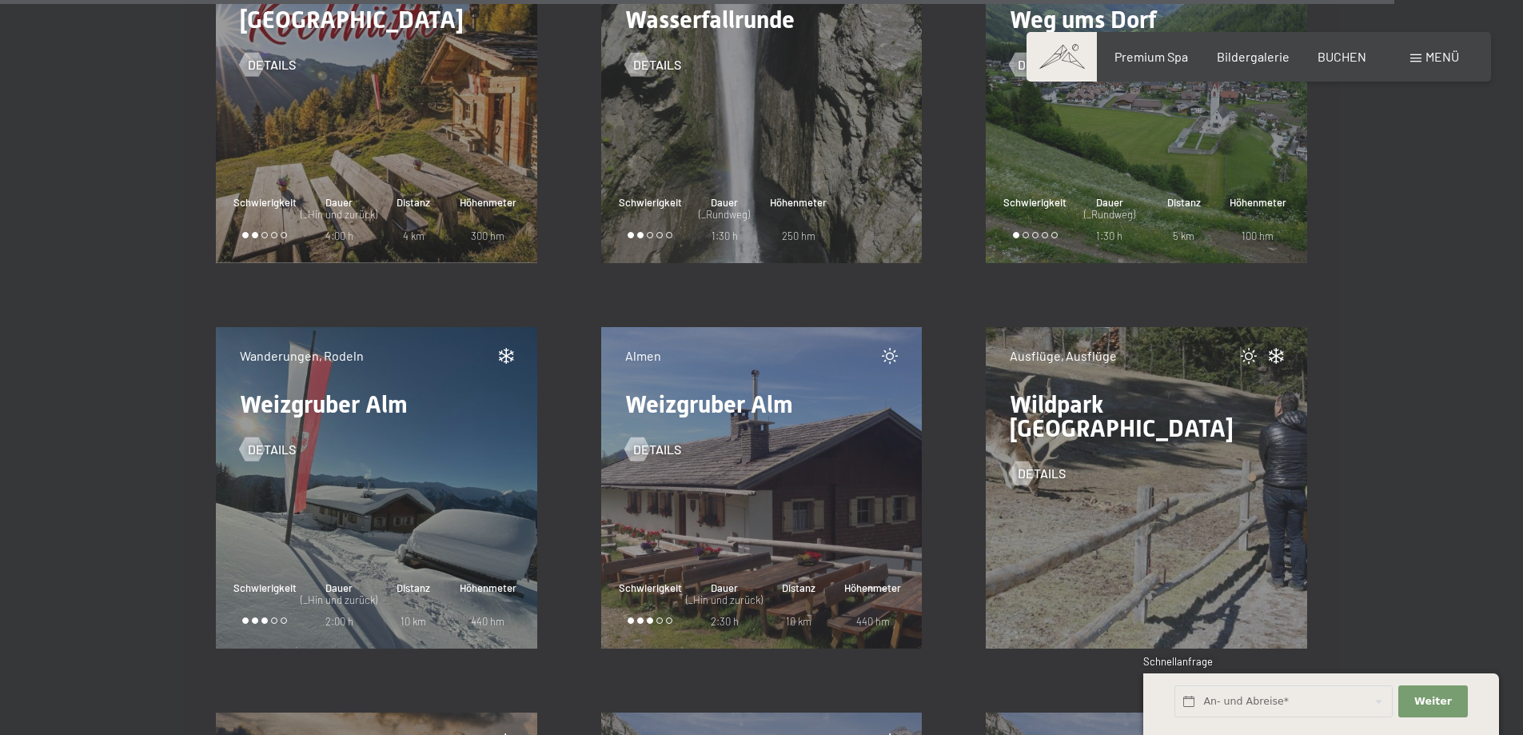
scroll to position [24941, 0]
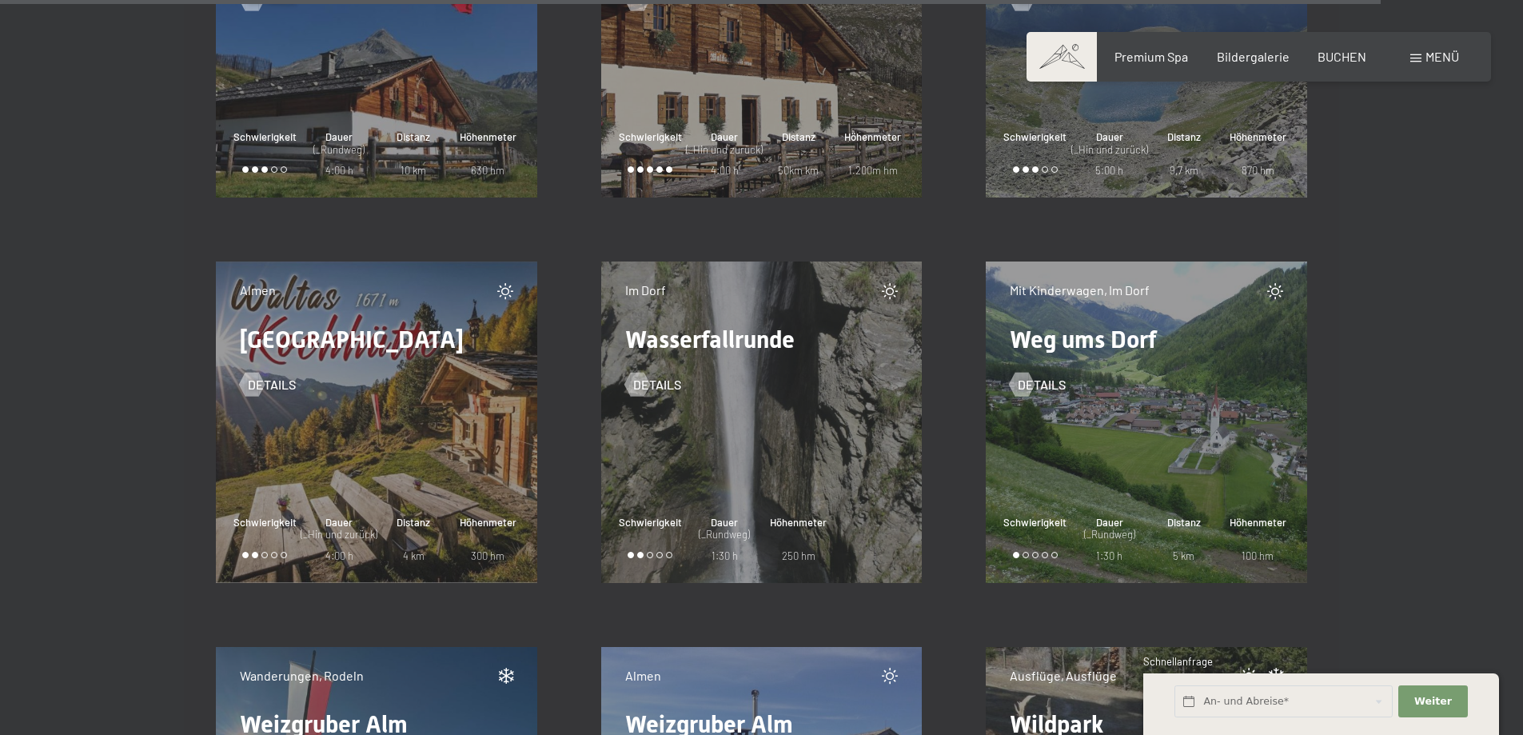
click at [1047, 368] on div "Details" at bounding box center [1146, 373] width 273 height 42
click at [1046, 385] on span "Details" at bounding box center [1058, 385] width 48 height 18
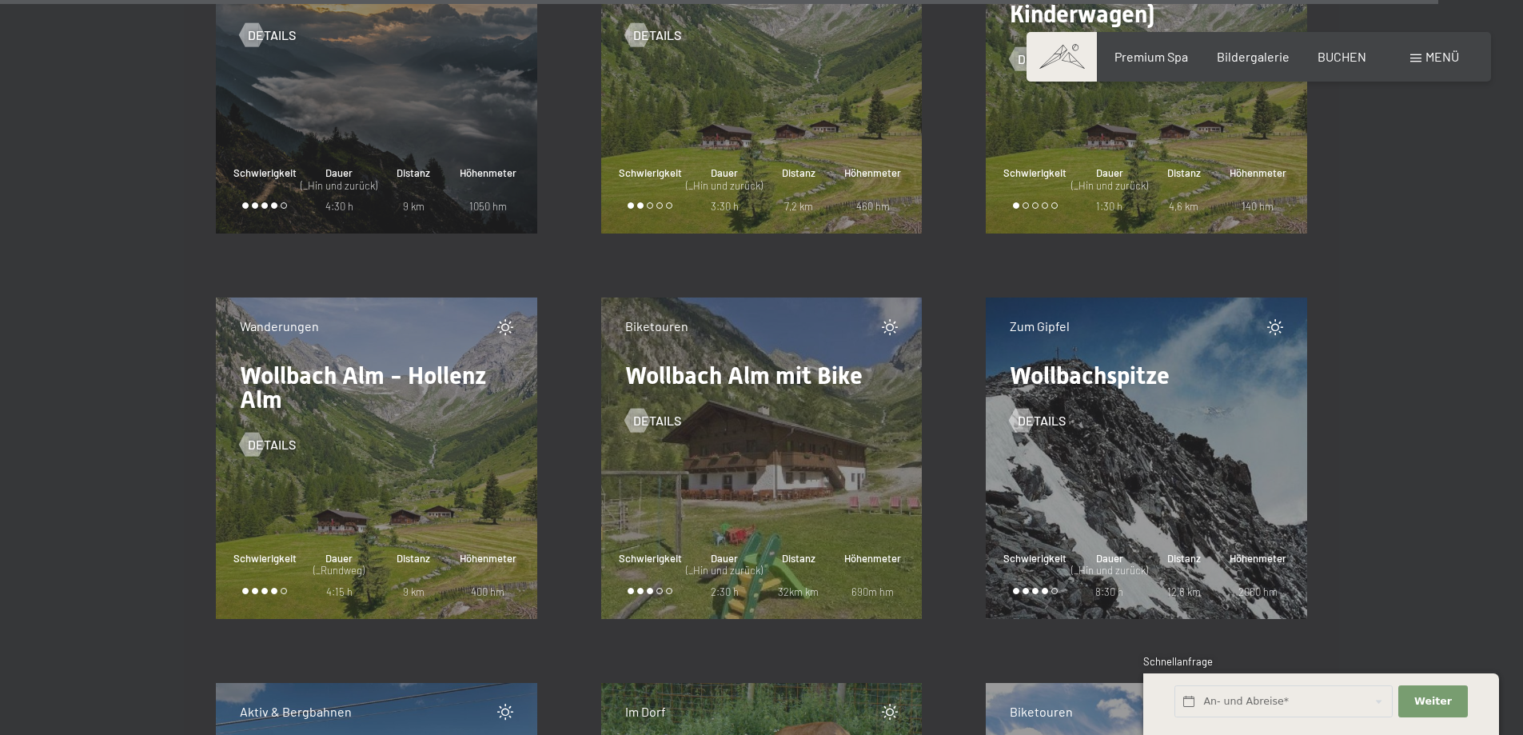
scroll to position [25821, 0]
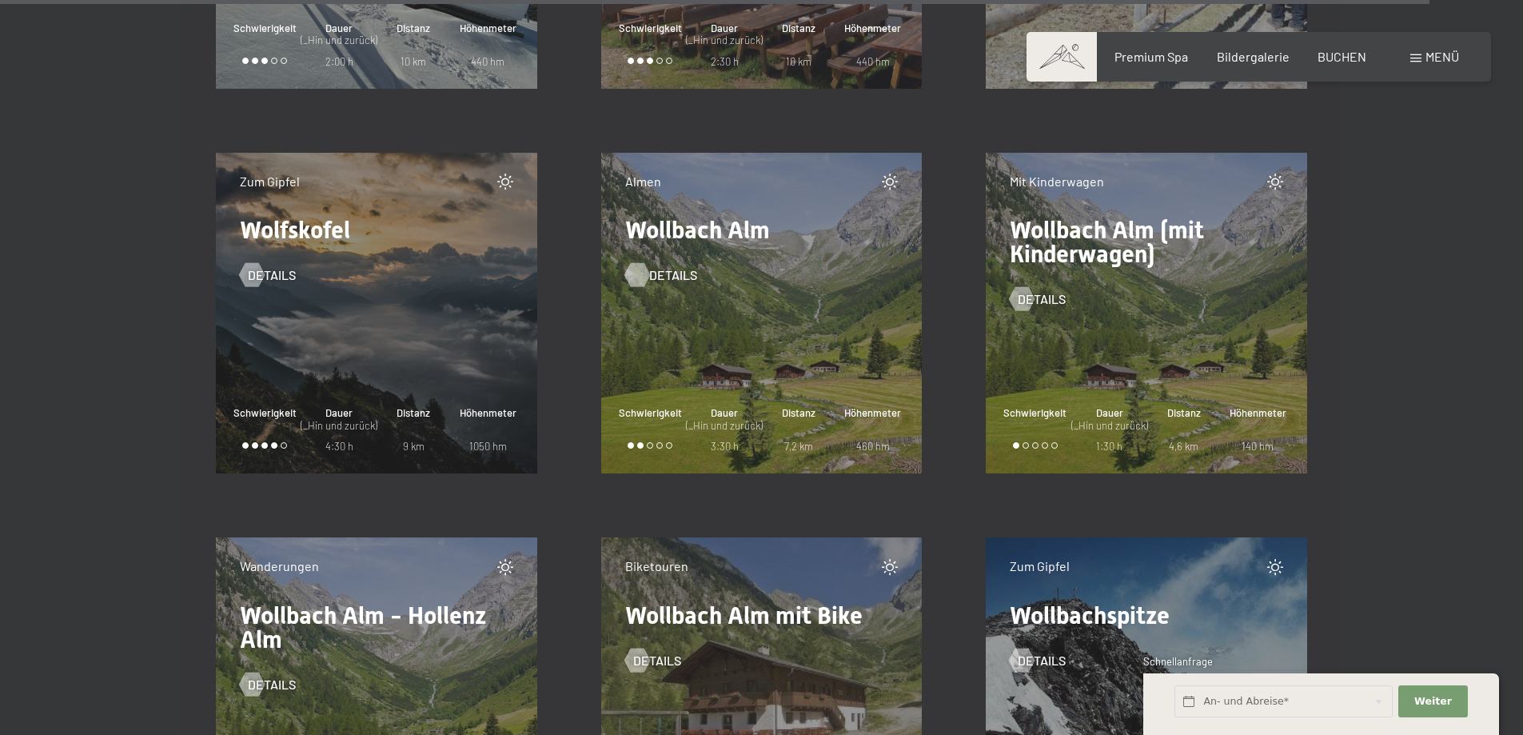
click at [640, 273] on div at bounding box center [637, 275] width 14 height 24
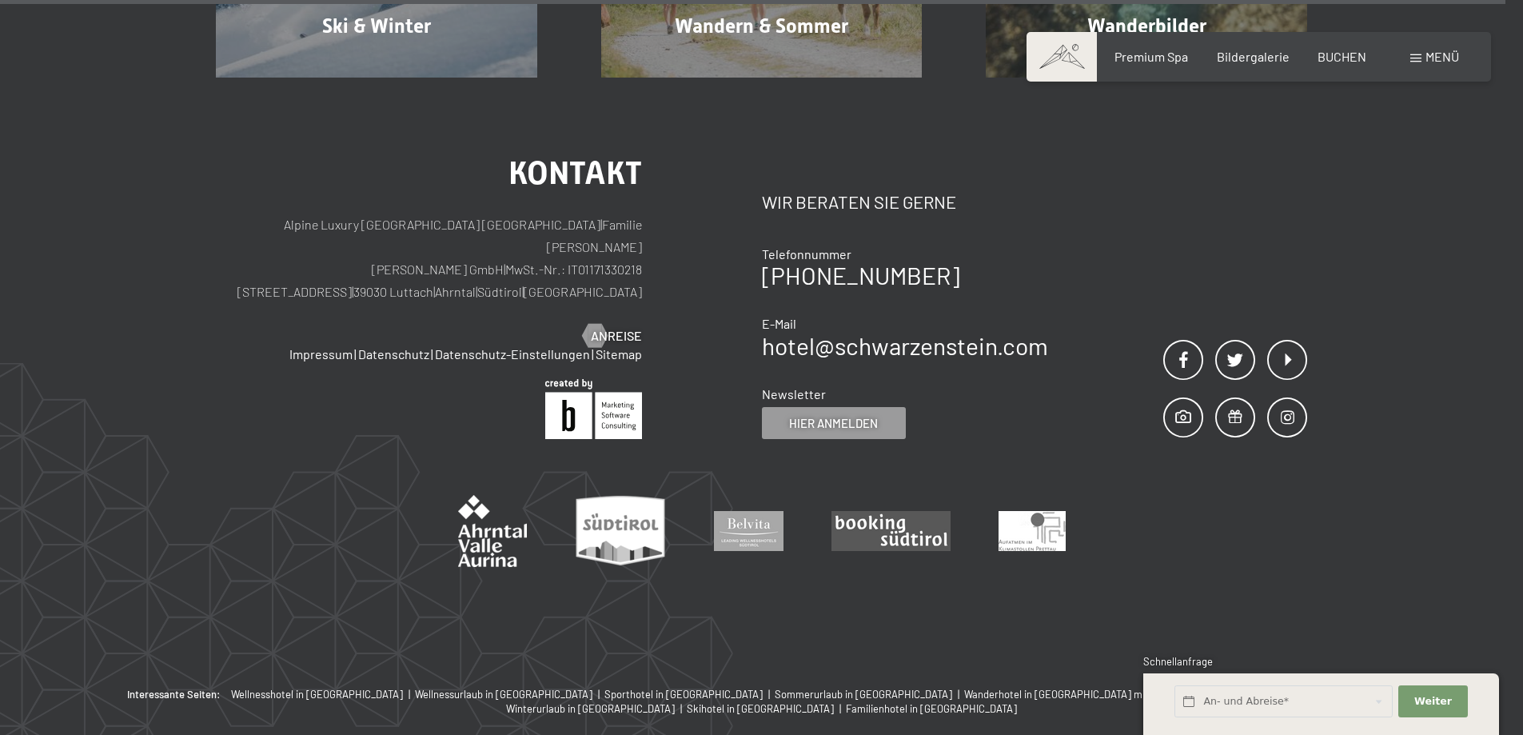
scroll to position [27020, 0]
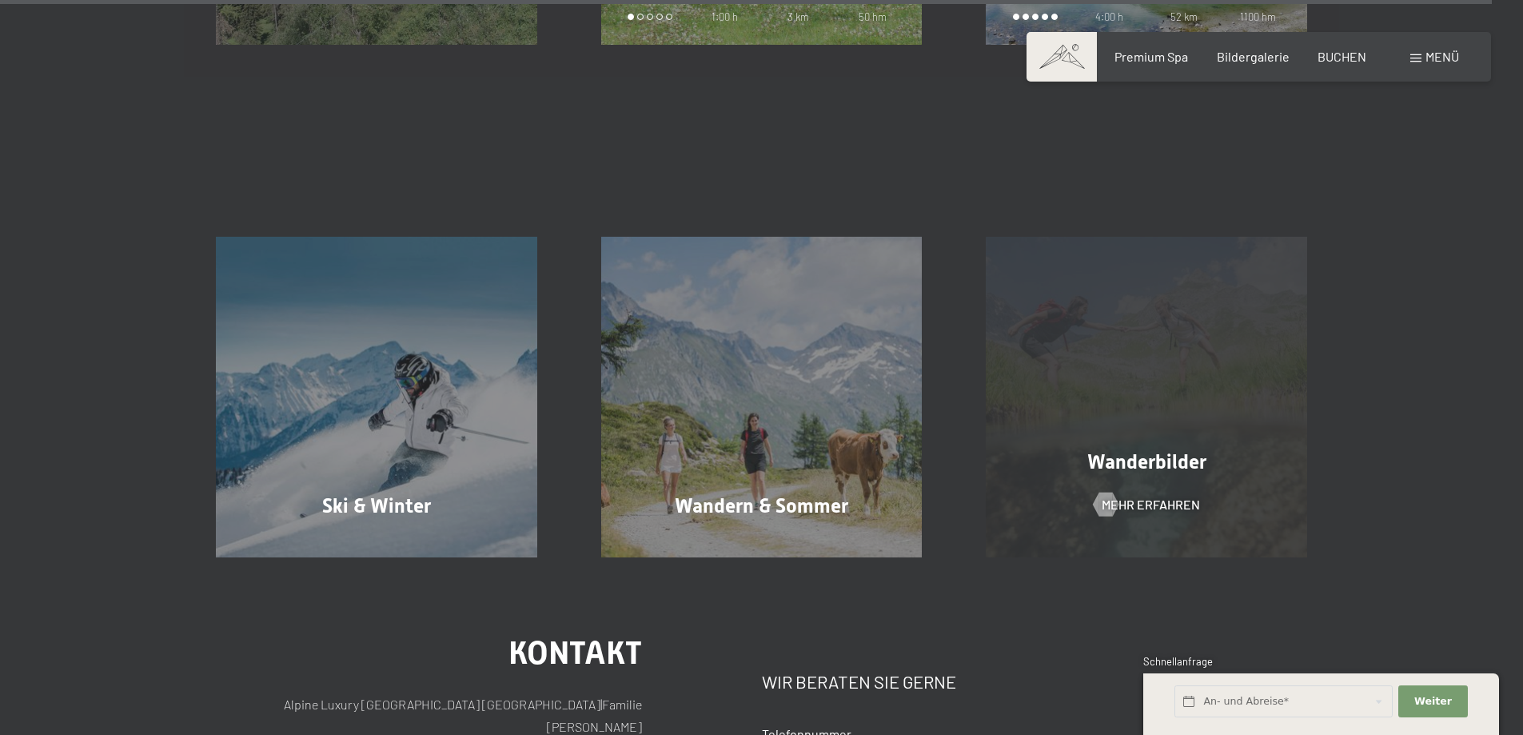
click at [1143, 419] on div "Wanderbilder Mehr erfahren" at bounding box center [1146, 397] width 385 height 321
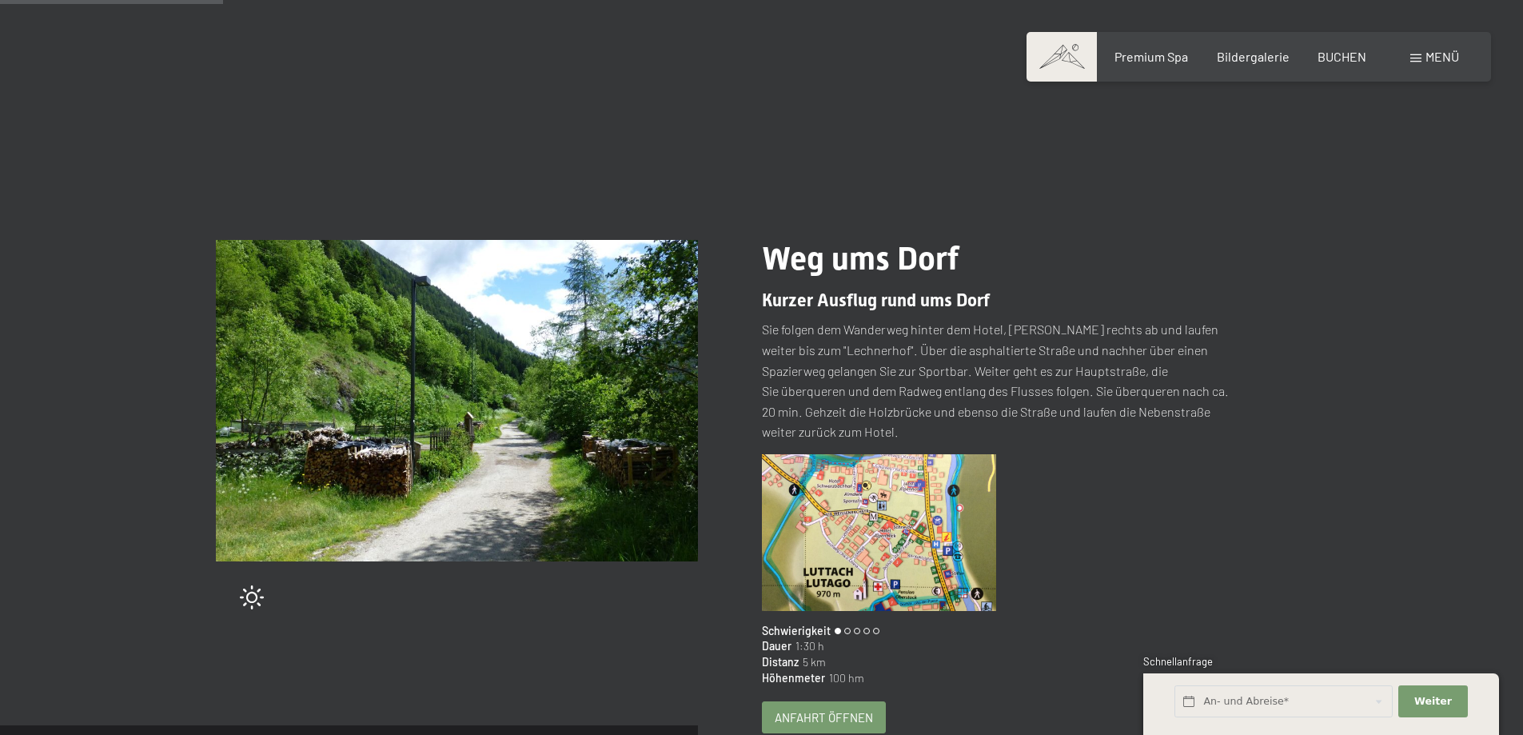
scroll to position [160, 0]
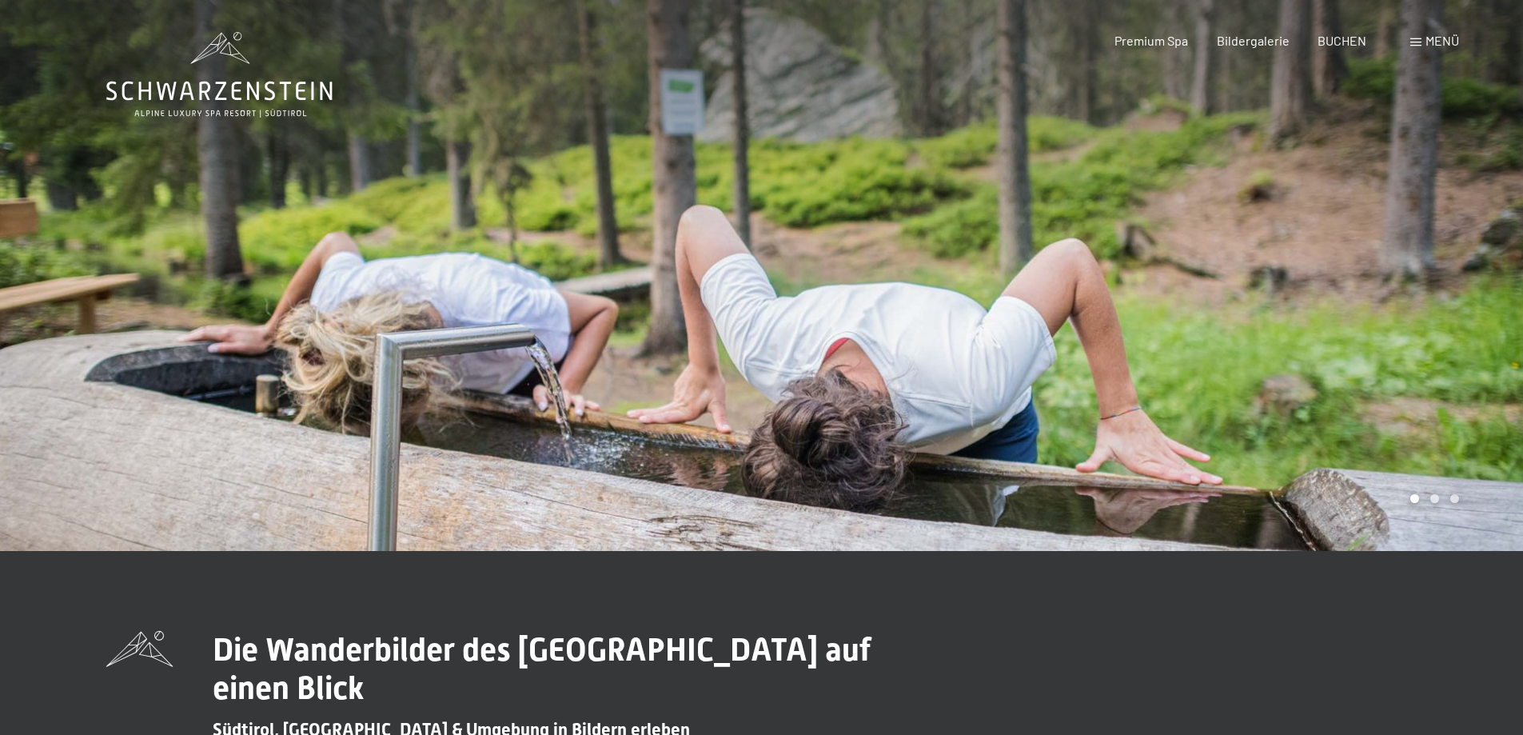
click at [1208, 386] on div at bounding box center [1143, 275] width 762 height 551
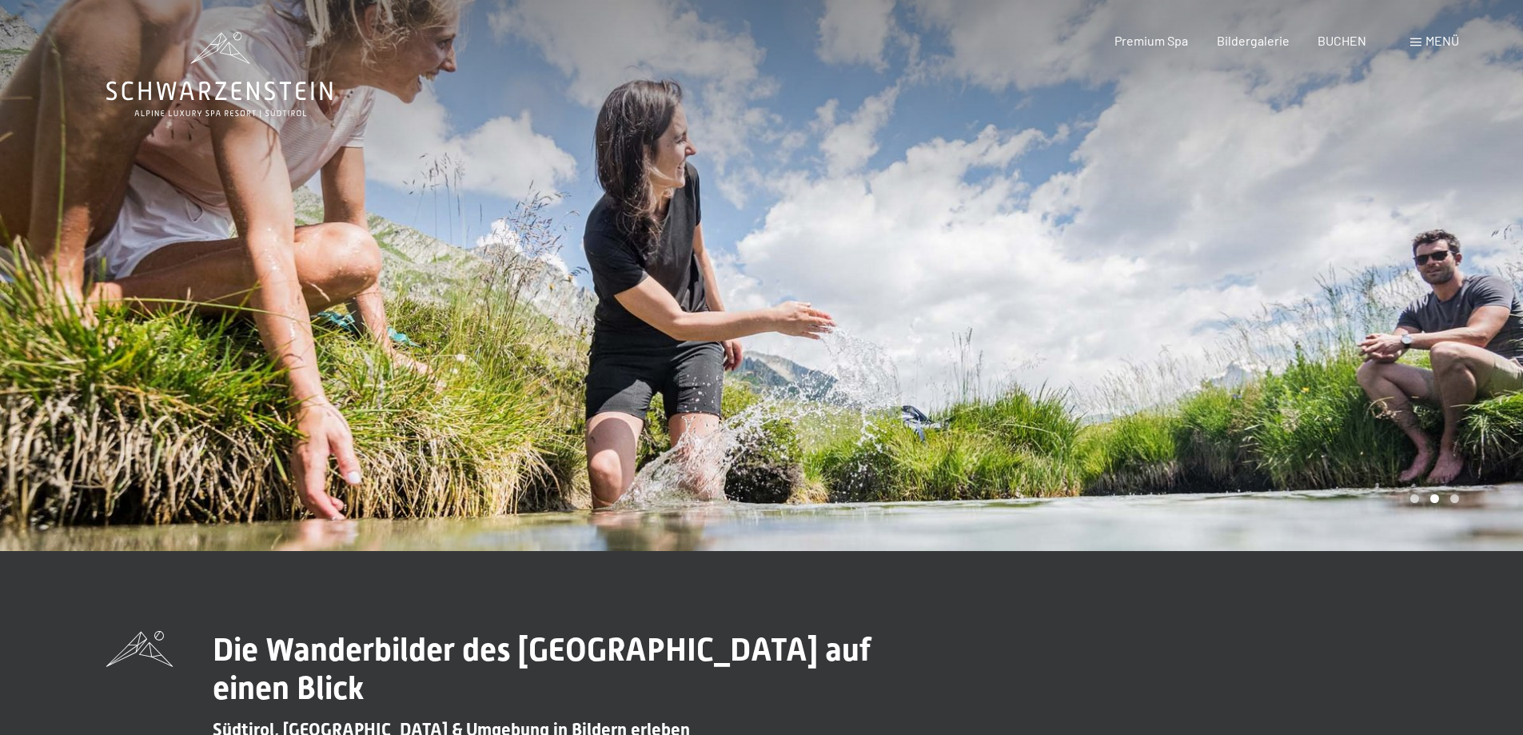
click at [1208, 386] on div at bounding box center [1143, 275] width 762 height 551
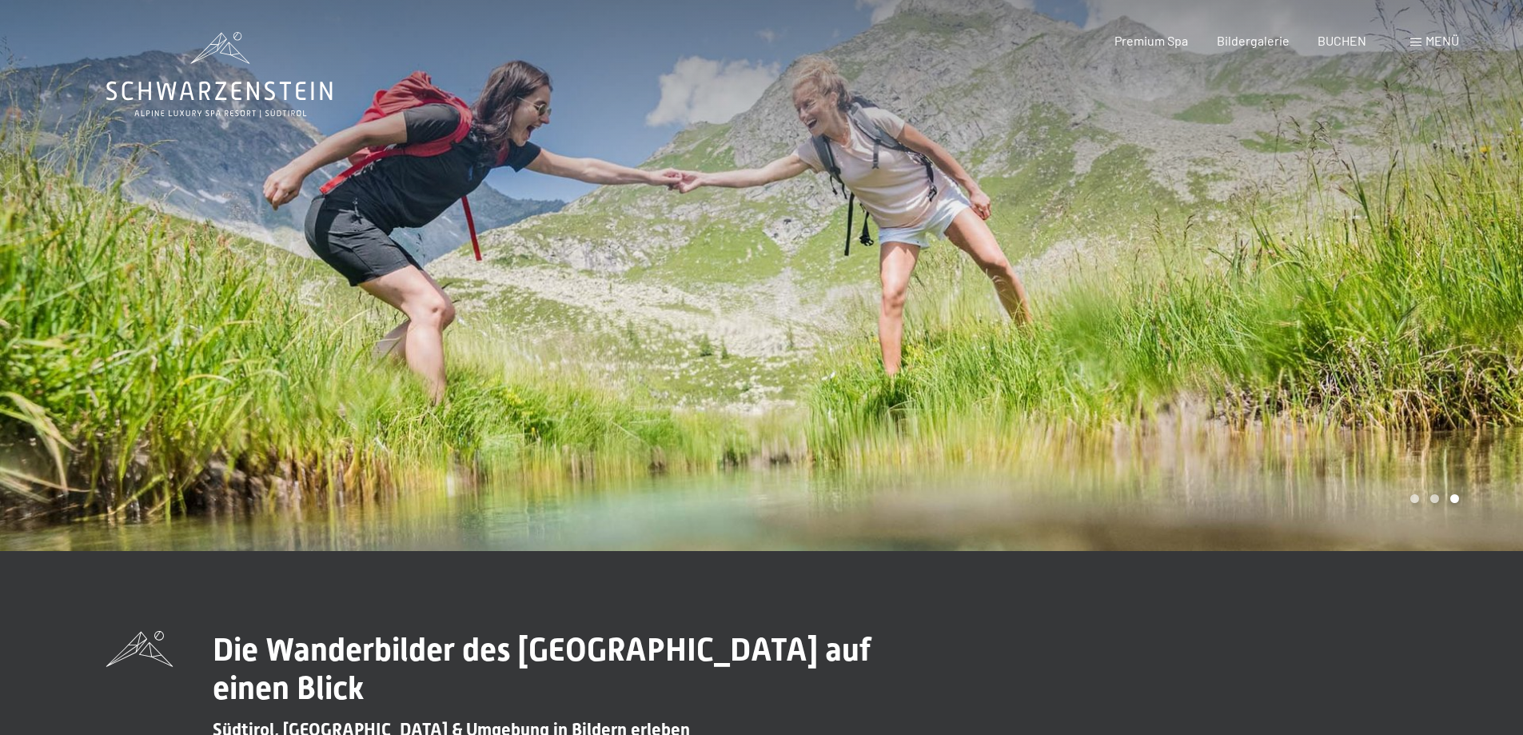
click at [1208, 386] on div at bounding box center [1143, 275] width 762 height 551
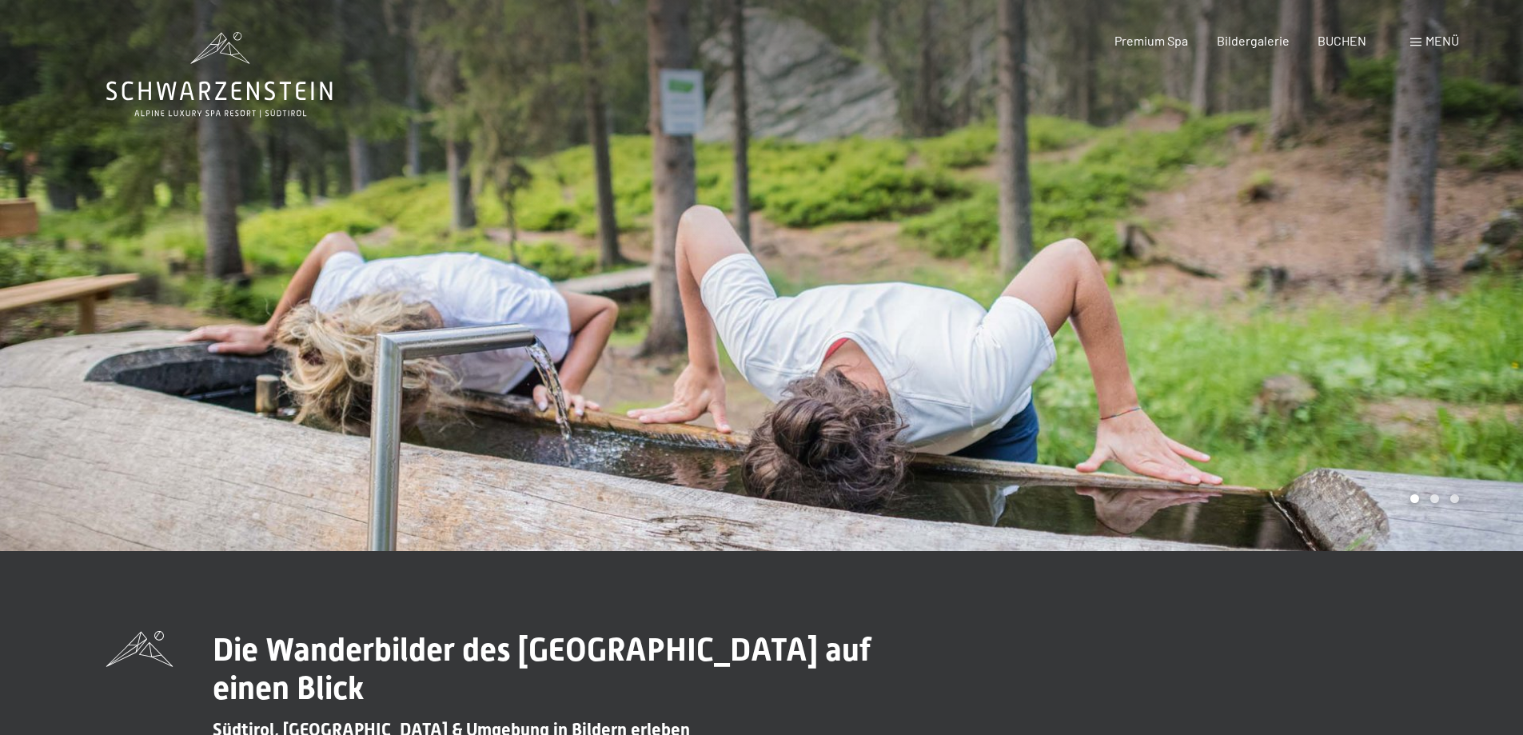
click at [1208, 386] on div at bounding box center [1143, 275] width 762 height 551
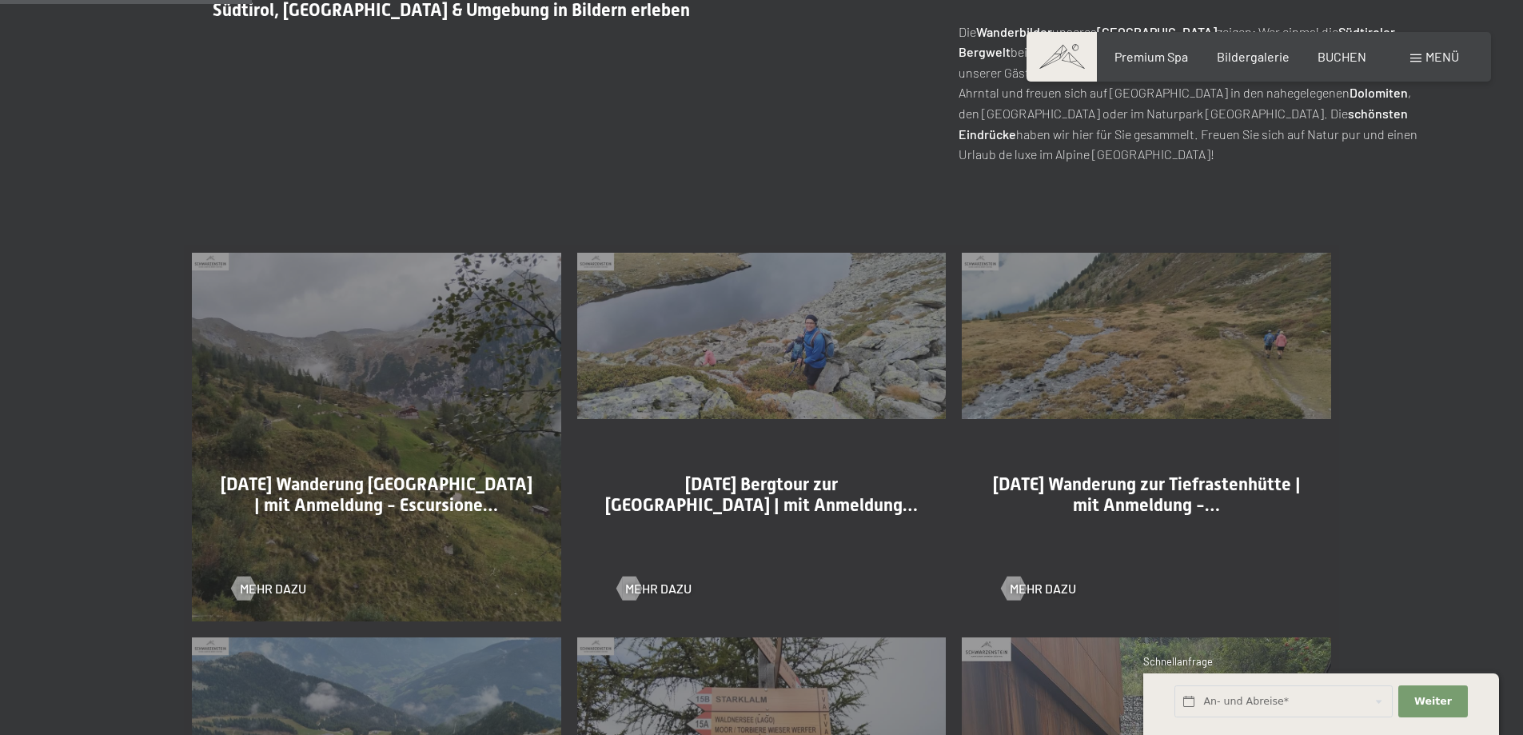
scroll to position [799, 0]
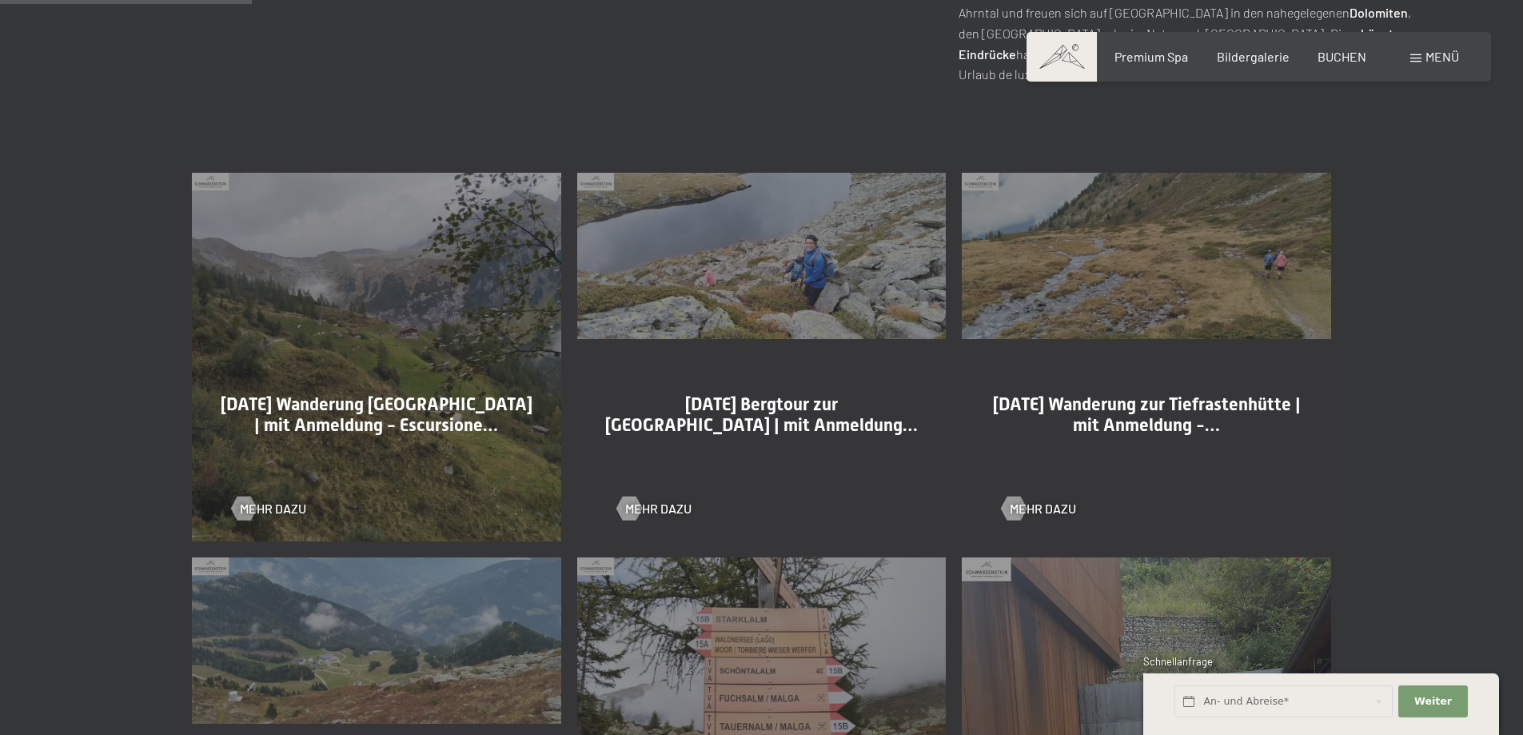
click at [1162, 301] on div "12-09-2025 Wanderung zur Tiefrastenhütte | mit Anmeldung -… Mehr dazu" at bounding box center [1146, 357] width 385 height 385
click at [1062, 508] on span "Mehr dazu" at bounding box center [1059, 509] width 66 height 18
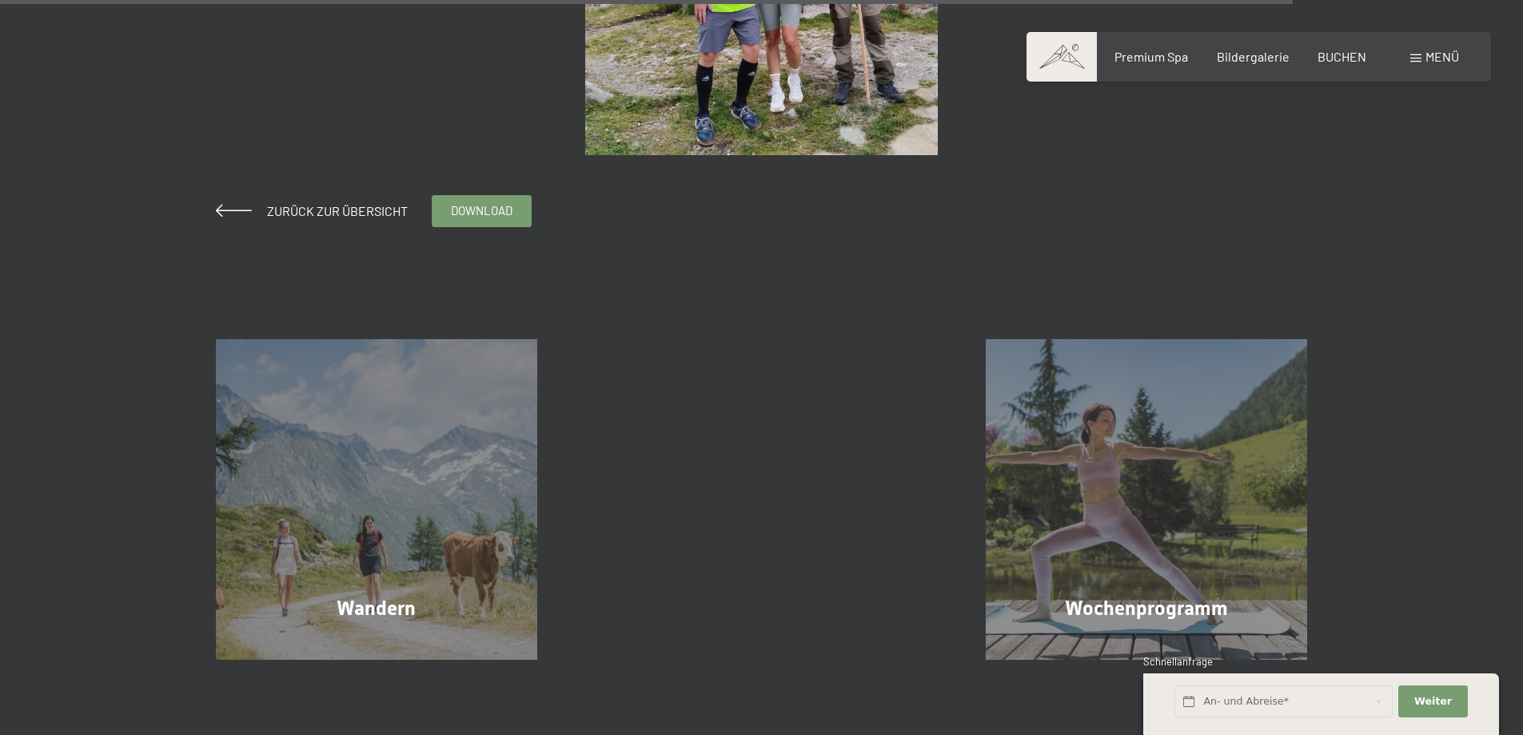
scroll to position [4956, 0]
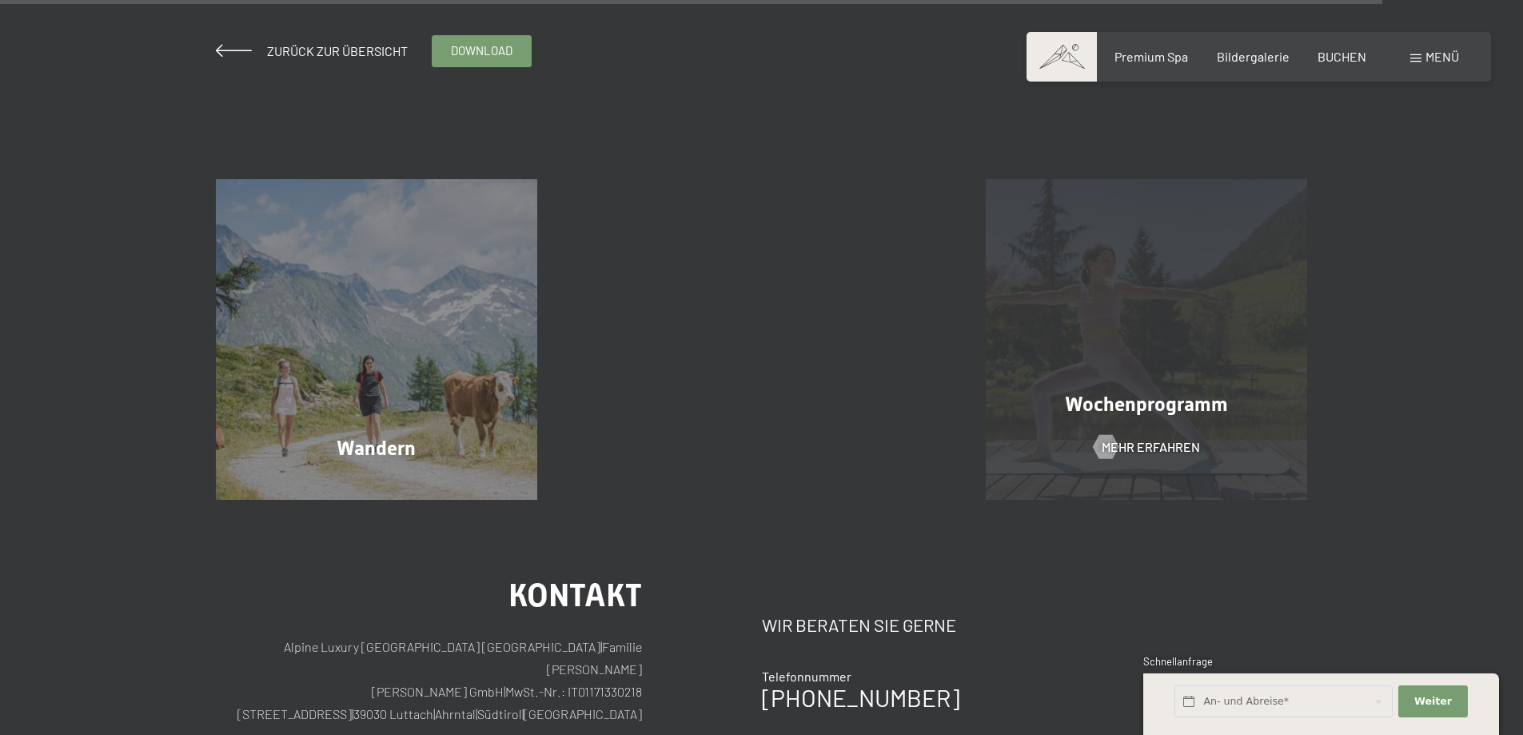
click at [1192, 401] on span "Wochenprogramm" at bounding box center [1146, 404] width 163 height 23
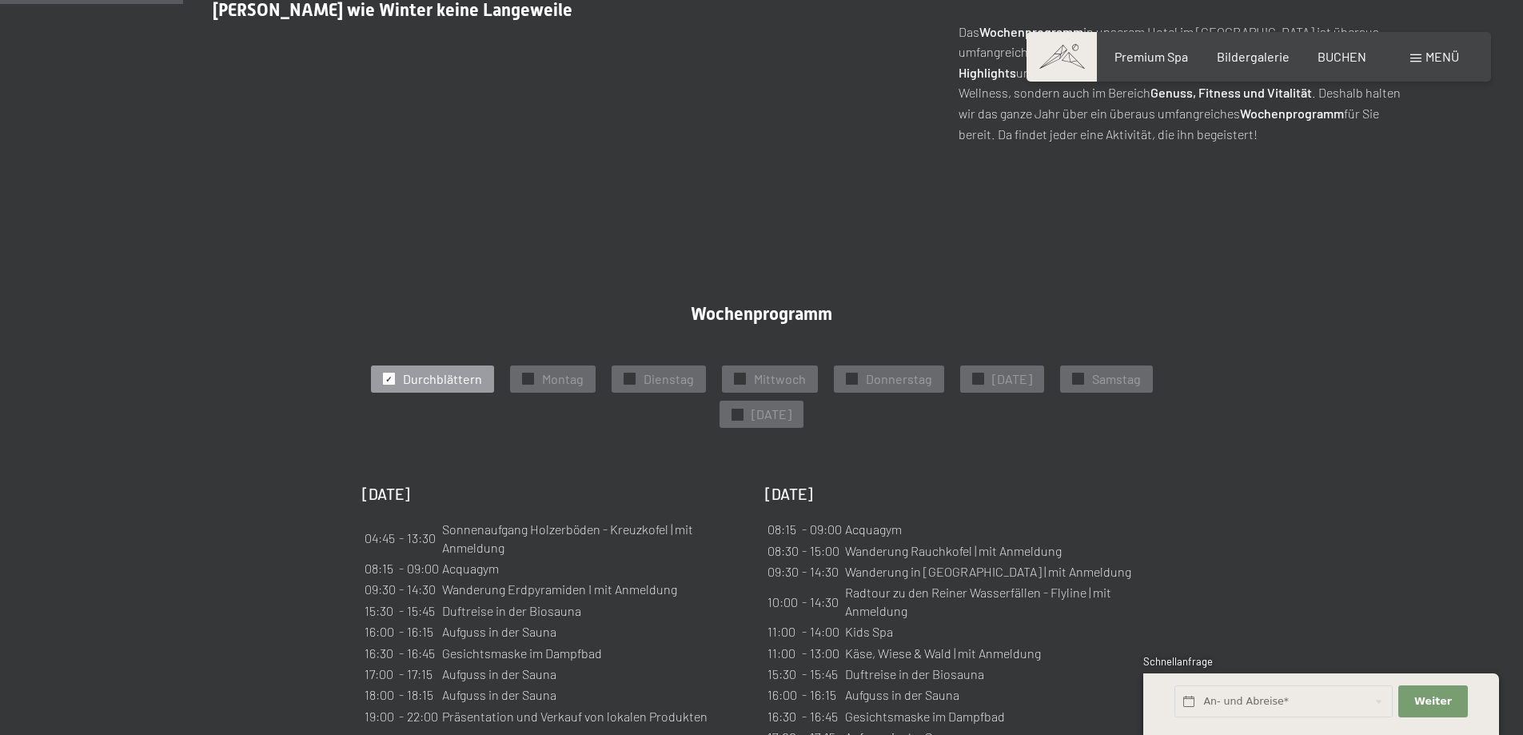
scroll to position [959, 0]
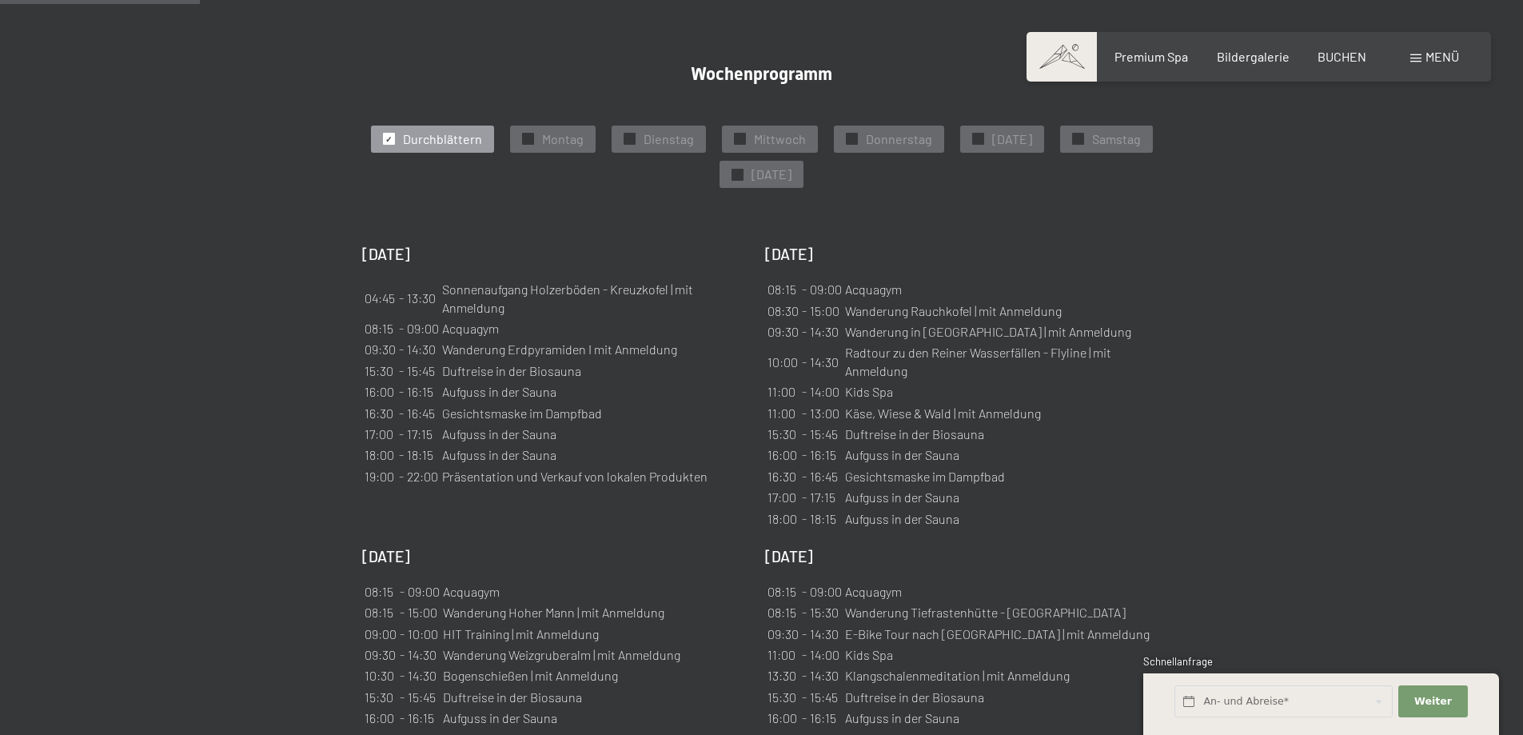
click at [1174, 300] on div "Wochenprogramm ✓ Durchblättern ✓ [DATE] ✓ [DATE] ✓ [DATE] ✓ [DATE] ✓ [DATE] ✓ […" at bounding box center [761, 638] width 919 height 1149
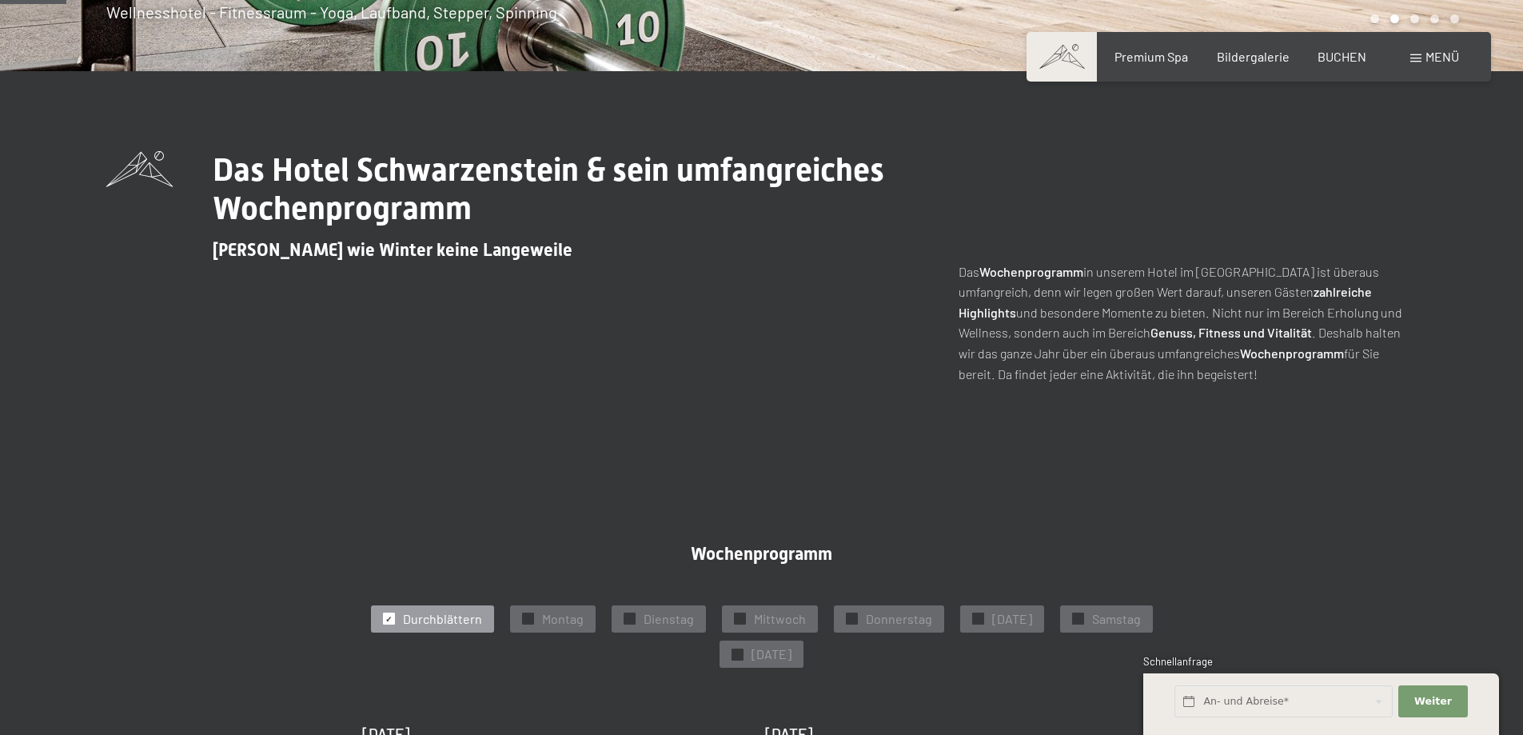
scroll to position [0, 0]
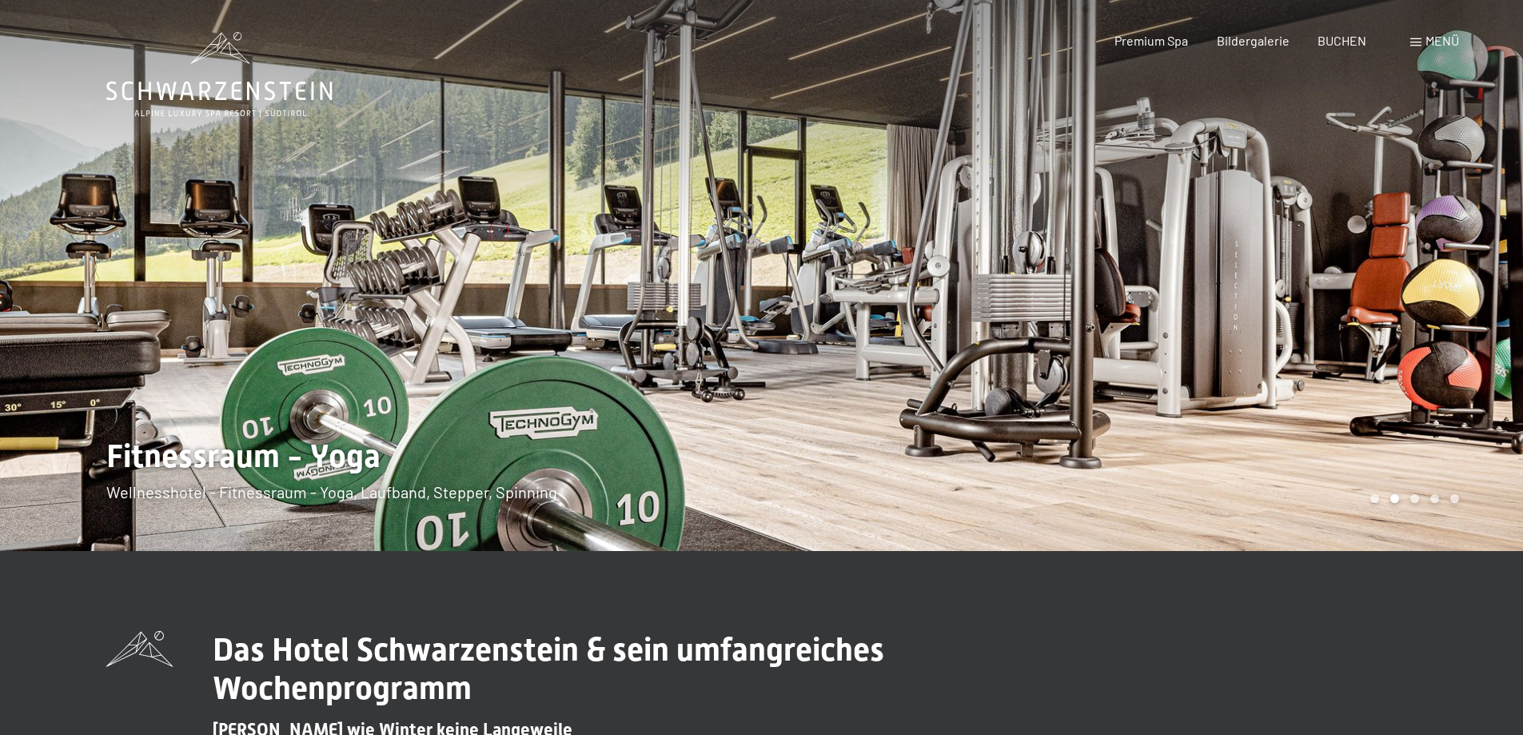
click at [1256, 341] on div at bounding box center [1143, 275] width 762 height 551
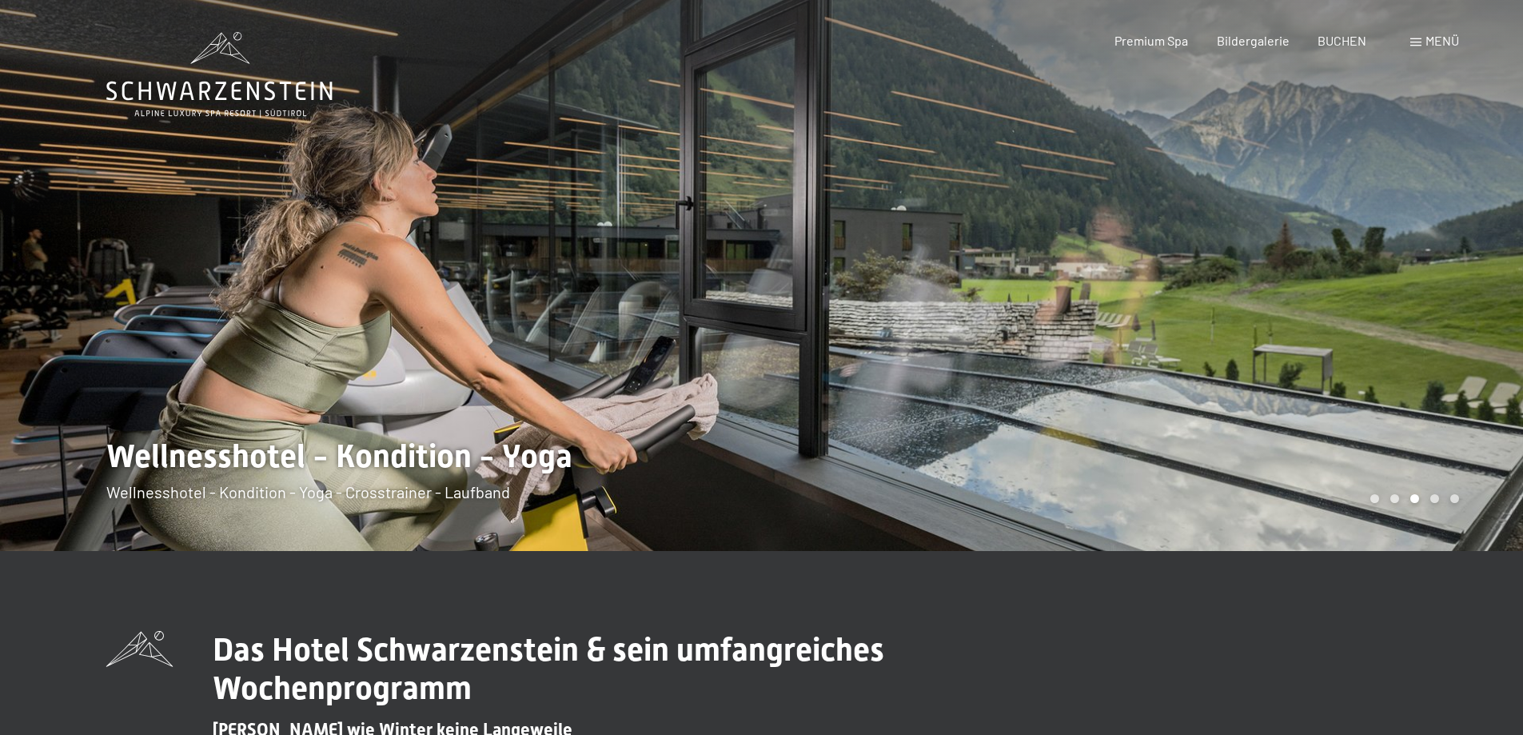
click at [1256, 341] on div at bounding box center [1143, 275] width 762 height 551
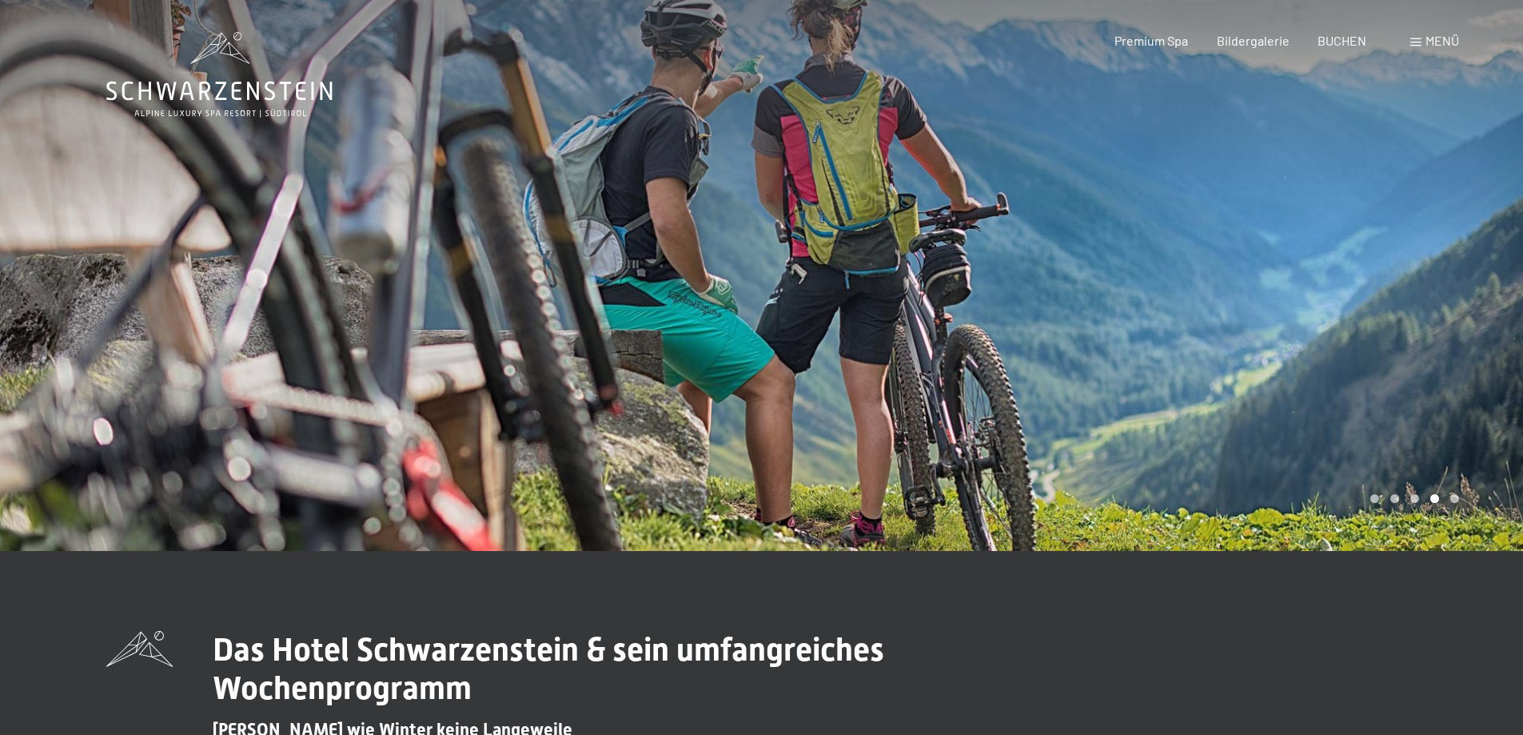
click at [1256, 341] on div at bounding box center [1143, 275] width 762 height 551
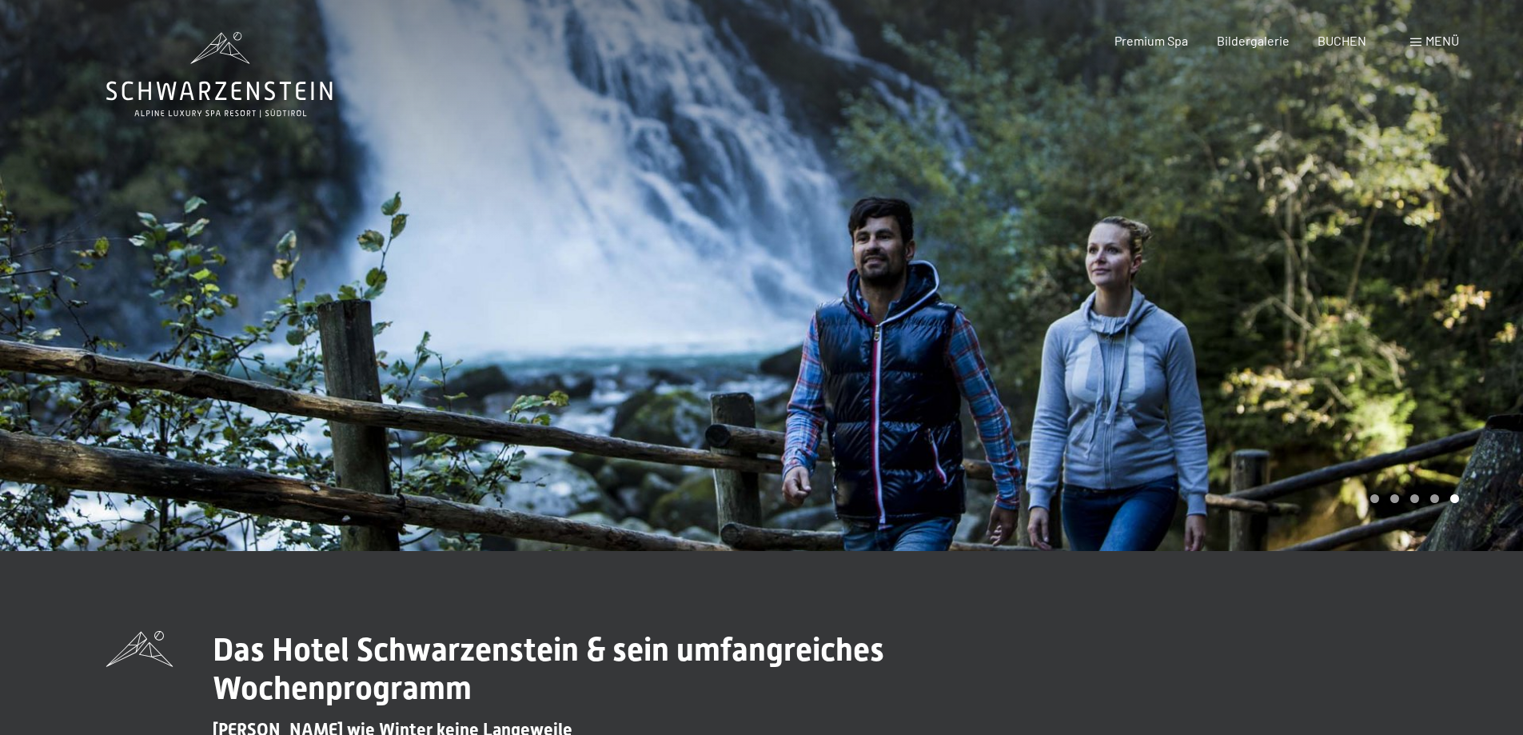
click at [1256, 341] on div at bounding box center [1143, 275] width 762 height 551
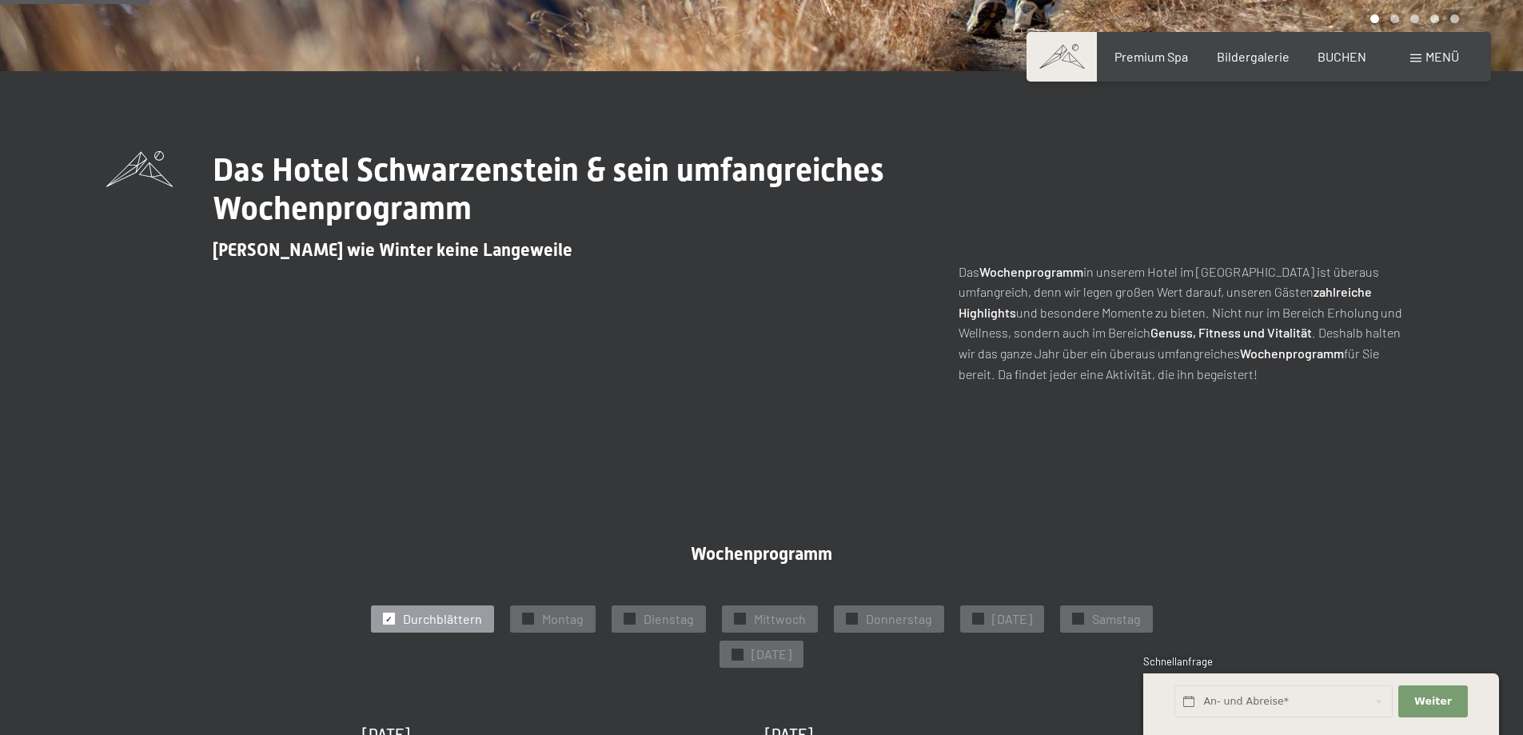
scroll to position [799, 0]
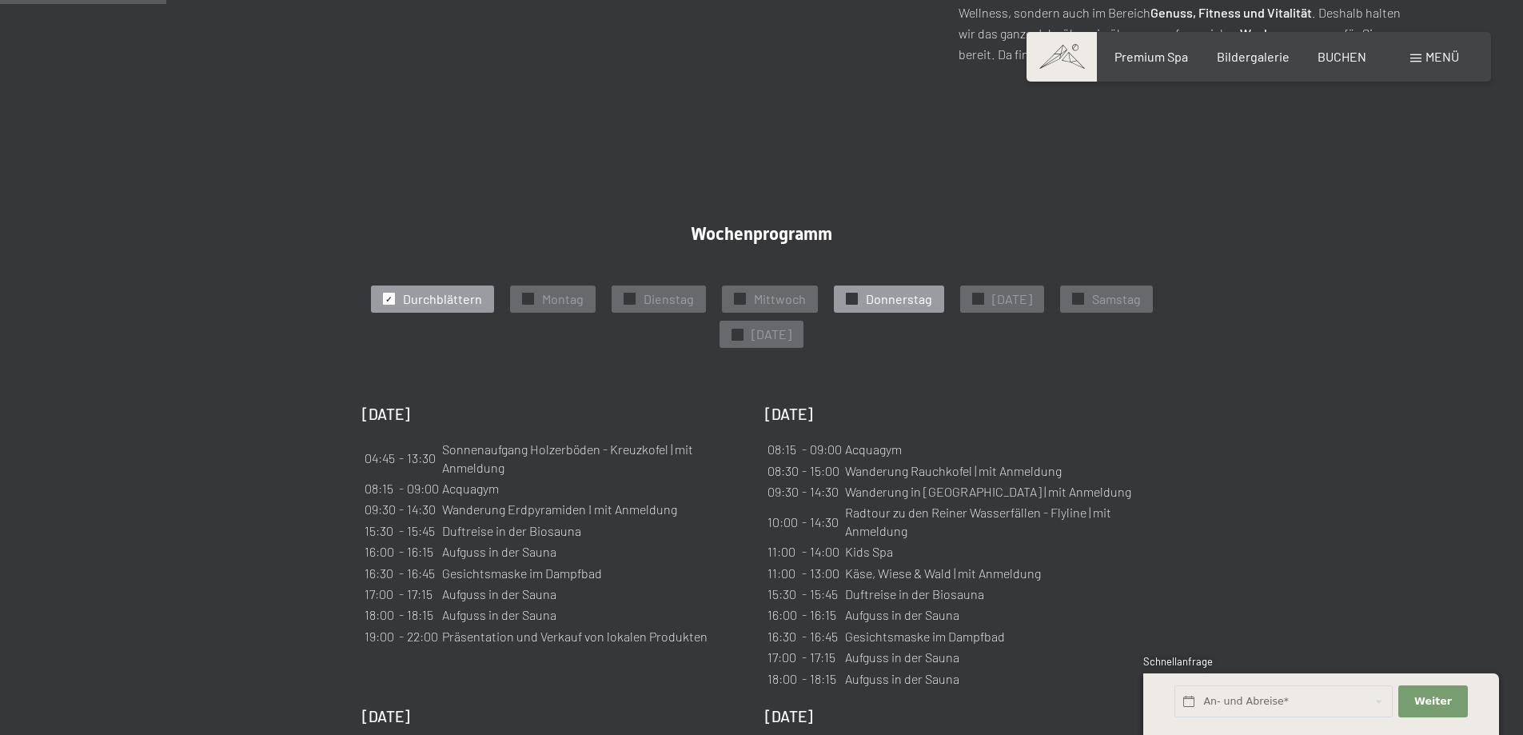
click at [904, 293] on span "Donnerstag" at bounding box center [899, 299] width 66 height 18
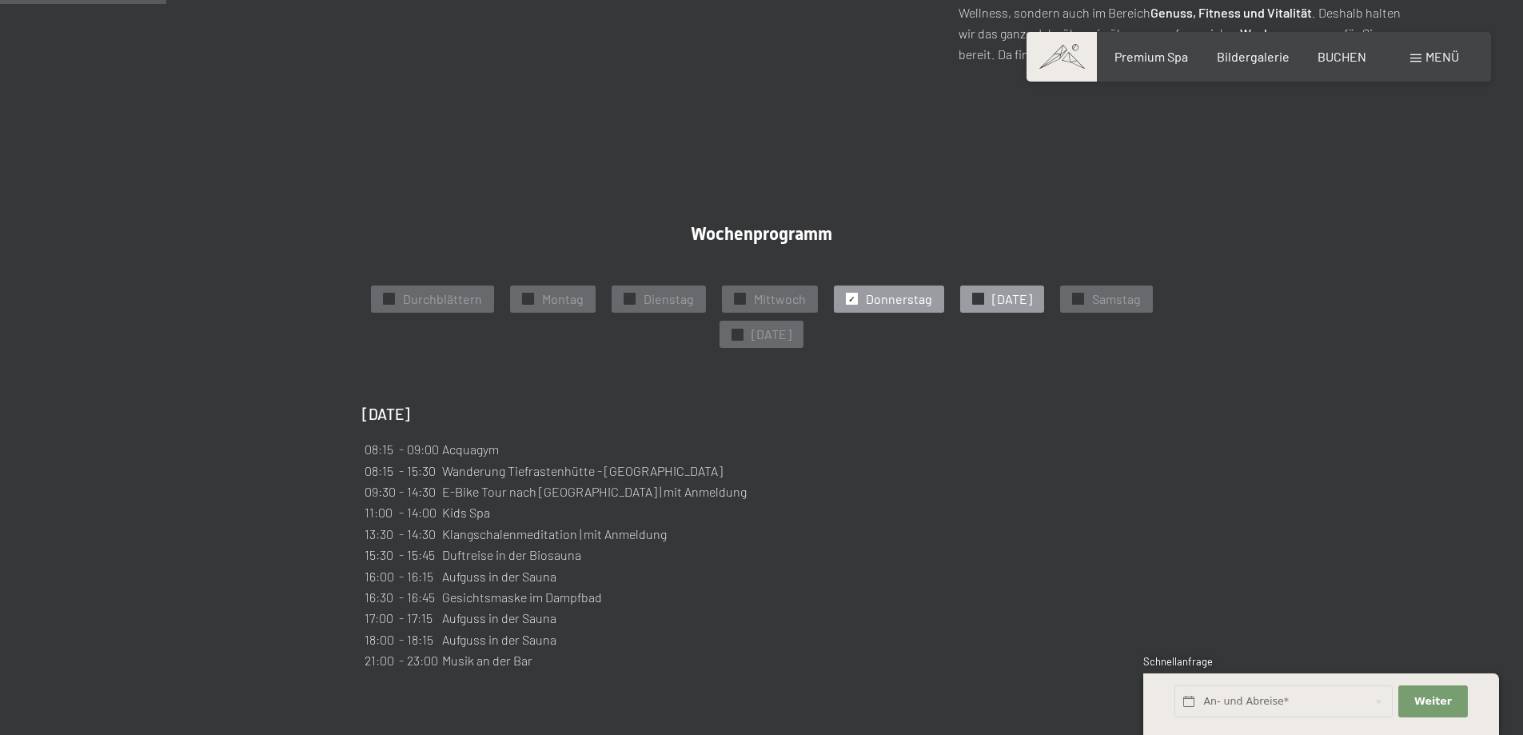
click at [1001, 305] on span "[DATE]" at bounding box center [1012, 299] width 40 height 18
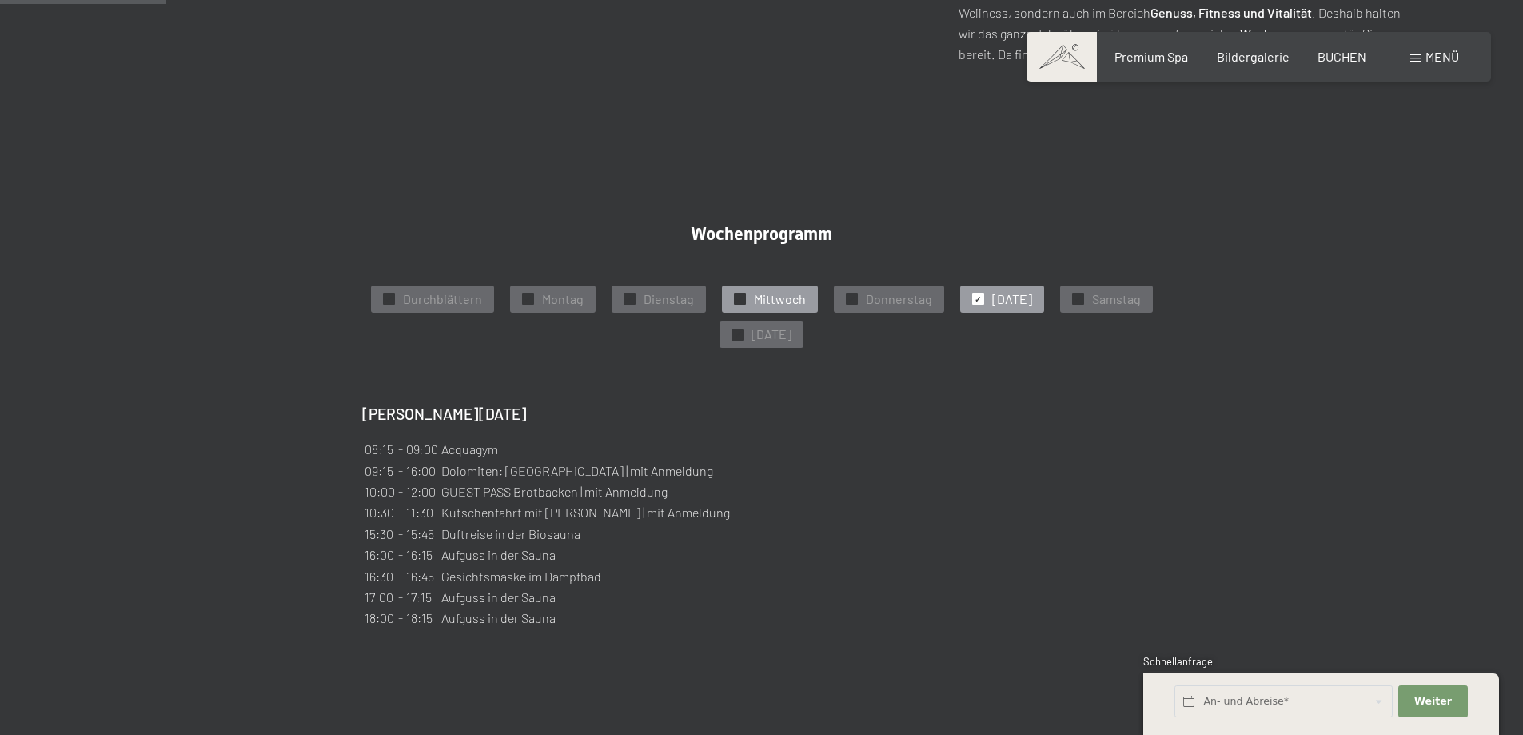
click at [779, 302] on span "Mittwoch" at bounding box center [780, 299] width 52 height 18
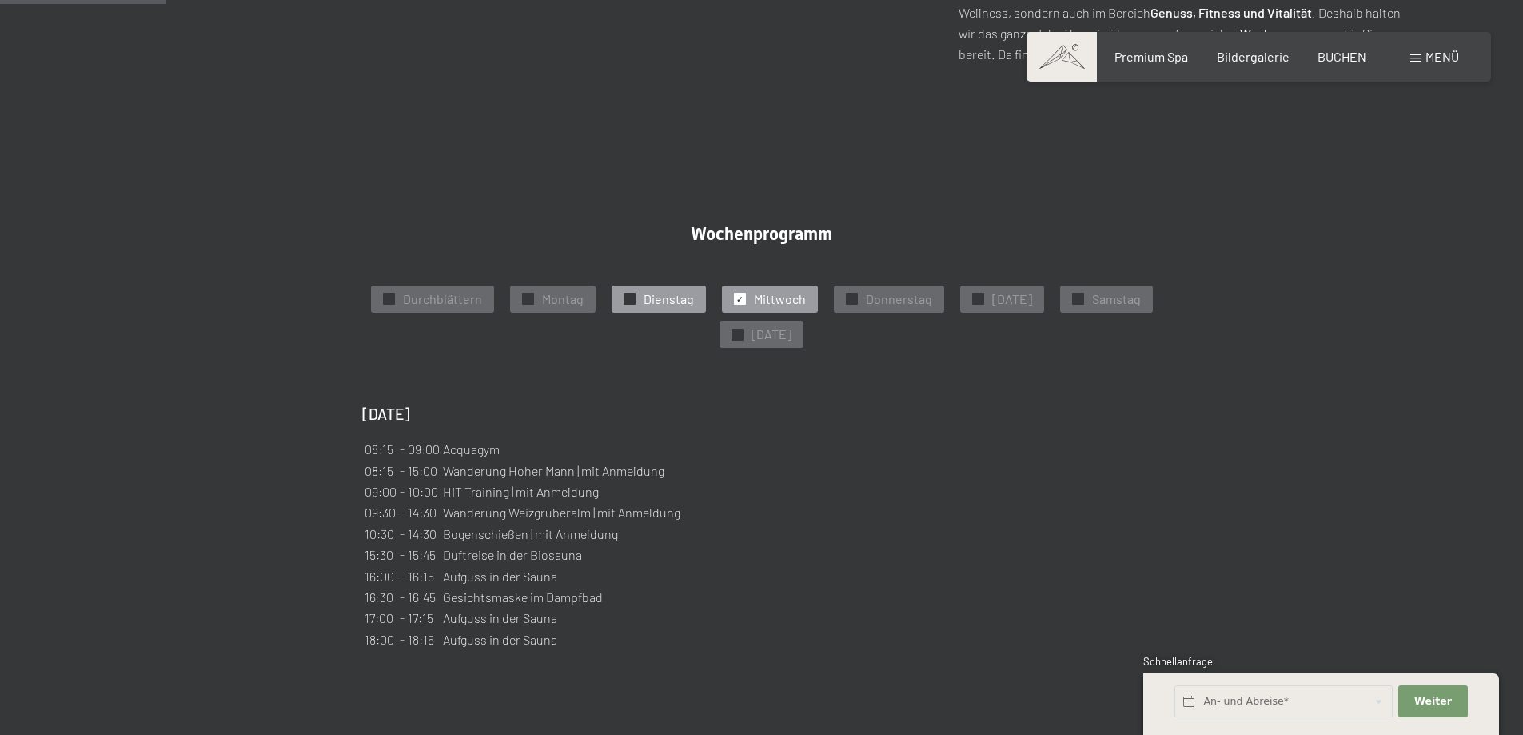
click at [675, 302] on span "Dienstag" at bounding box center [669, 299] width 50 height 18
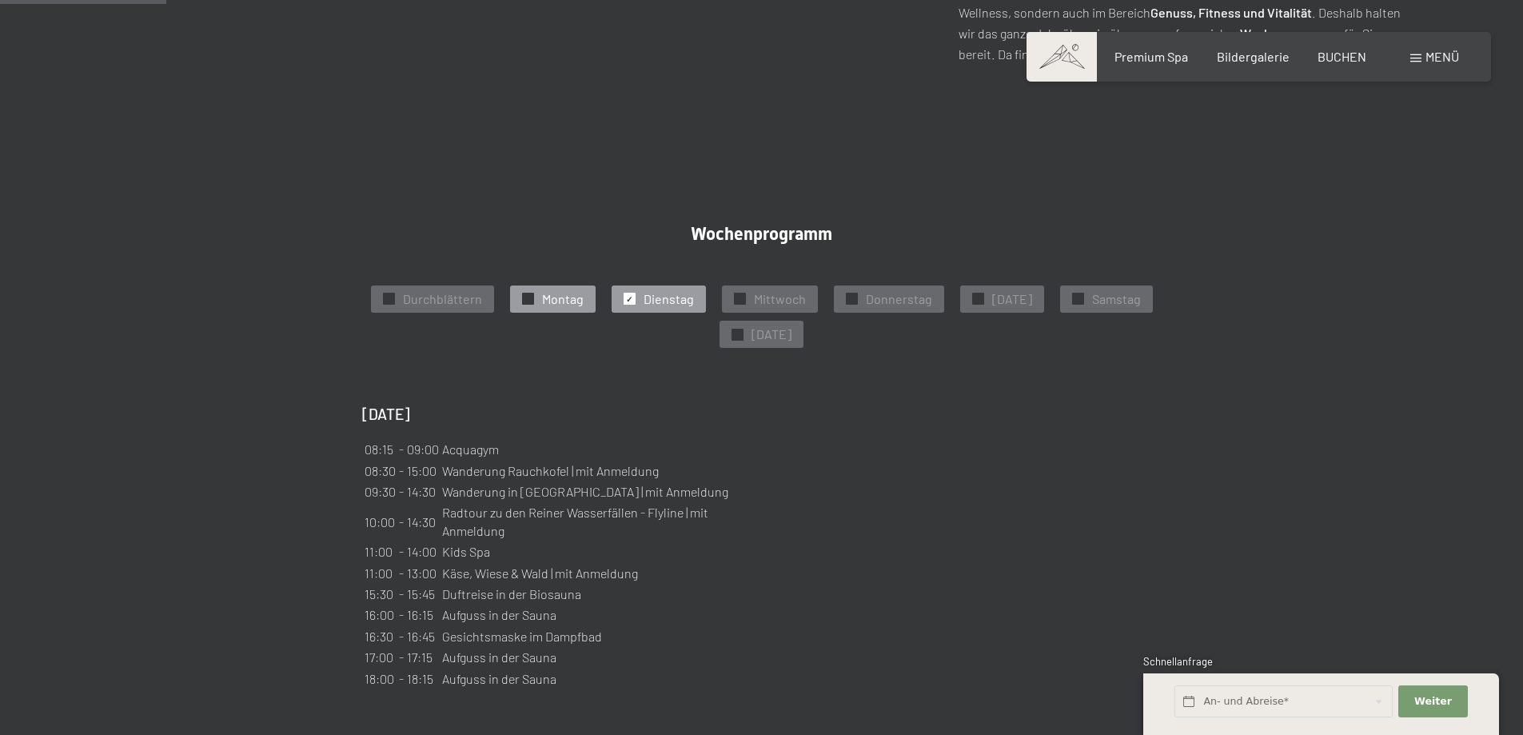
click at [539, 304] on div "✓ [DATE]" at bounding box center [553, 298] width 86 height 27
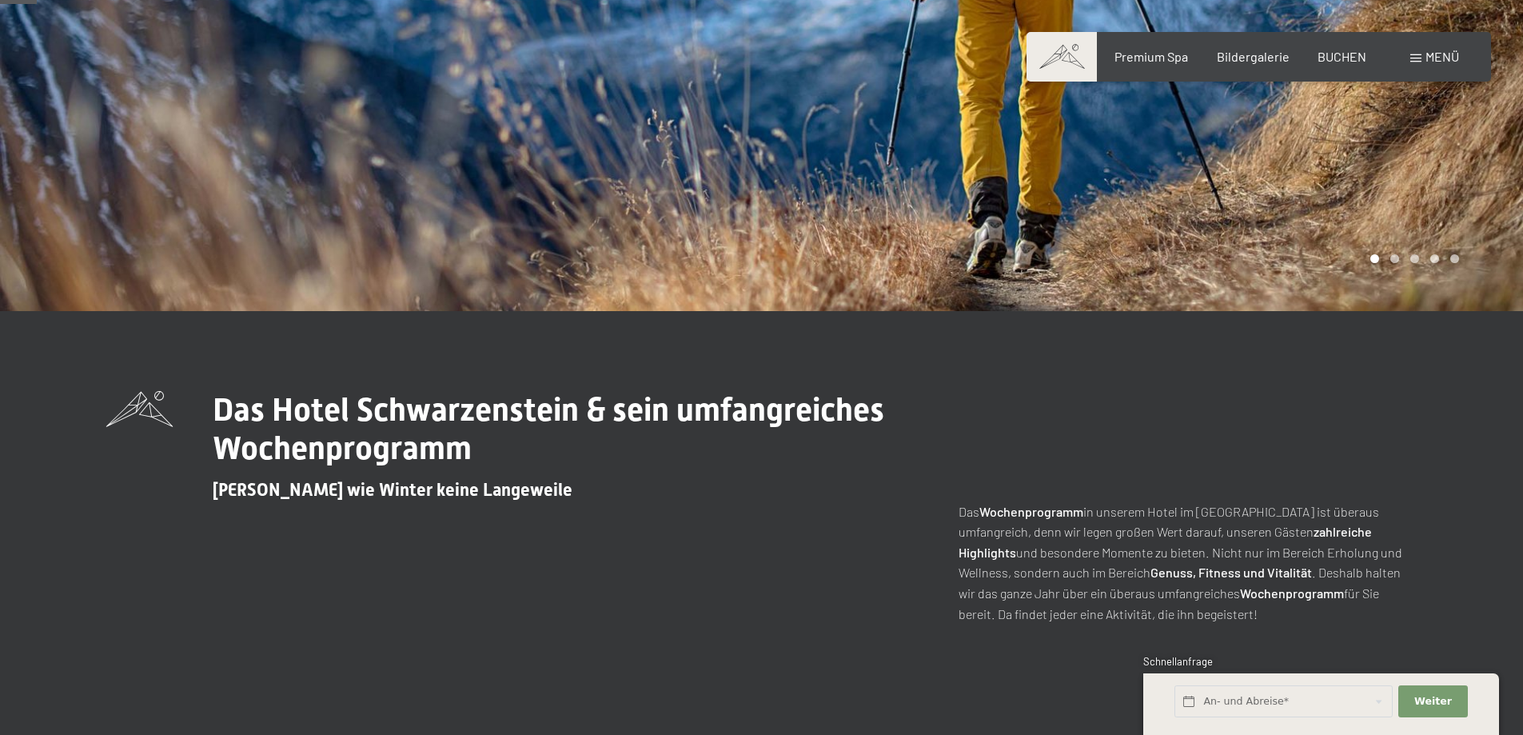
scroll to position [160, 0]
